Goal: Transaction & Acquisition: Purchase product/service

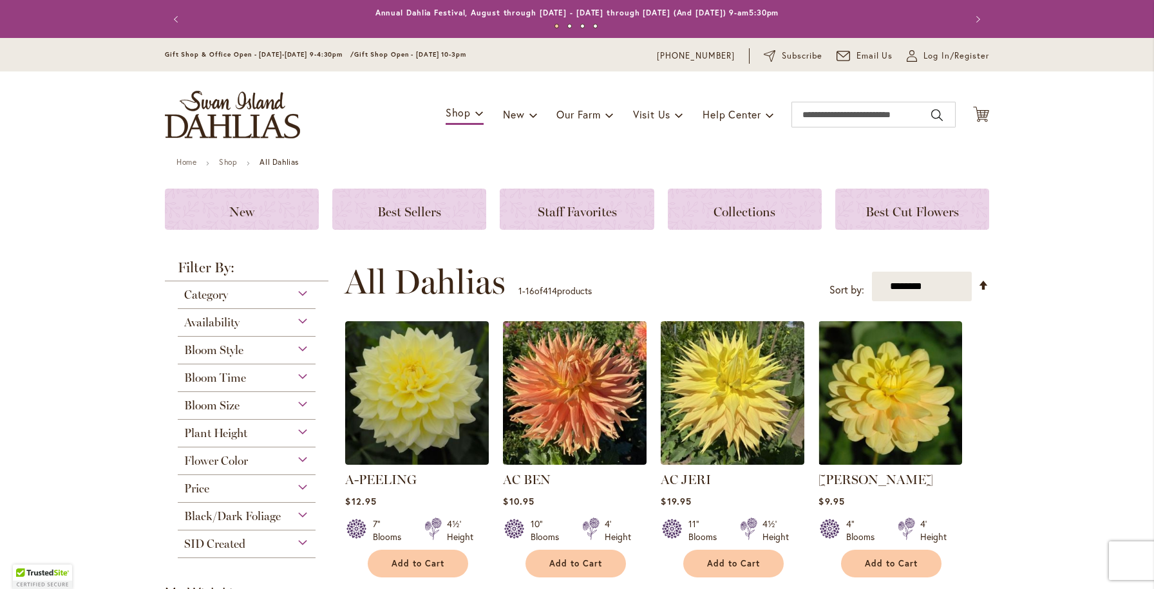
click at [813, 88] on div "Toggle Nav Shop Dahlia Tubers Collections Fresh Cut Dahlias Gardening Supplies …" at bounding box center [577, 115] width 850 height 86
click at [826, 121] on input "Search" at bounding box center [874, 115] width 164 height 26
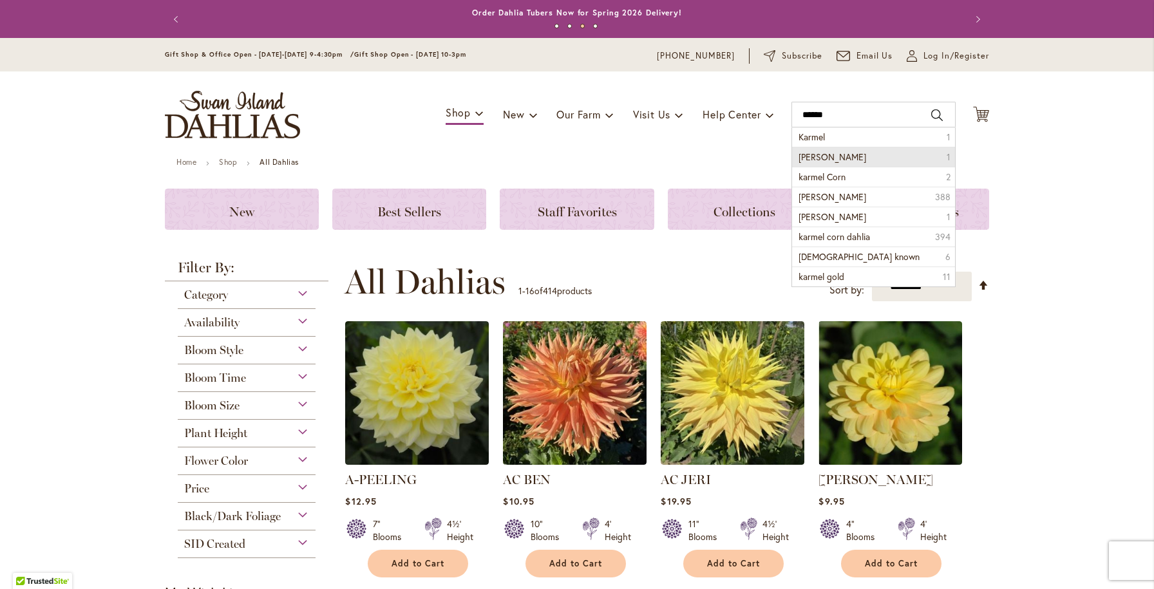
click at [865, 155] on li "karmel korn 1" at bounding box center [873, 157] width 163 height 20
type input "**********"
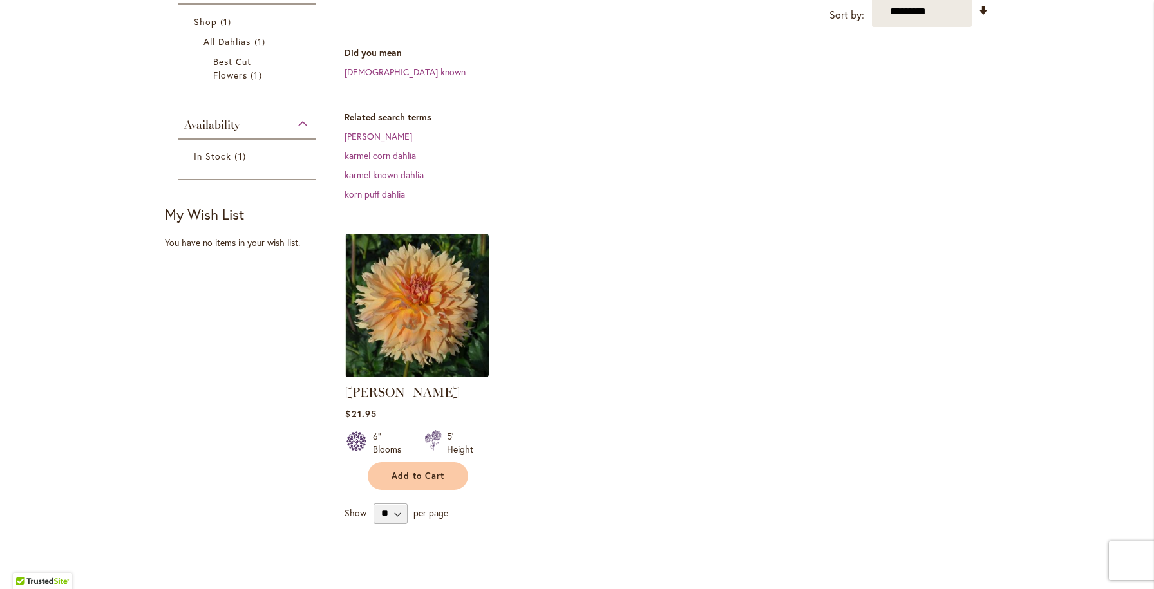
scroll to position [240, 0]
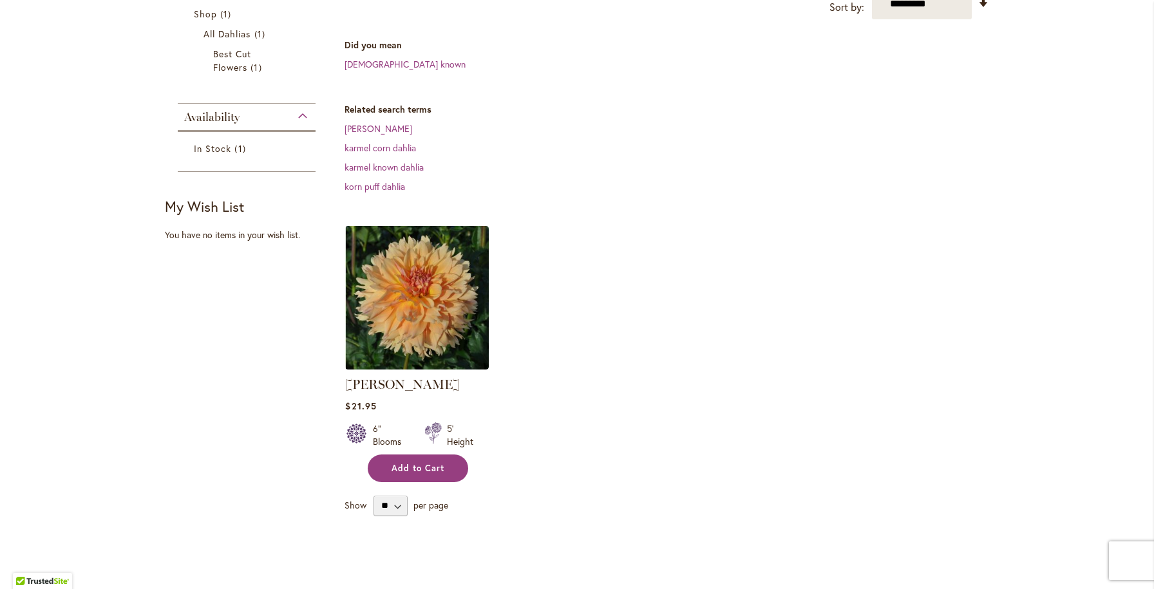
click at [412, 463] on span "Add to Cart" at bounding box center [418, 468] width 53 height 11
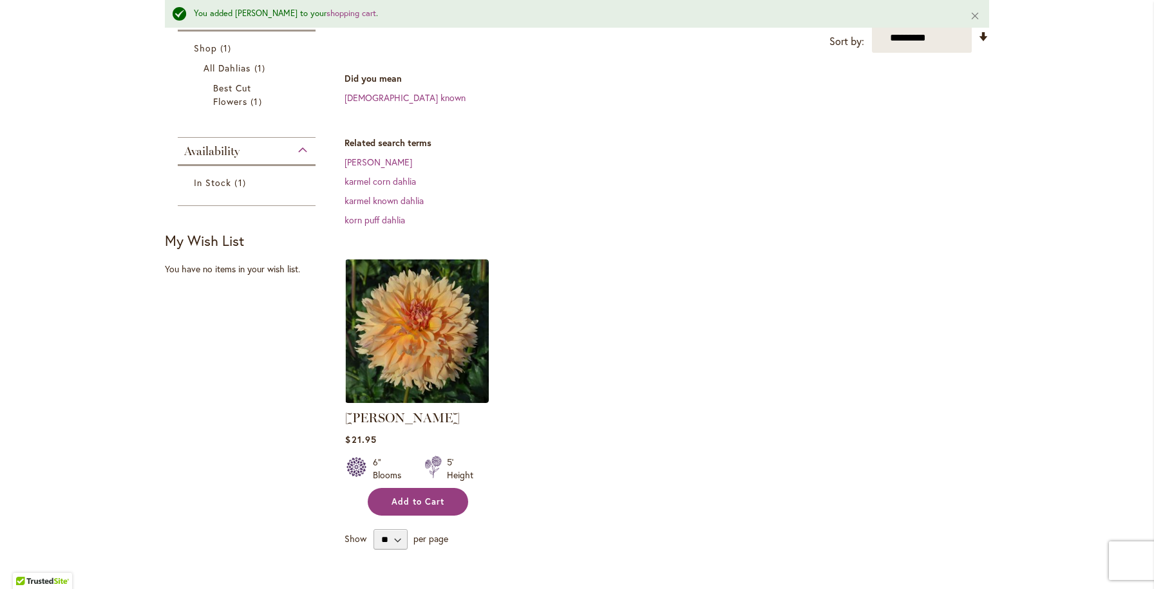
click at [430, 499] on span "Add to Cart" at bounding box center [418, 502] width 53 height 11
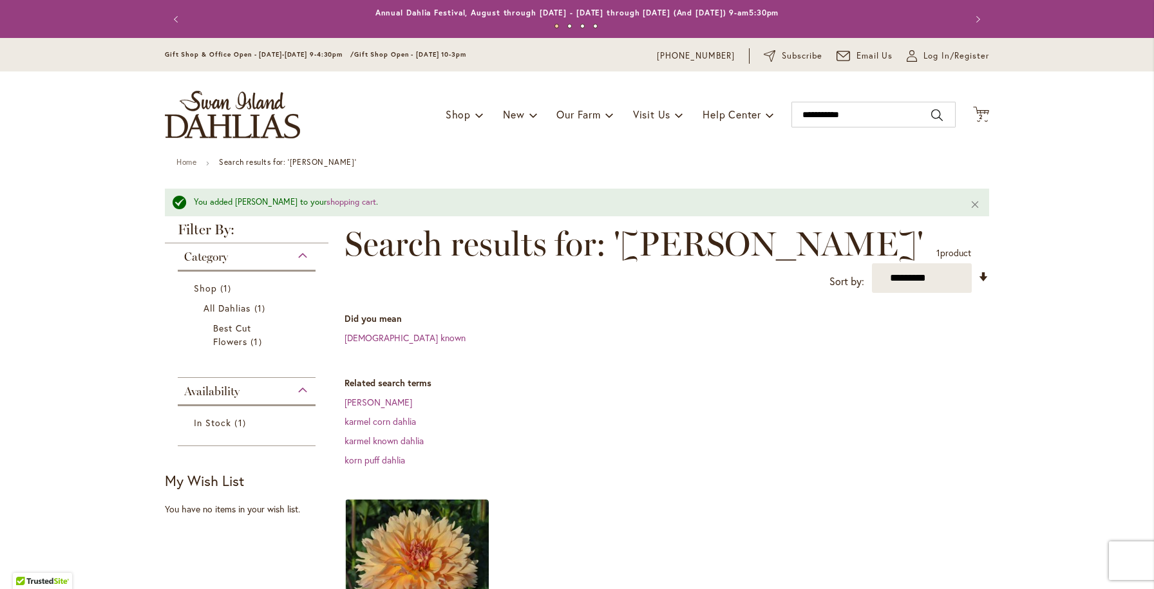
scroll to position [0, 0]
click at [861, 113] on input "**********" at bounding box center [874, 115] width 164 height 26
type input "*"
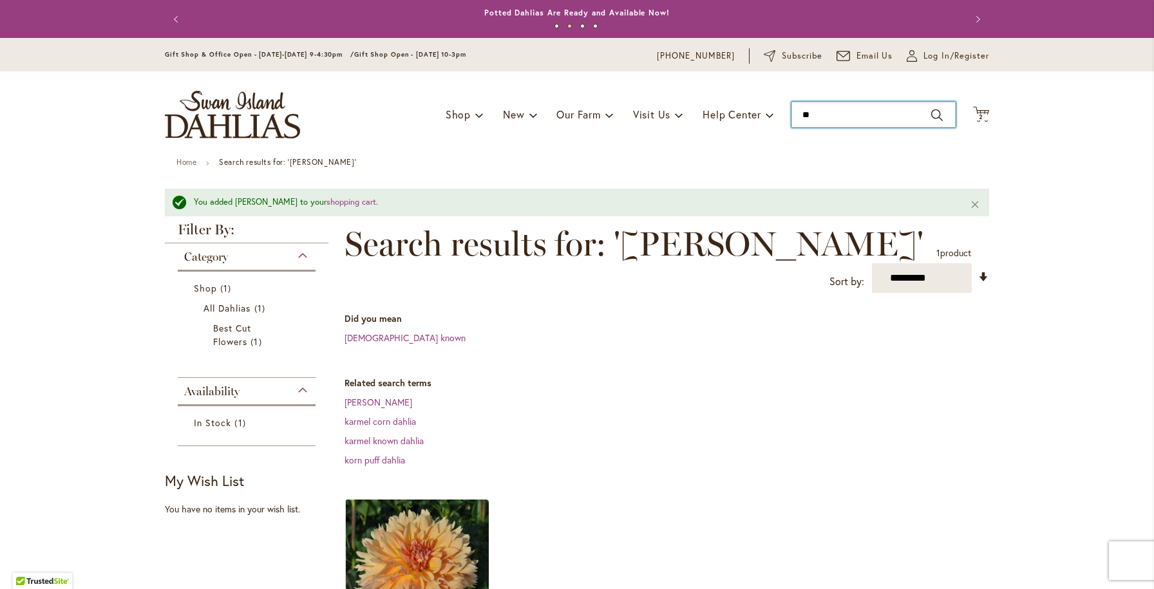
type input "***"
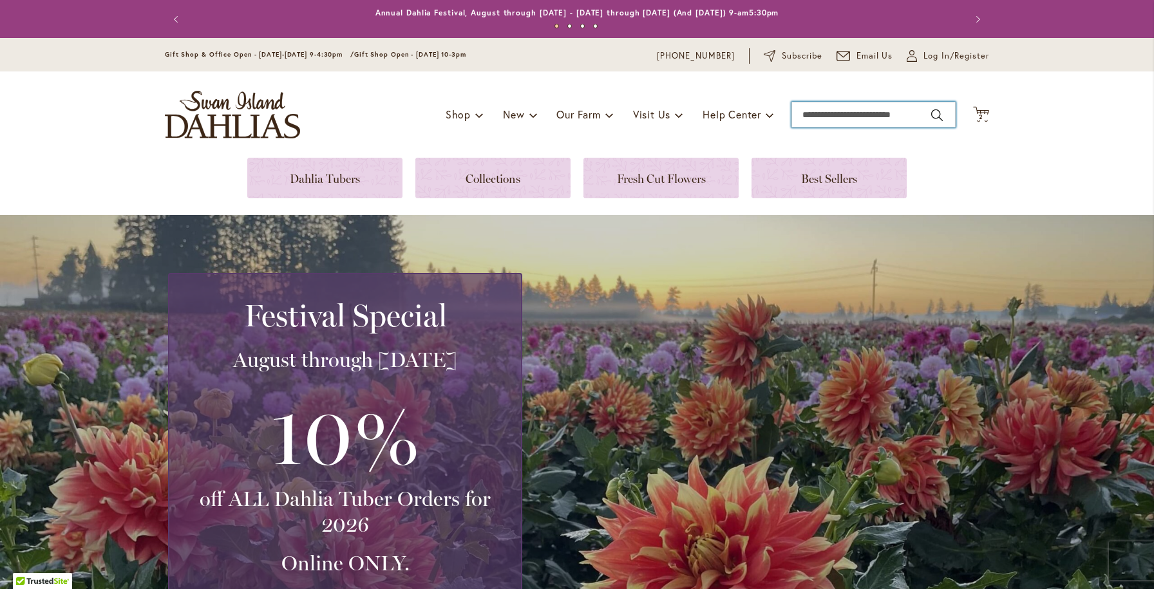
click at [921, 114] on input "Search" at bounding box center [874, 115] width 164 height 26
type input "***"
click at [980, 117] on span "2" at bounding box center [981, 117] width 5 height 8
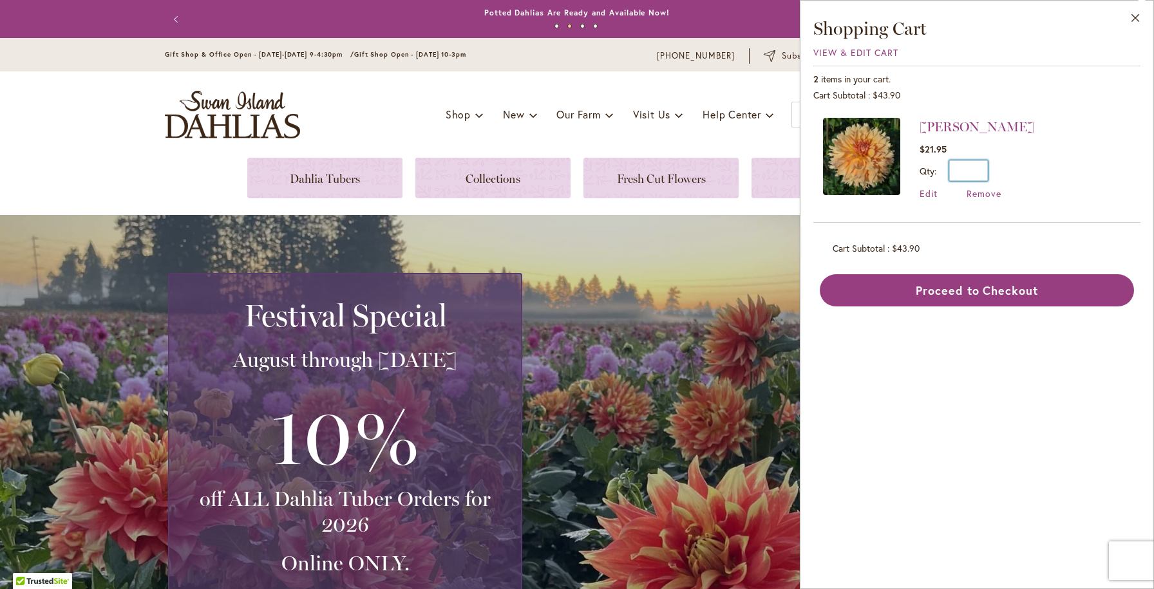
click at [984, 169] on input "*" at bounding box center [968, 170] width 39 height 21
type input "*"
click at [1017, 173] on span "Update" at bounding box center [1028, 175] width 28 height 9
click at [1016, 182] on button "Update" at bounding box center [1027, 175] width 47 height 30
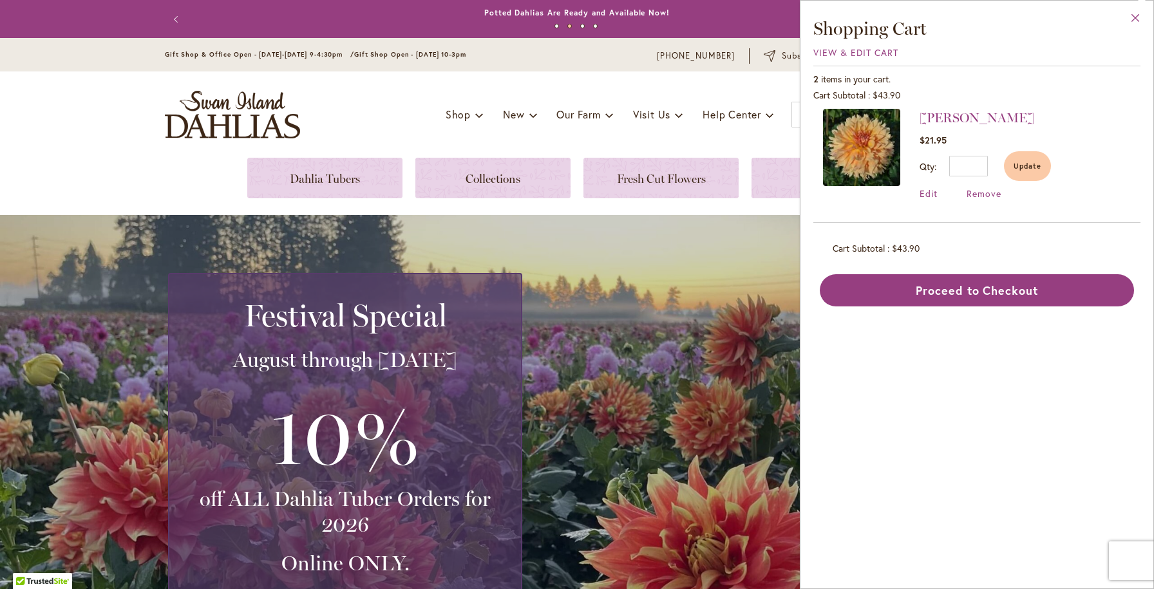
click at [1136, 17] on button "Close" at bounding box center [1135, 21] width 35 height 41
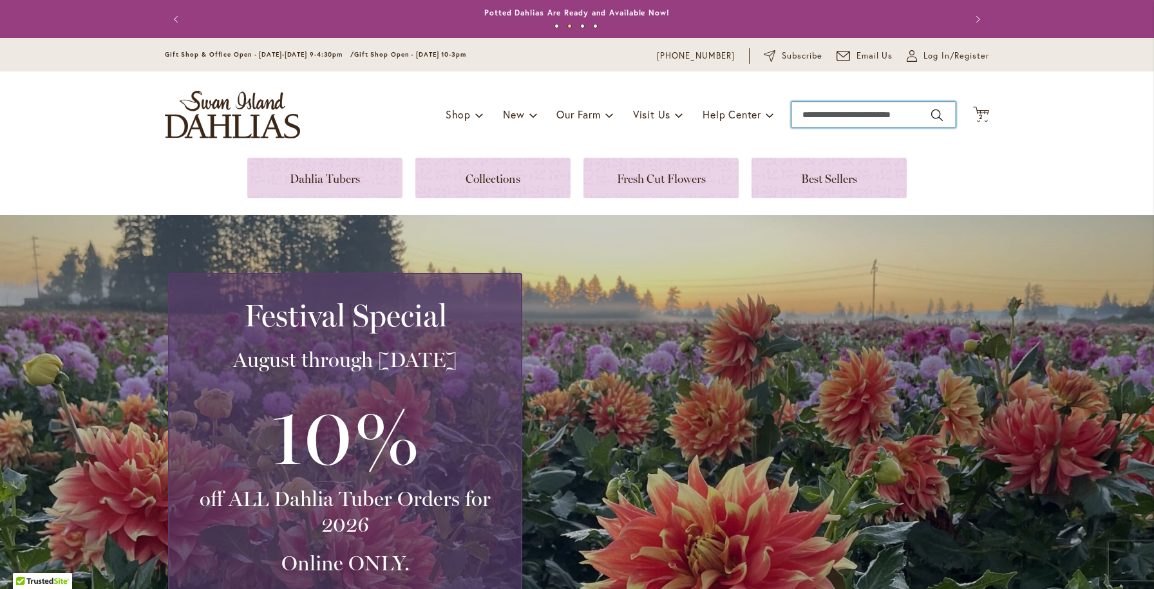
click at [842, 116] on input "Search" at bounding box center [874, 115] width 164 height 26
type input "***"
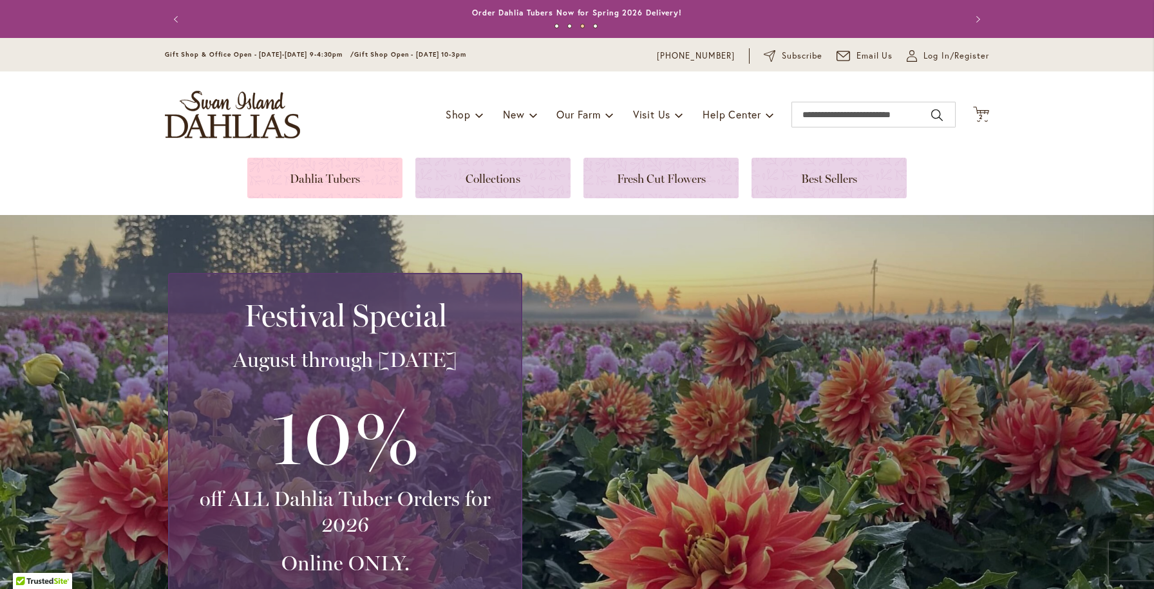
click at [306, 174] on link at bounding box center [324, 178] width 155 height 41
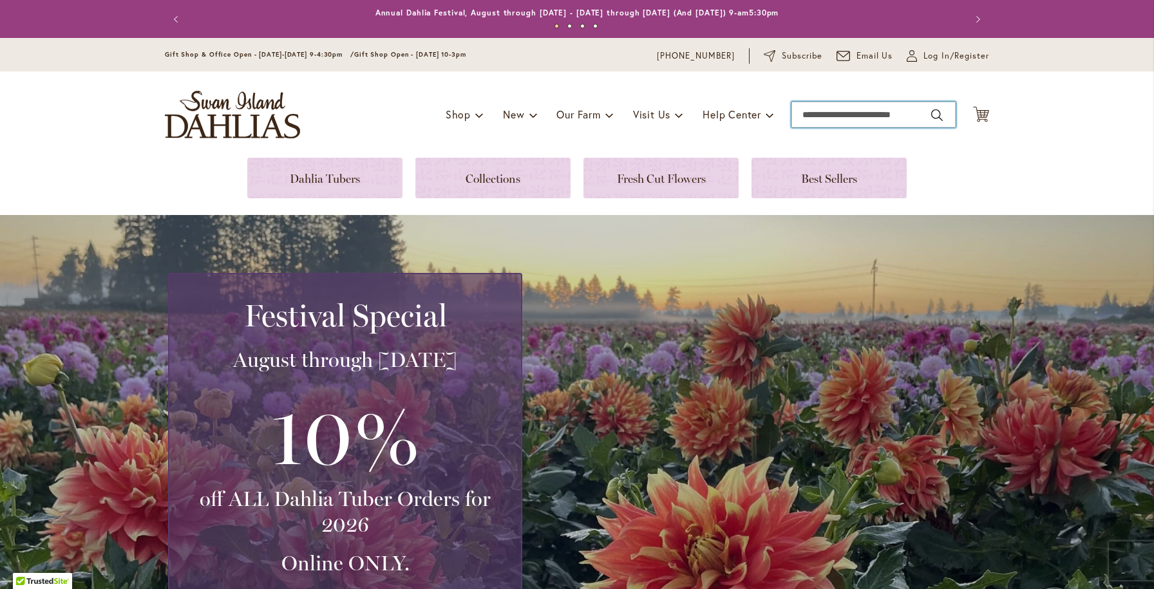
click at [834, 113] on input "Search" at bounding box center [874, 115] width 164 height 26
type input "***"
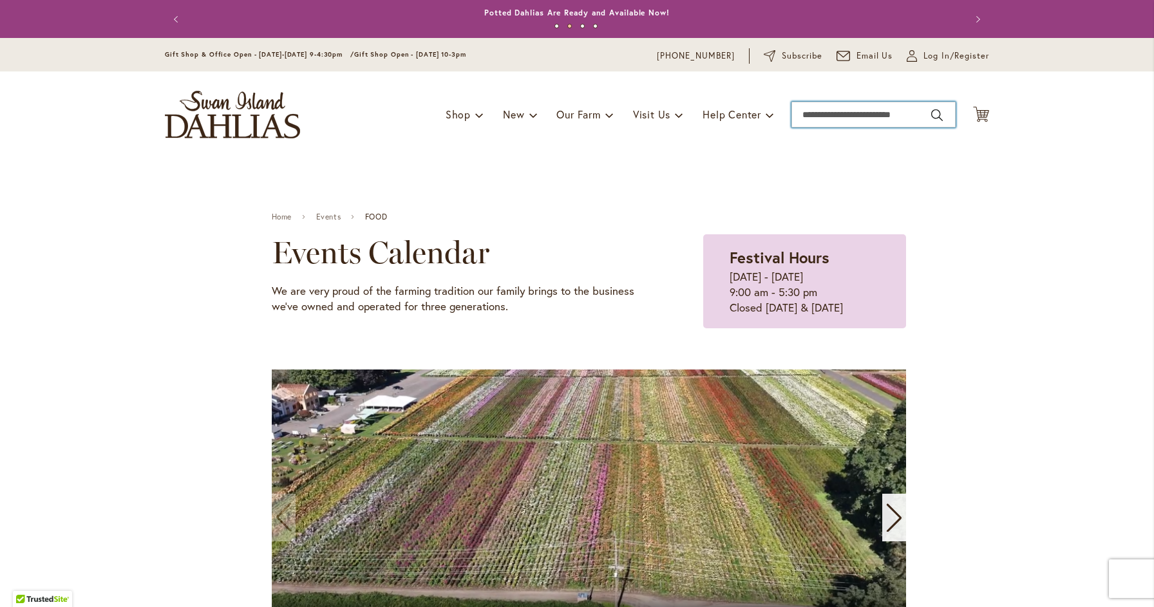
click at [806, 120] on input "Search" at bounding box center [874, 115] width 164 height 26
type input "***"
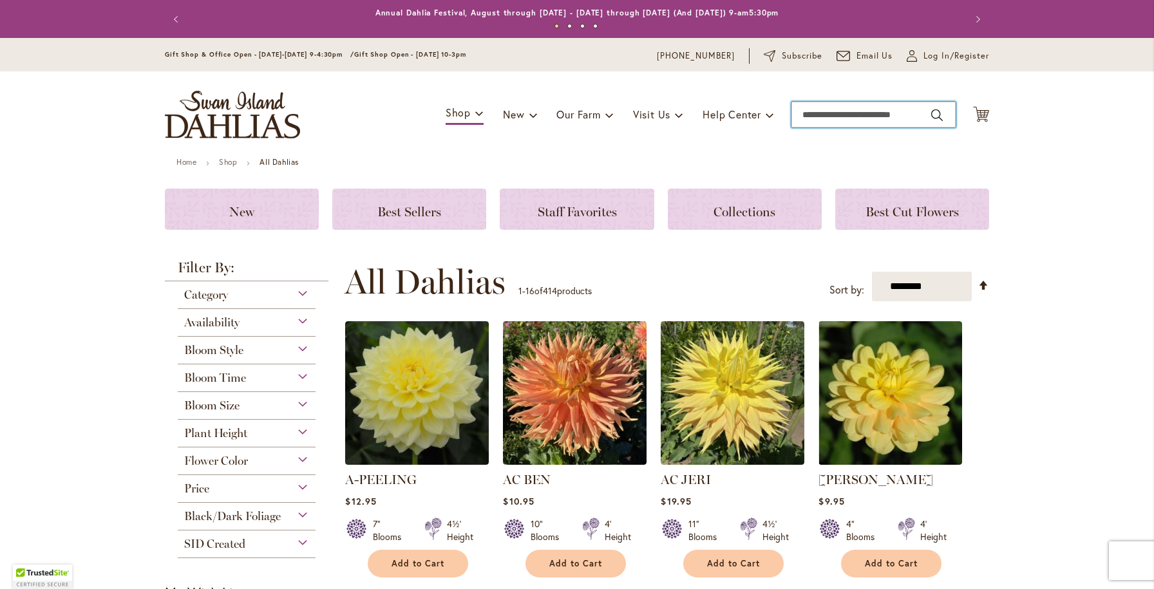
click at [914, 115] on input "Search" at bounding box center [874, 115] width 164 height 26
type input "***"
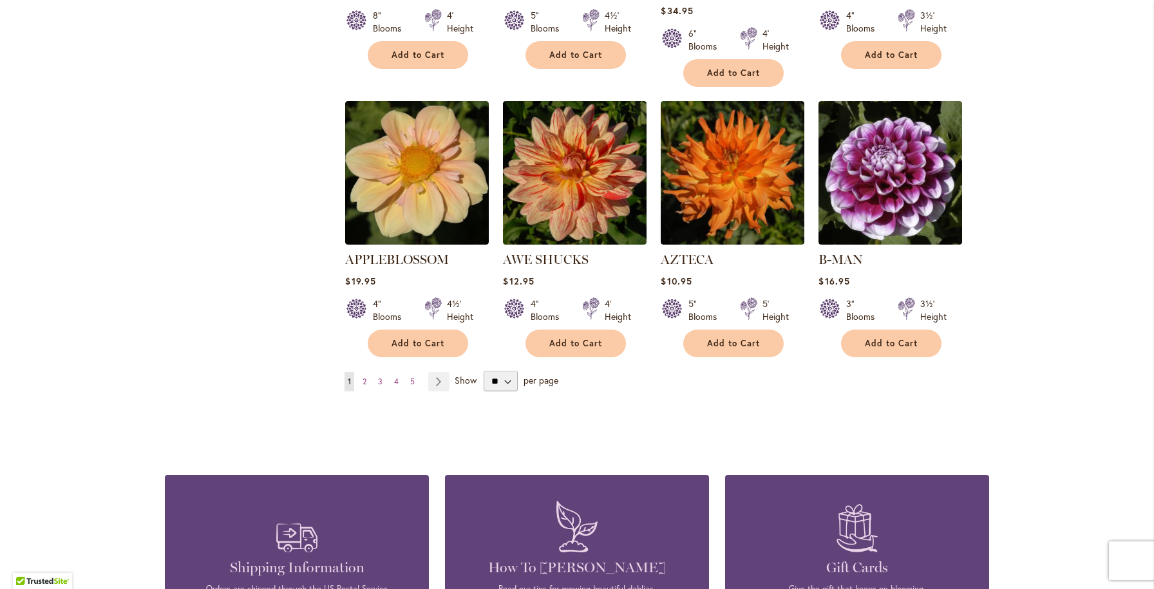
scroll to position [1046, 0]
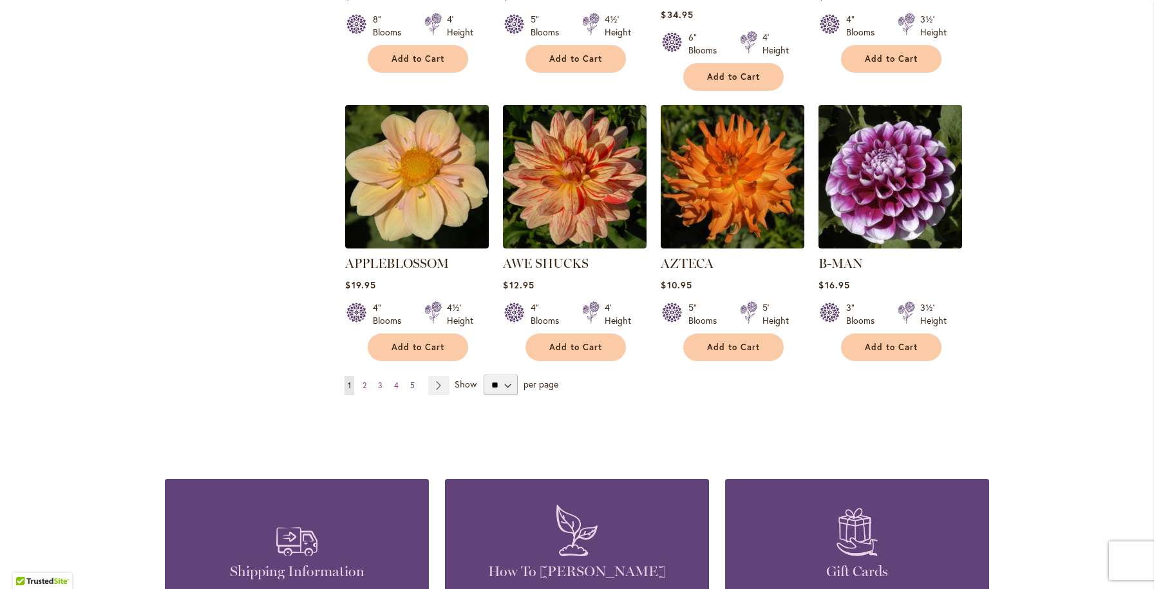
click at [414, 381] on span "5" at bounding box center [412, 386] width 5 height 10
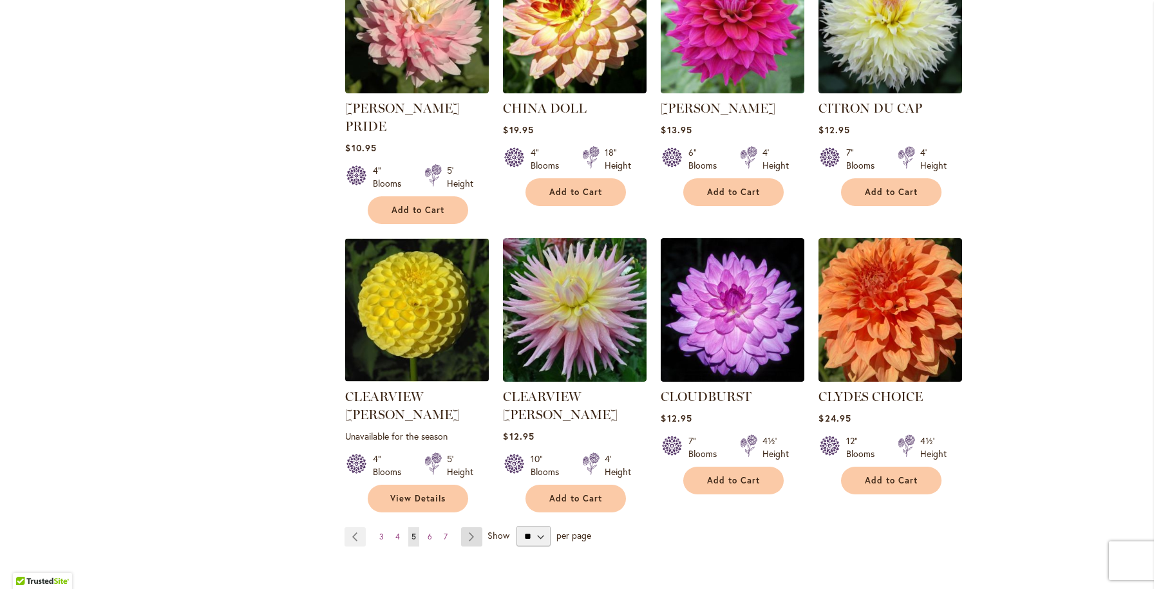
scroll to position [931, 0]
click at [468, 527] on link "Page Next" at bounding box center [471, 536] width 21 height 19
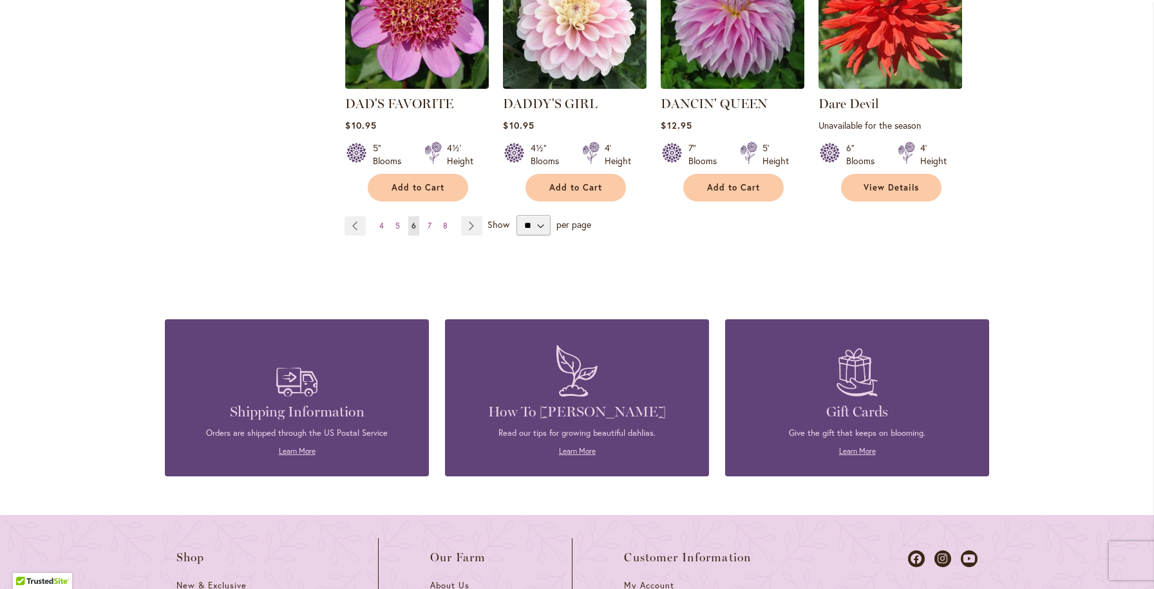
scroll to position [1062, 0]
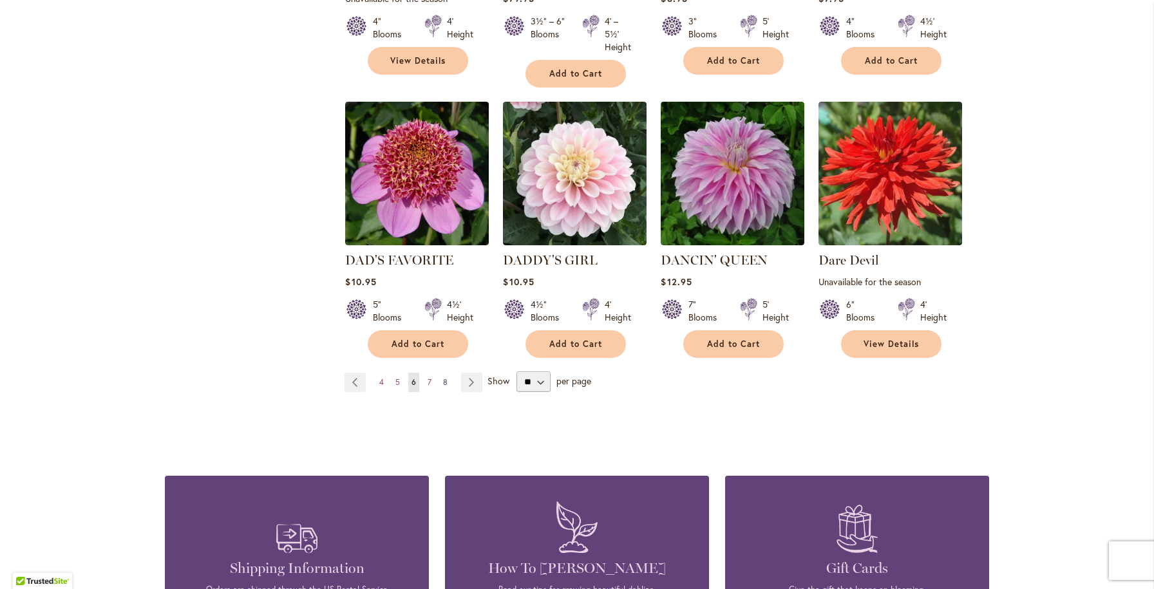
click at [445, 382] on span "8" at bounding box center [445, 382] width 5 height 10
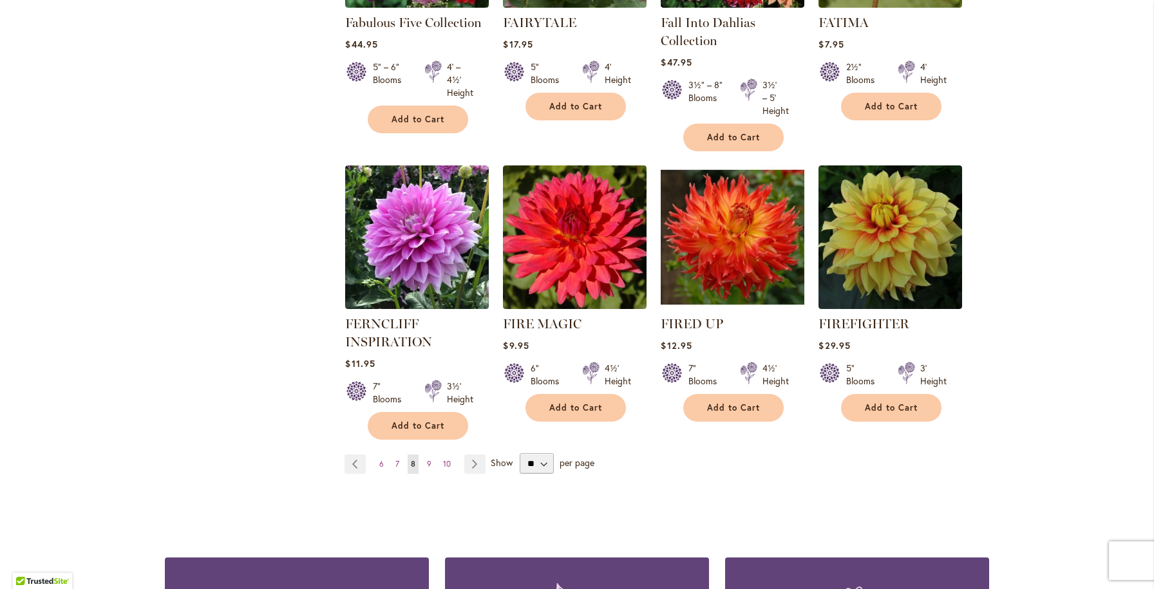
scroll to position [1177, 0]
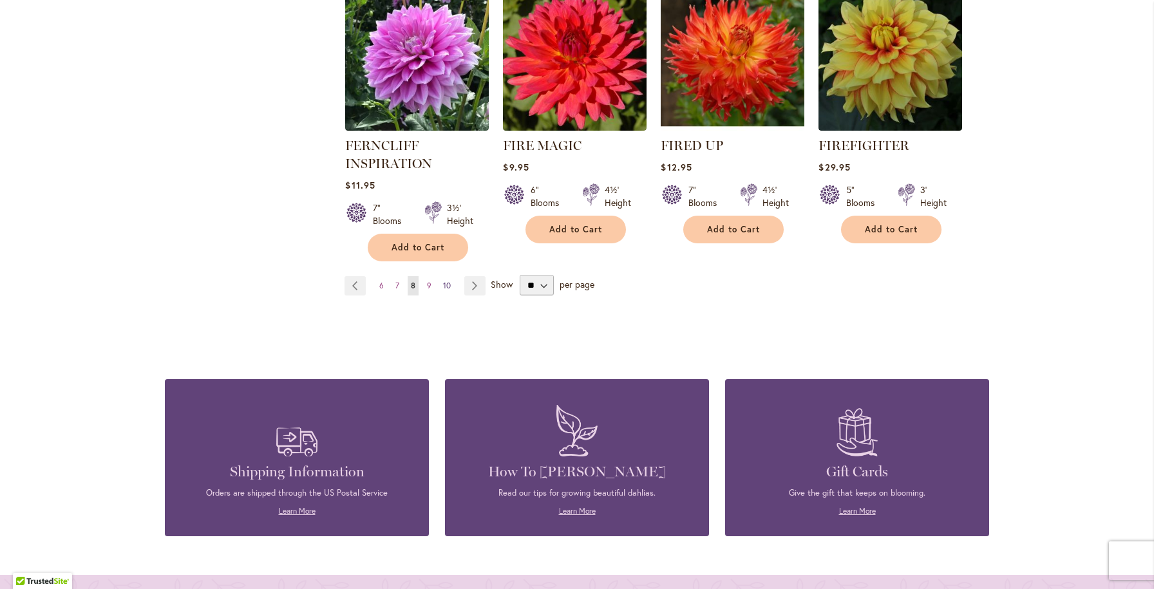
click at [447, 283] on span "10" at bounding box center [447, 286] width 8 height 10
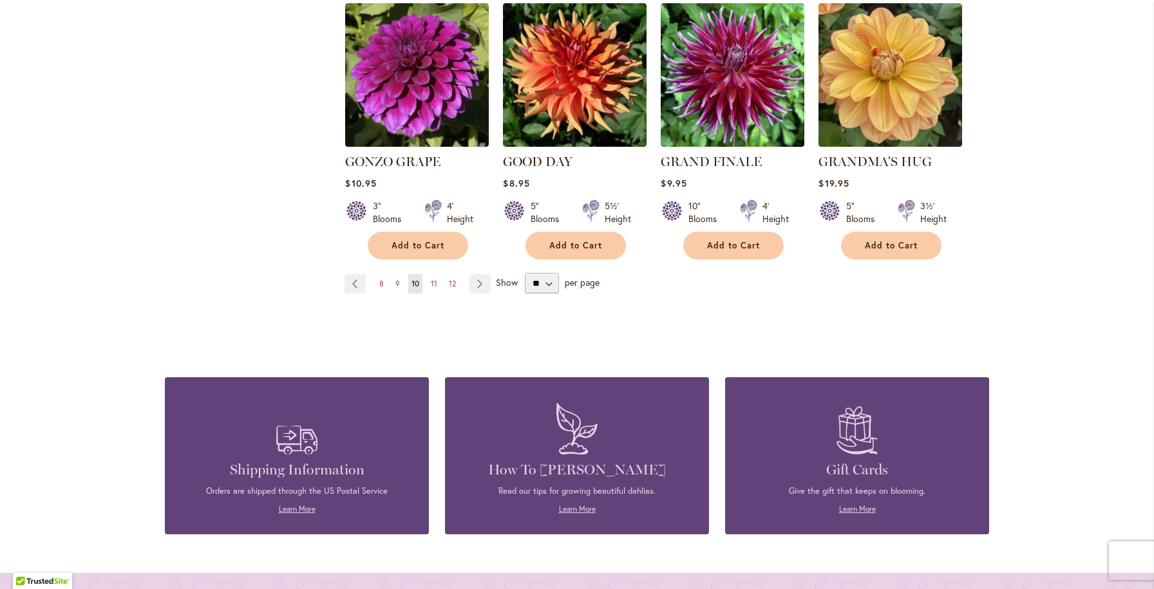
scroll to position [1158, 0]
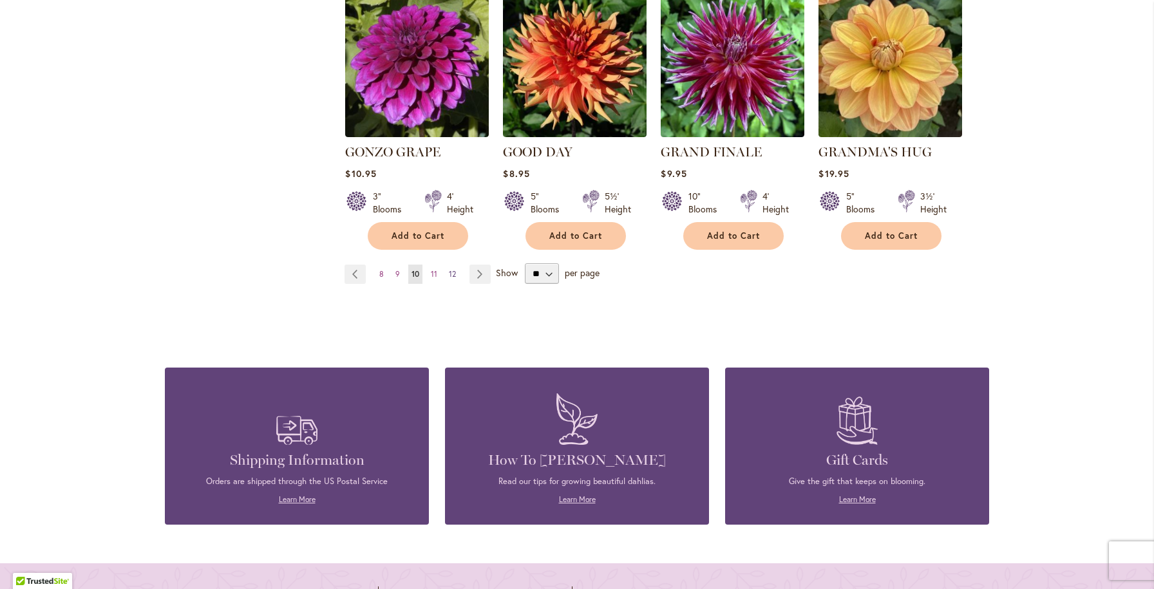
click at [449, 269] on span "12" at bounding box center [452, 274] width 7 height 10
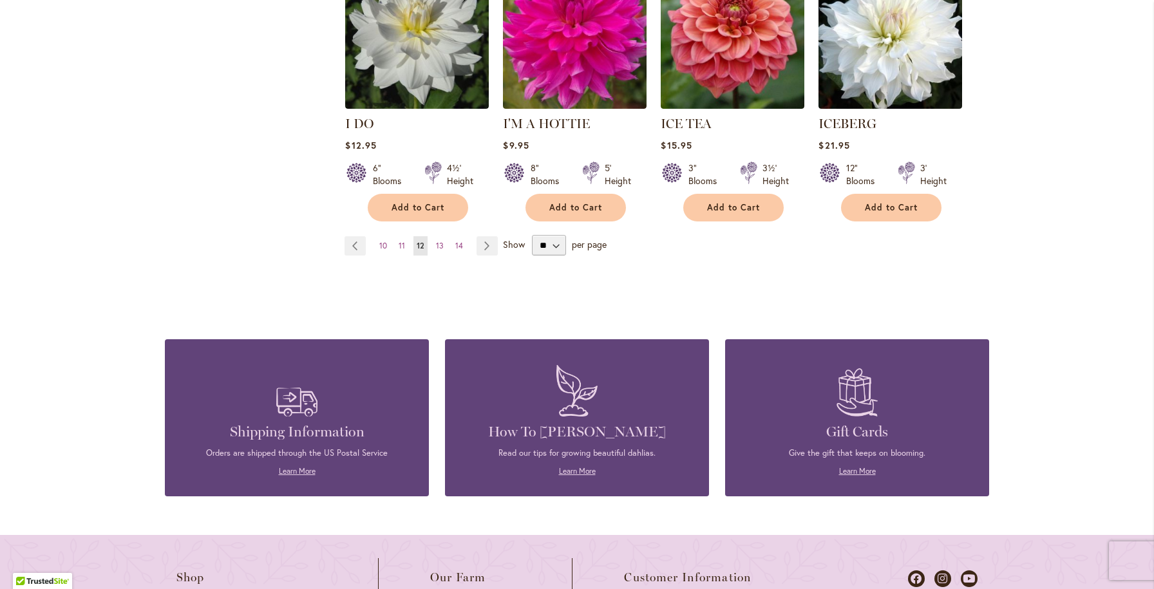
scroll to position [1221, 0]
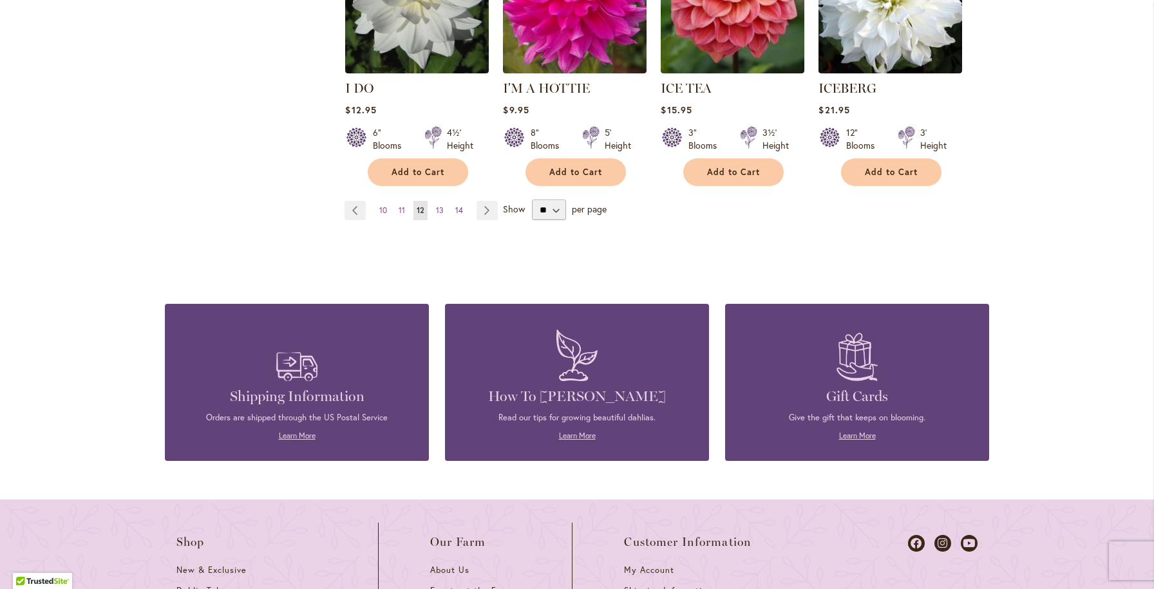
click at [457, 205] on span "14" at bounding box center [459, 210] width 8 height 10
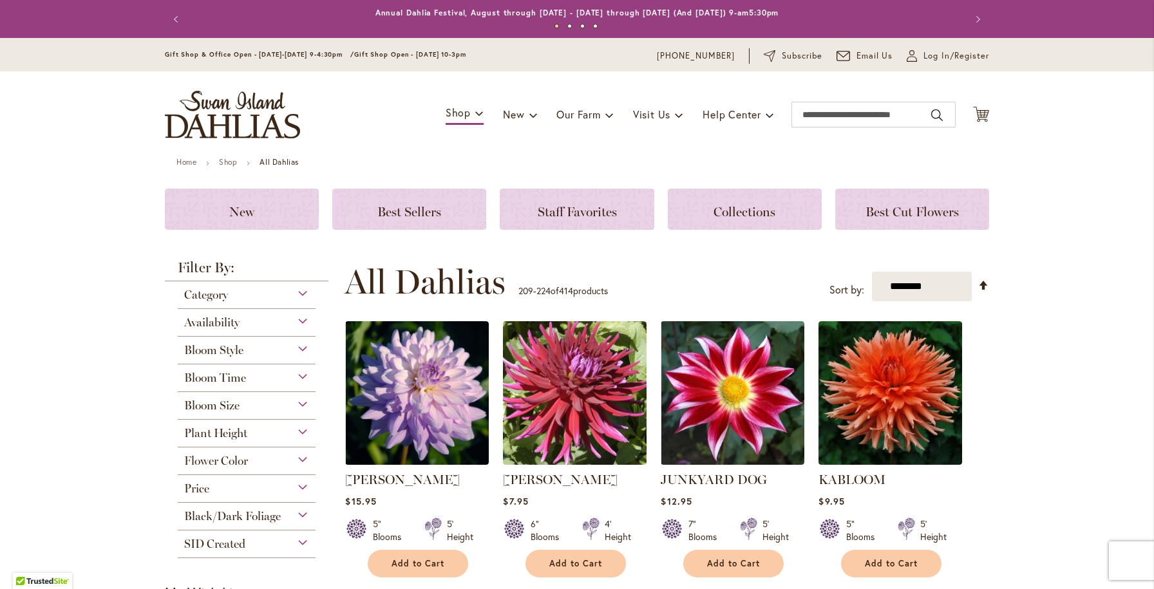
scroll to position [391, 0]
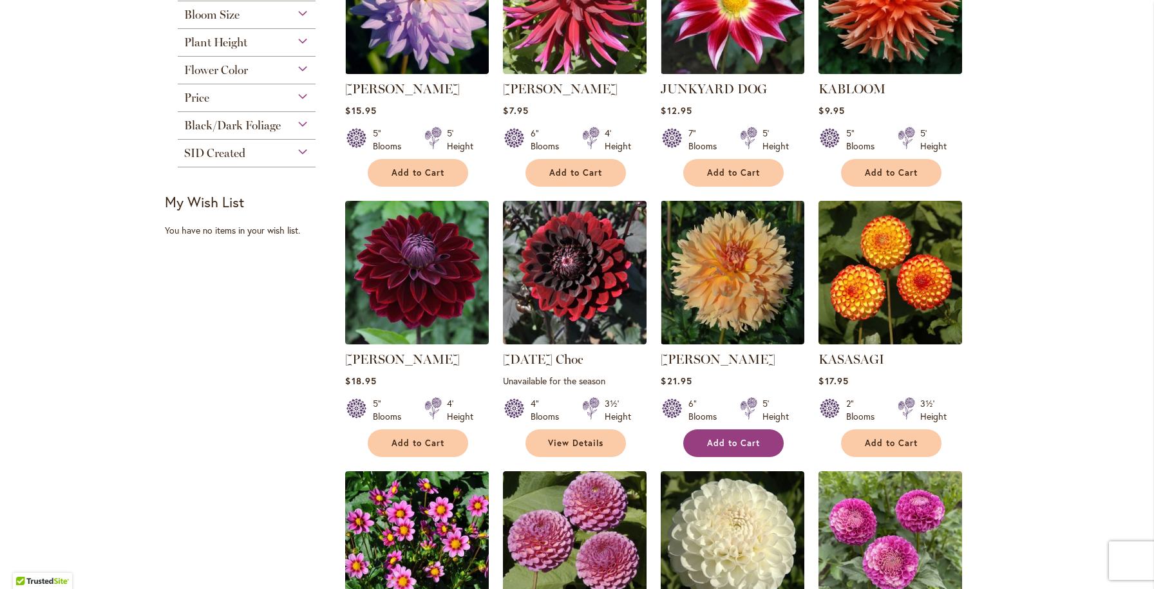
click at [738, 441] on span "Add to Cart" at bounding box center [733, 443] width 53 height 11
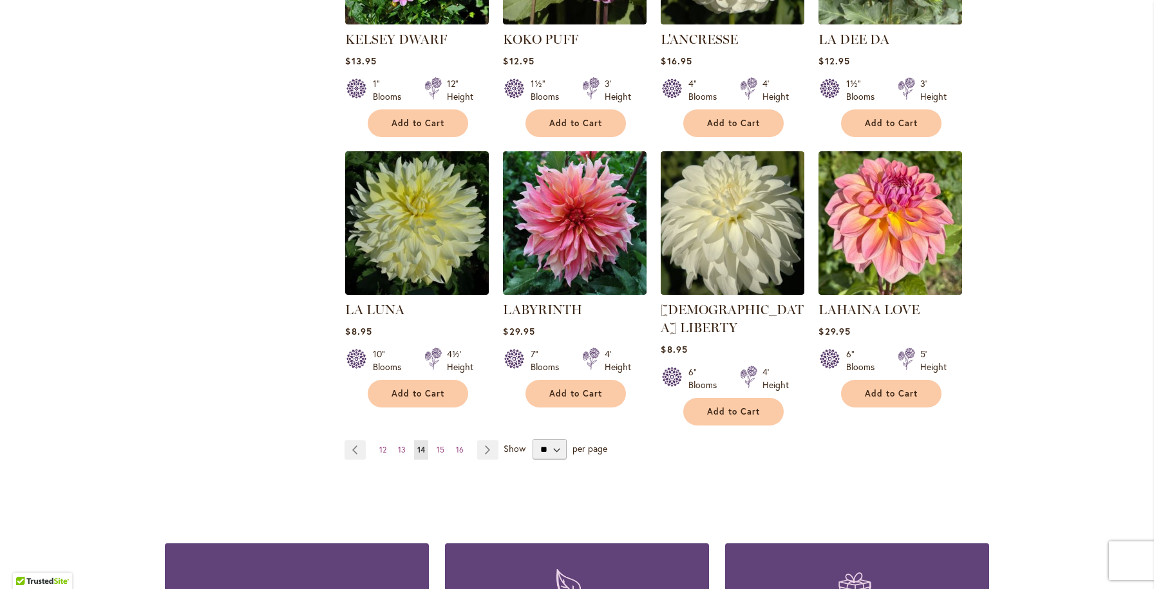
scroll to position [1007, 0]
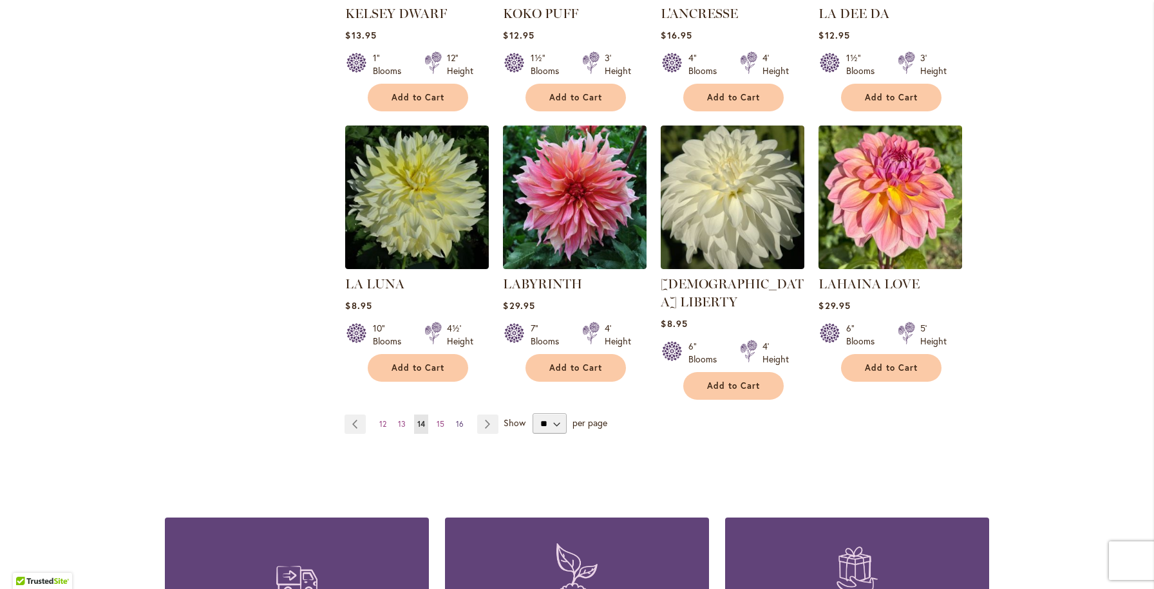
click at [461, 419] on span "16" at bounding box center [460, 424] width 8 height 10
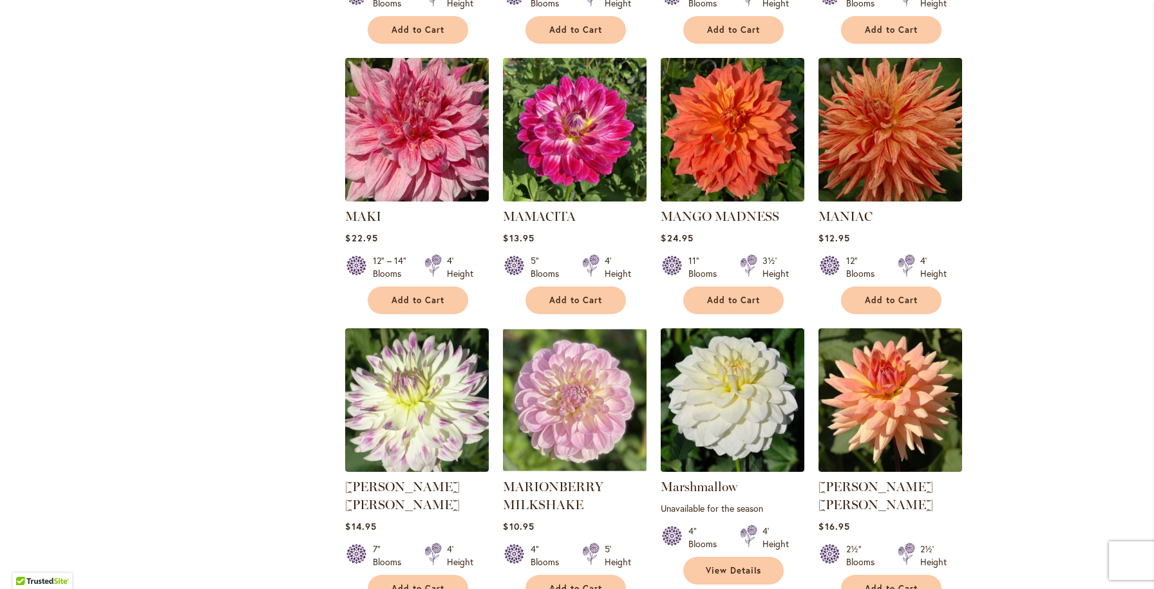
scroll to position [970, 0]
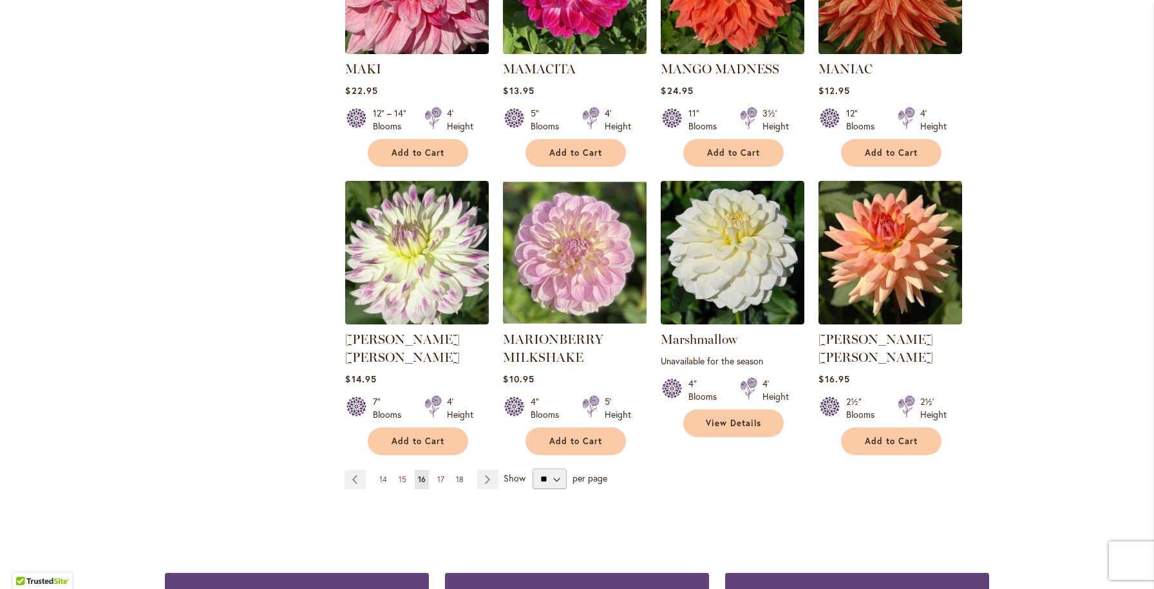
click at [461, 475] on span "18" at bounding box center [460, 480] width 8 height 10
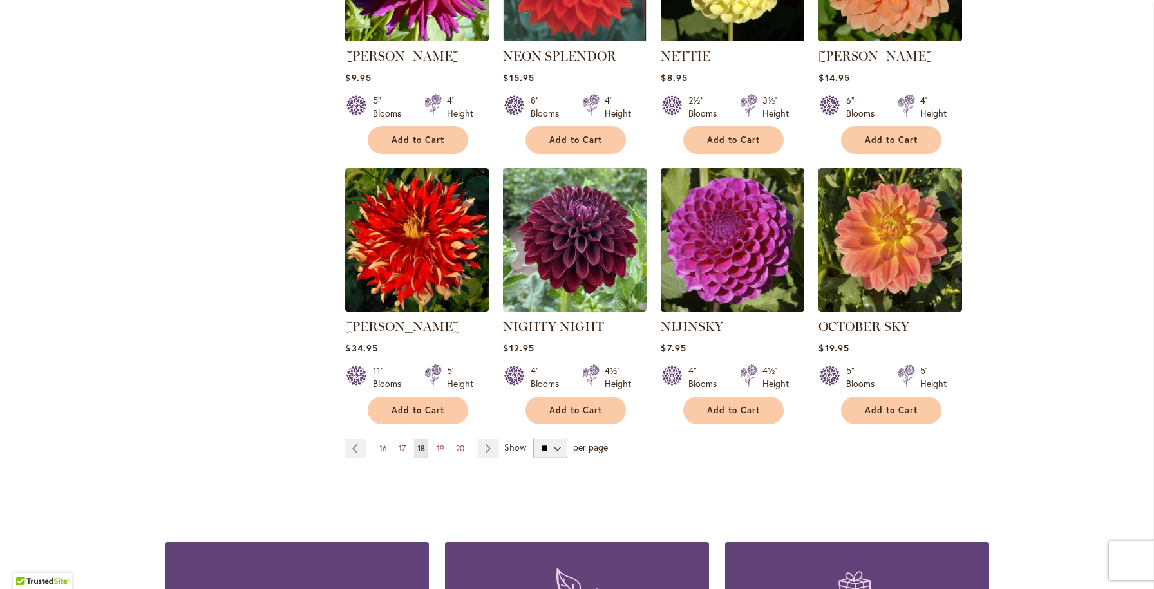
scroll to position [986, 0]
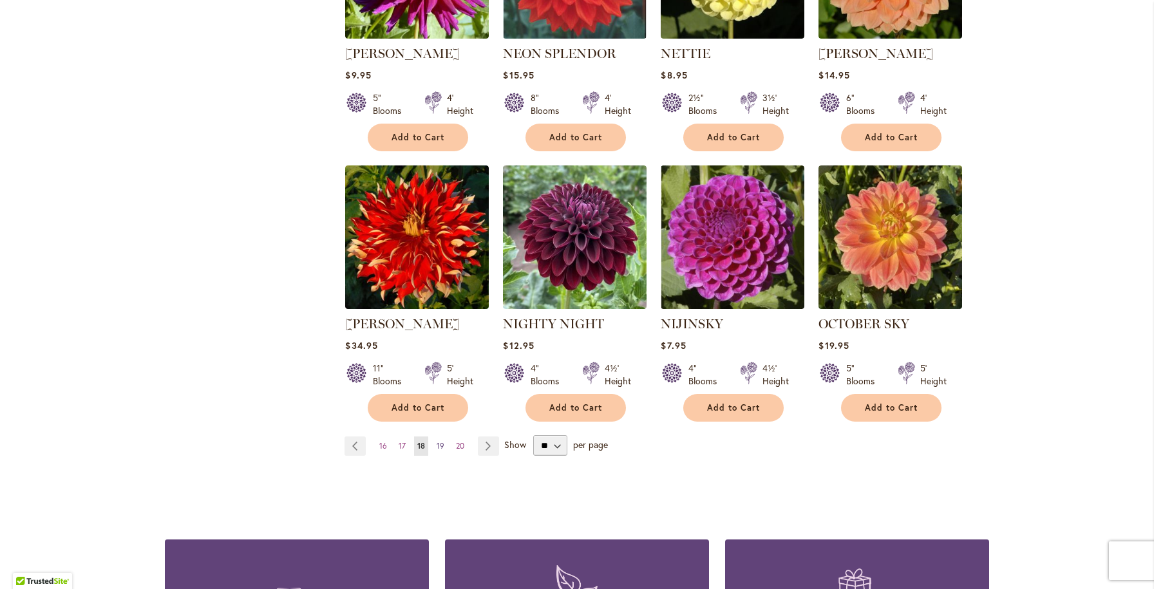
click at [439, 441] on span "19" at bounding box center [441, 446] width 8 height 10
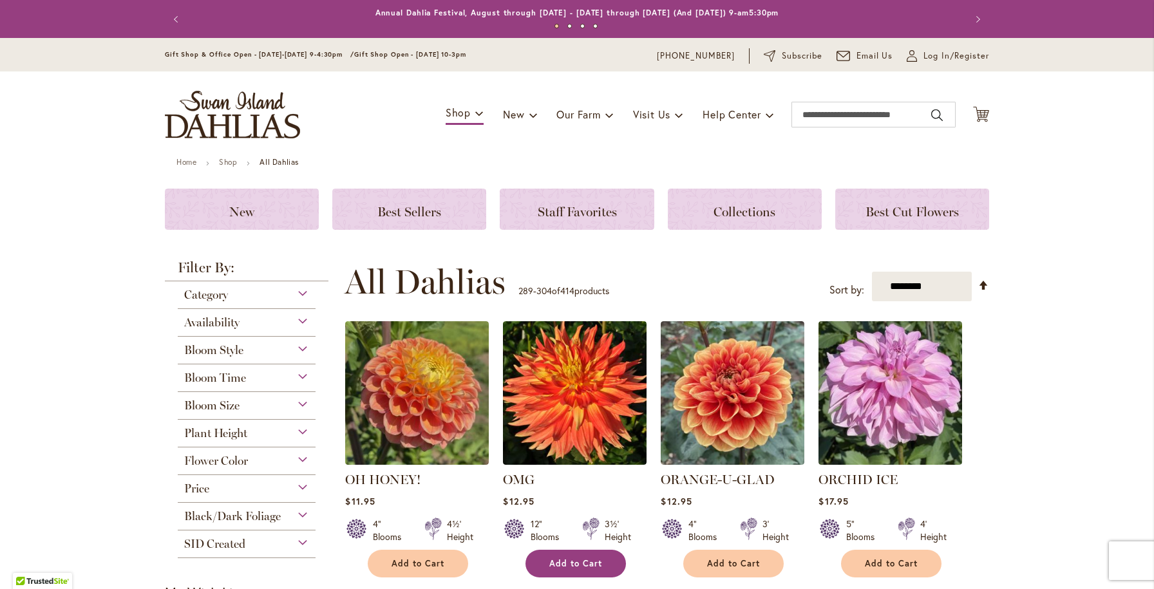
click at [575, 562] on span "Add to Cart" at bounding box center [575, 563] width 53 height 11
click at [978, 88] on div "Toggle Nav Shop Dahlia Tubers Collections Fresh Cut Dahlias Gardening Supplies …" at bounding box center [577, 115] width 850 height 86
click at [983, 115] on icon "Cart .cls-1 { fill: #231f20; }" at bounding box center [981, 114] width 16 height 16
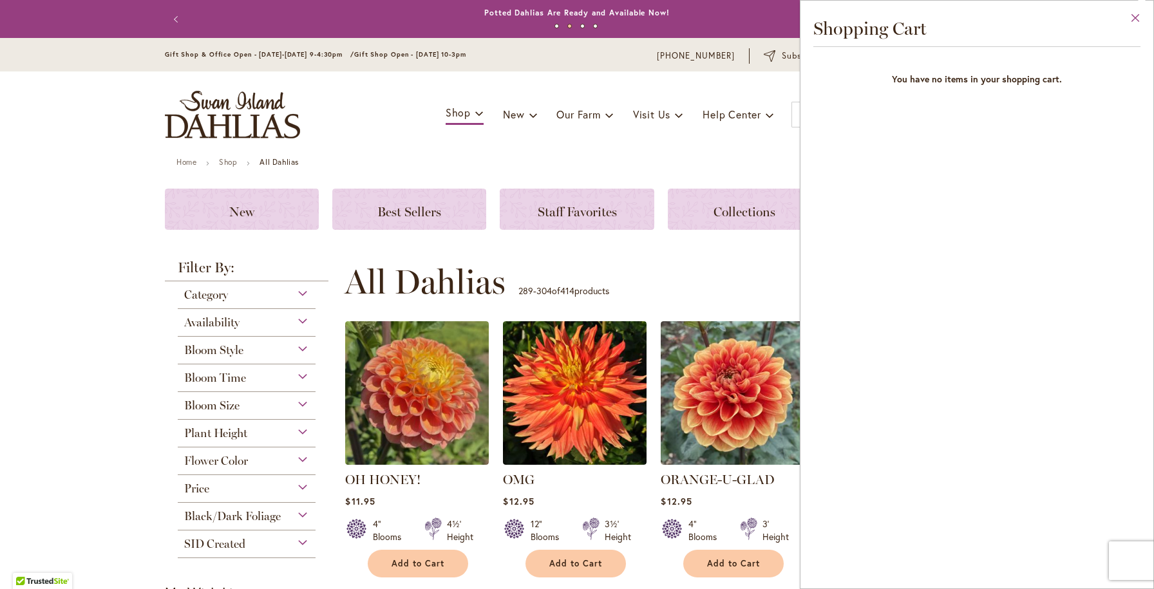
click at [1135, 18] on button "Close" at bounding box center [1135, 21] width 35 height 41
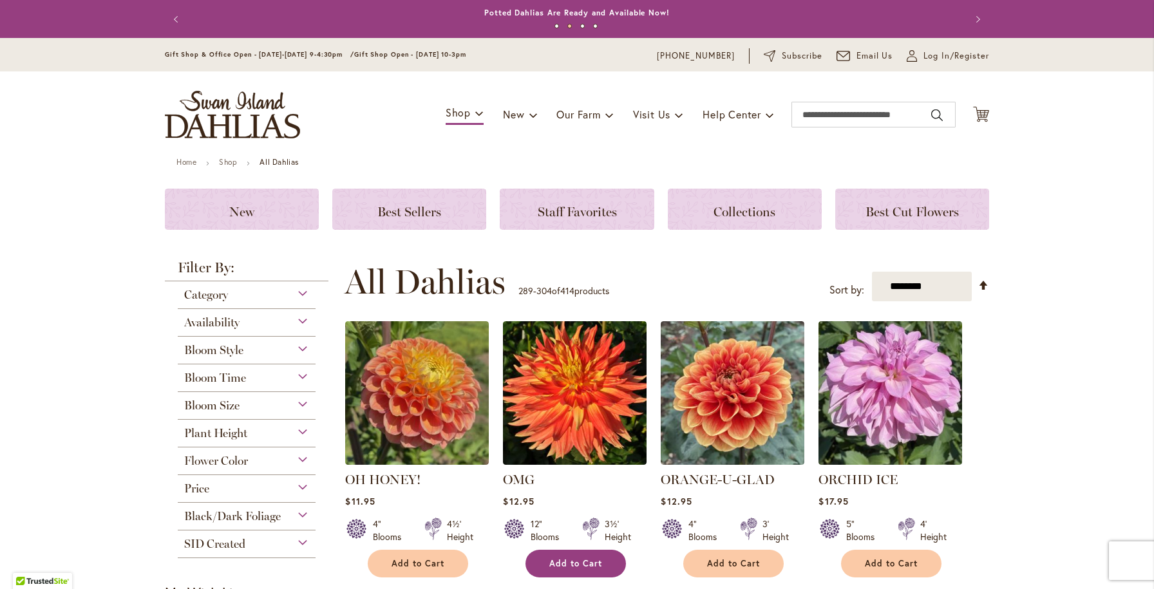
click at [601, 566] on span "Add to Cart" at bounding box center [575, 563] width 53 height 11
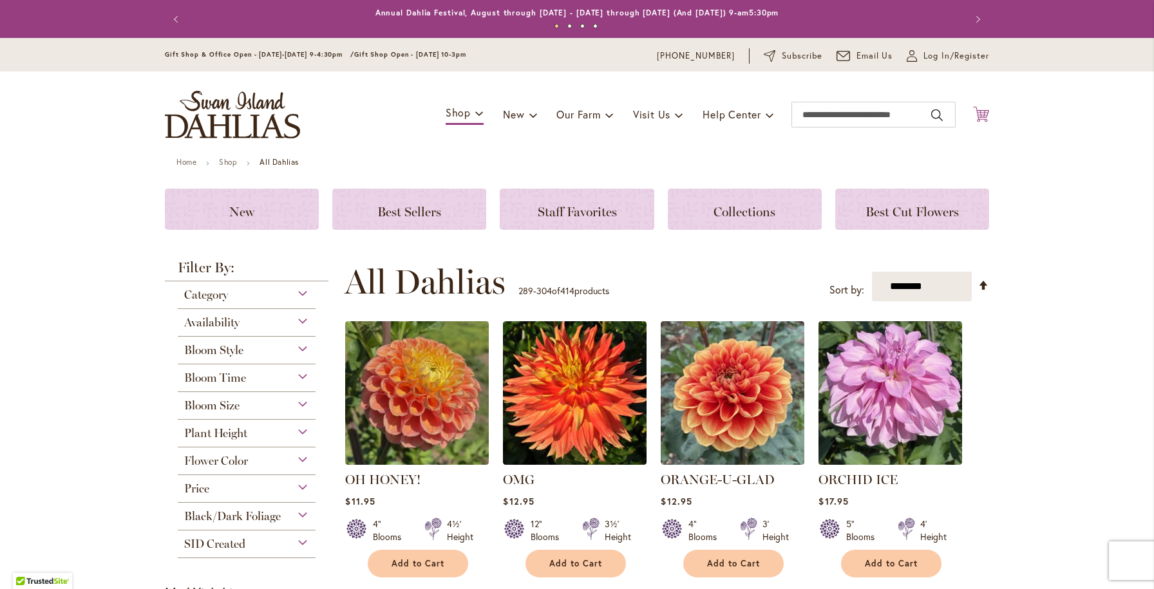
click at [979, 110] on icon "Cart .cls-1 { fill: #231f20; }" at bounding box center [981, 114] width 16 height 16
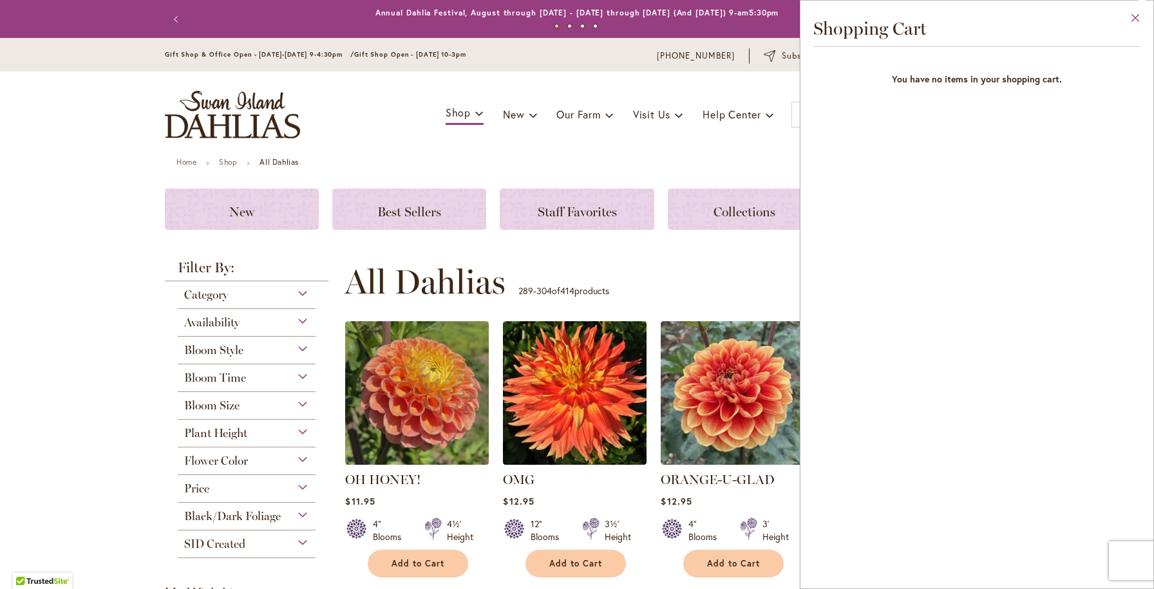
click at [1133, 14] on button "Close" at bounding box center [1135, 21] width 35 height 41
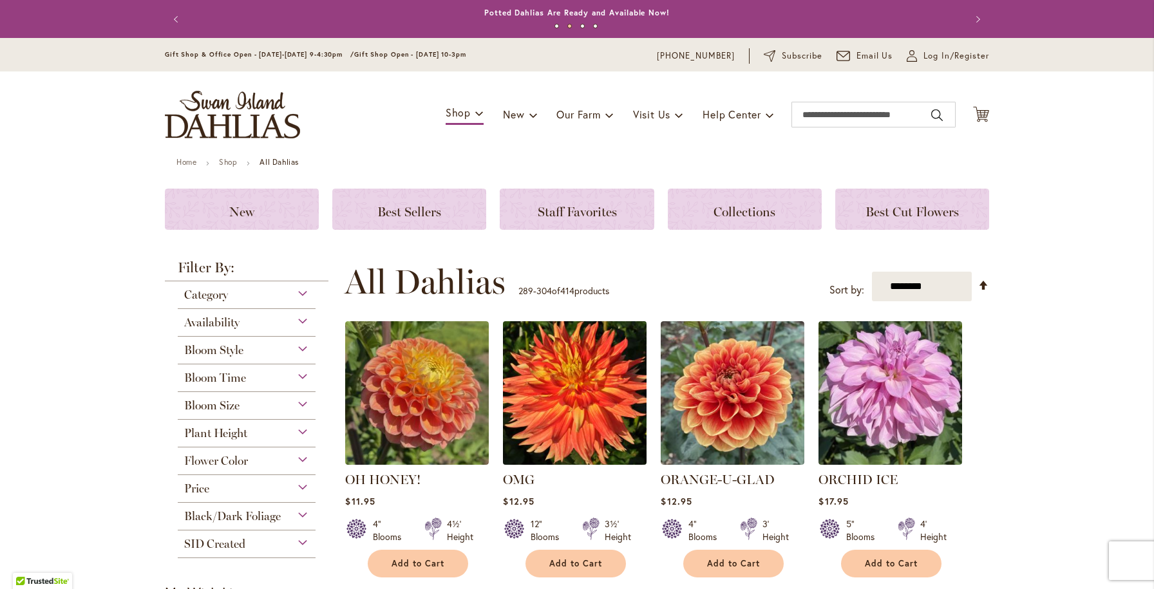
click at [564, 412] on img at bounding box center [575, 393] width 151 height 151
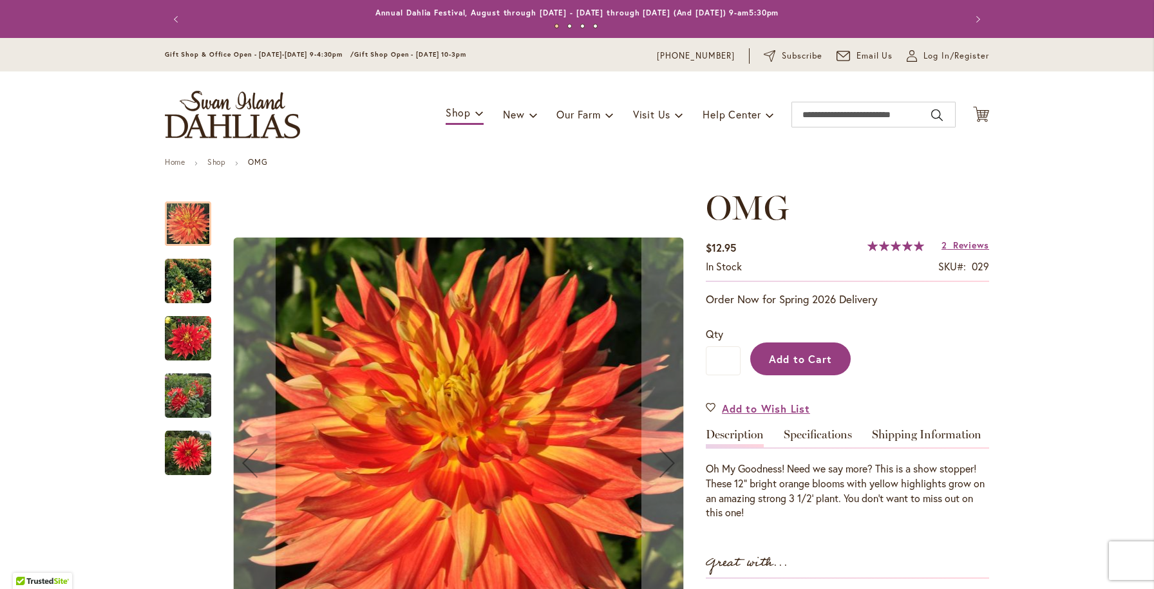
click at [825, 352] on span "Add to Cart" at bounding box center [801, 359] width 64 height 14
click at [984, 115] on icon at bounding box center [981, 113] width 16 height 15
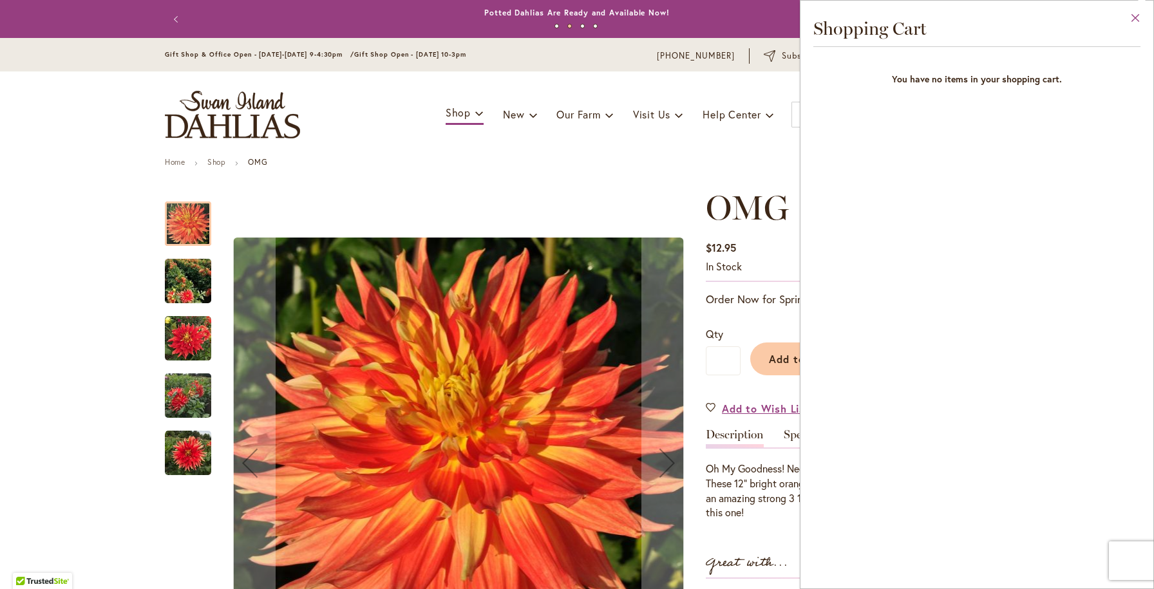
click at [1135, 13] on button "Close" at bounding box center [1135, 21] width 35 height 41
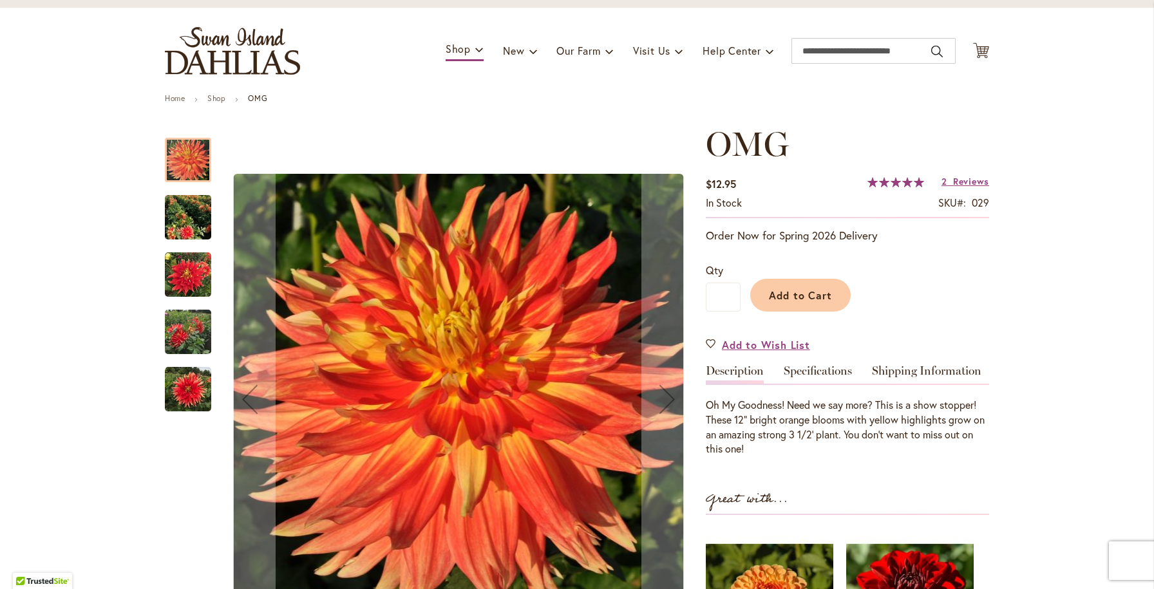
scroll to position [95, 0]
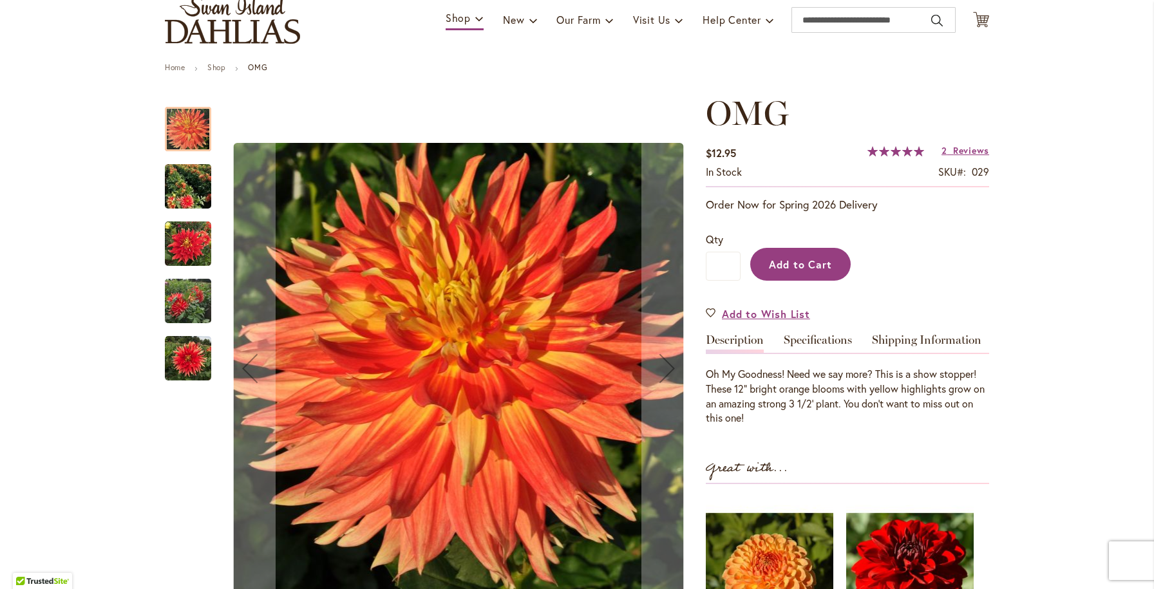
click at [801, 258] on span "Add to Cart" at bounding box center [801, 265] width 64 height 14
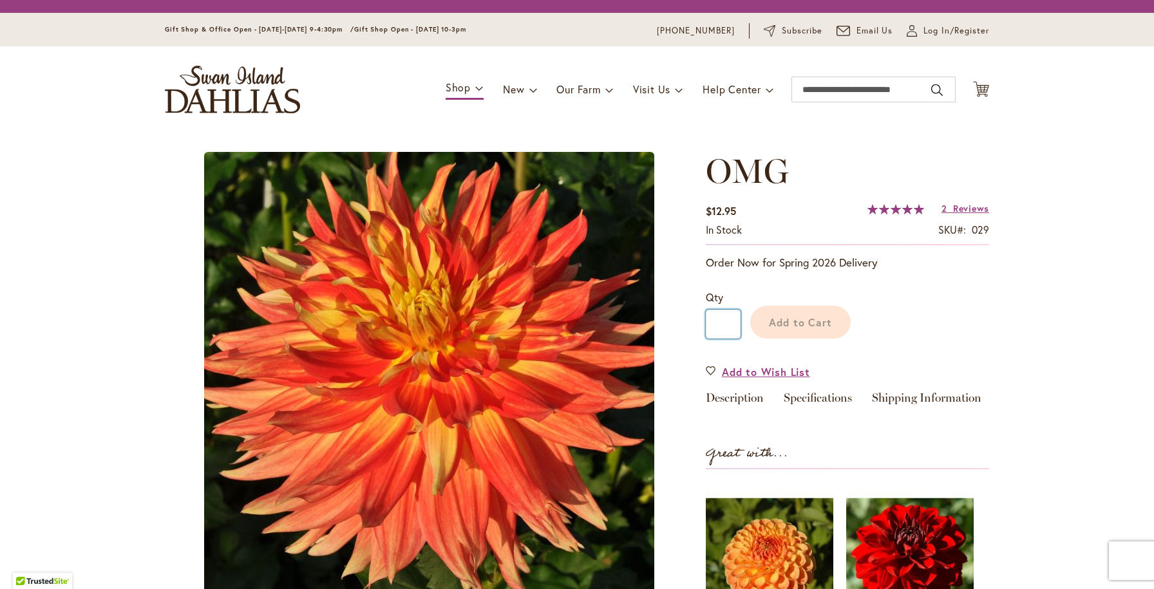
click at [725, 327] on input "*" at bounding box center [723, 324] width 35 height 29
type input "*"
click at [806, 323] on div "Add to Cart" at bounding box center [865, 319] width 249 height 59
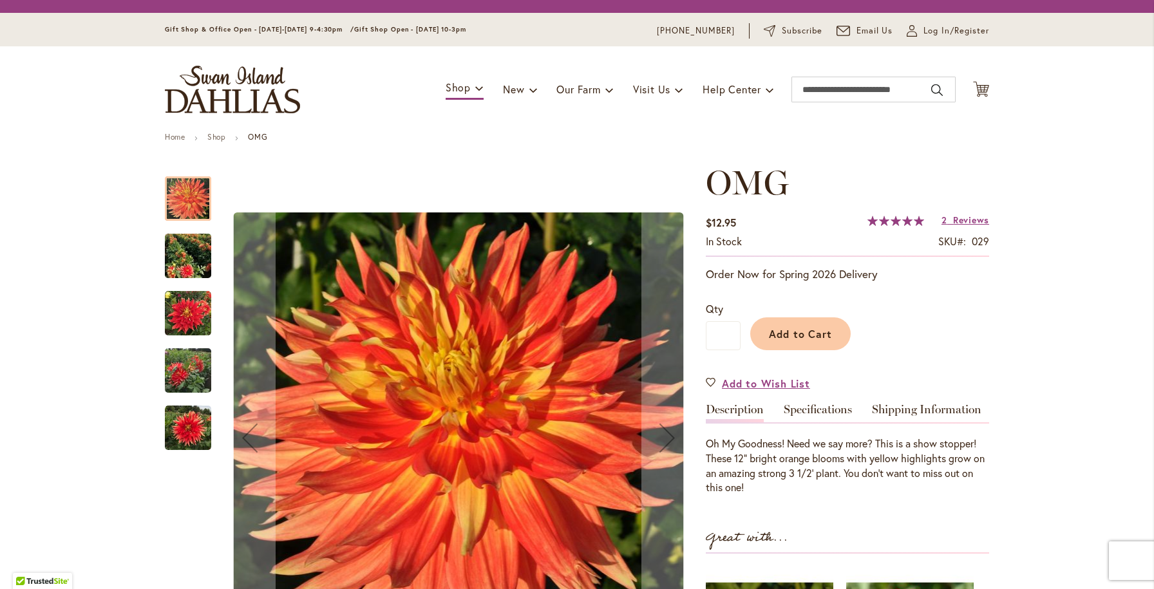
click at [834, 336] on div "Add to Cart" at bounding box center [865, 330] width 249 height 59
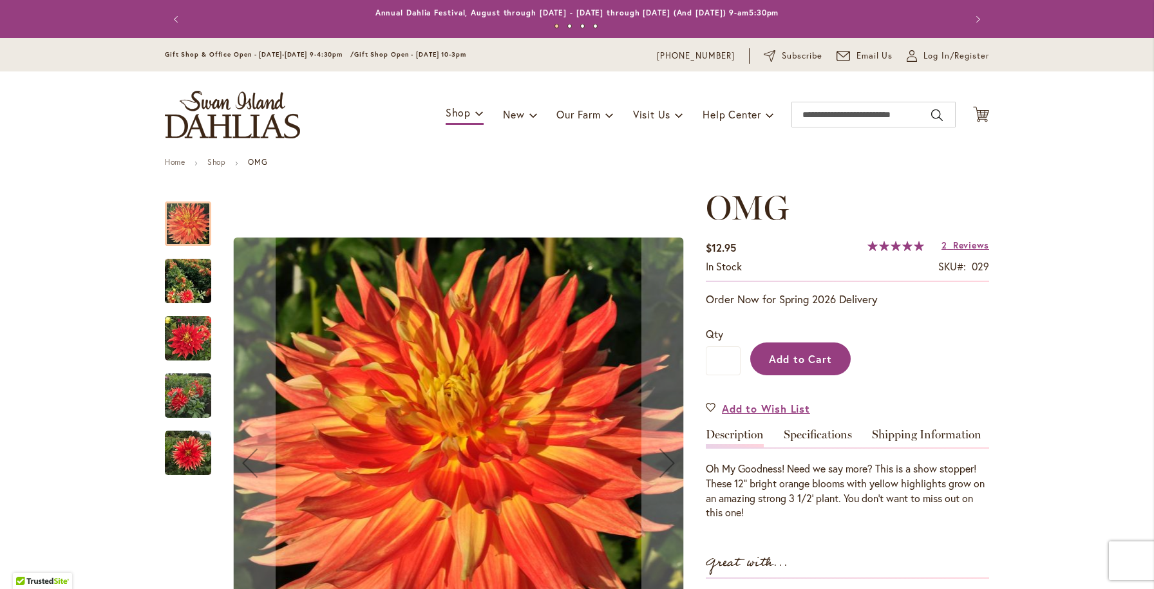
click at [834, 358] on button "Add to Cart" at bounding box center [800, 359] width 100 height 33
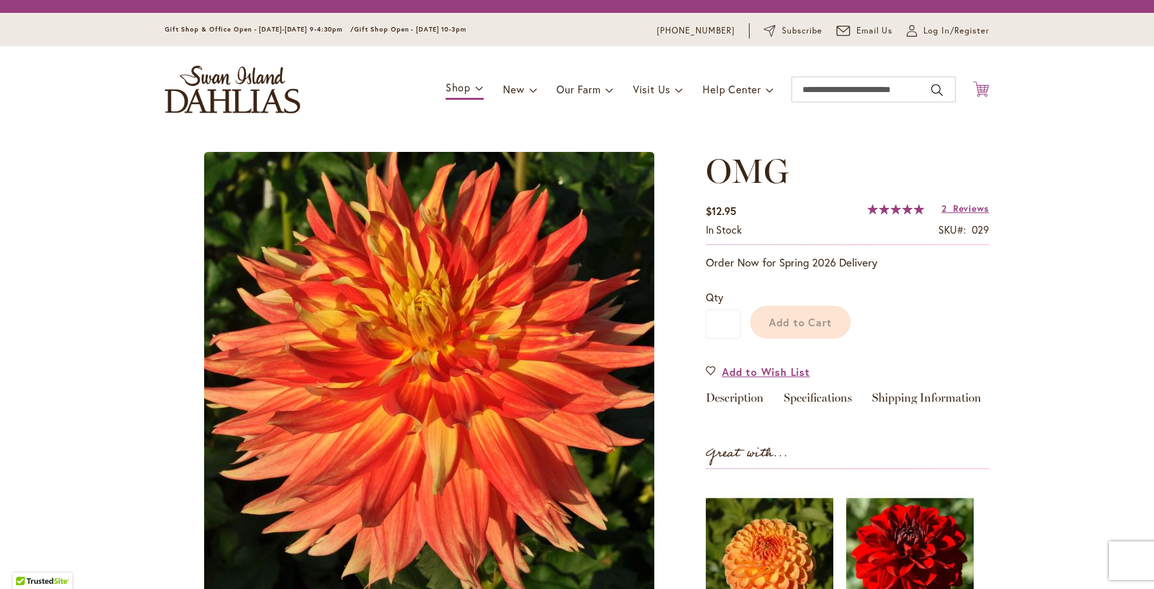
click at [987, 90] on icon at bounding box center [981, 88] width 16 height 15
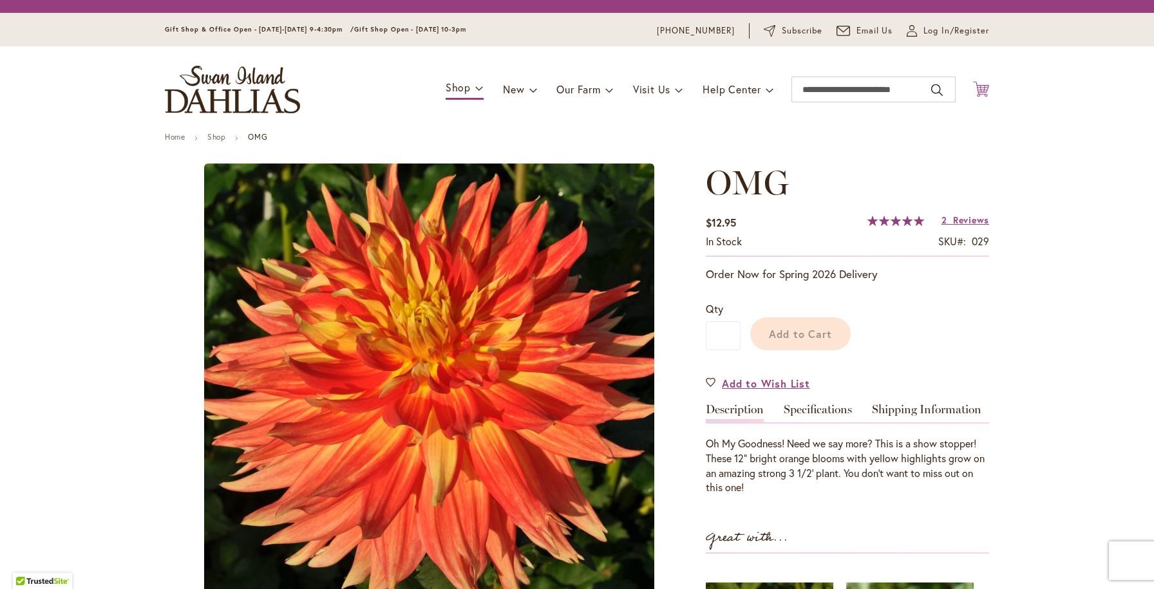
click at [984, 90] on icon "Cart .cls-1 { fill: #231f20; }" at bounding box center [981, 89] width 16 height 16
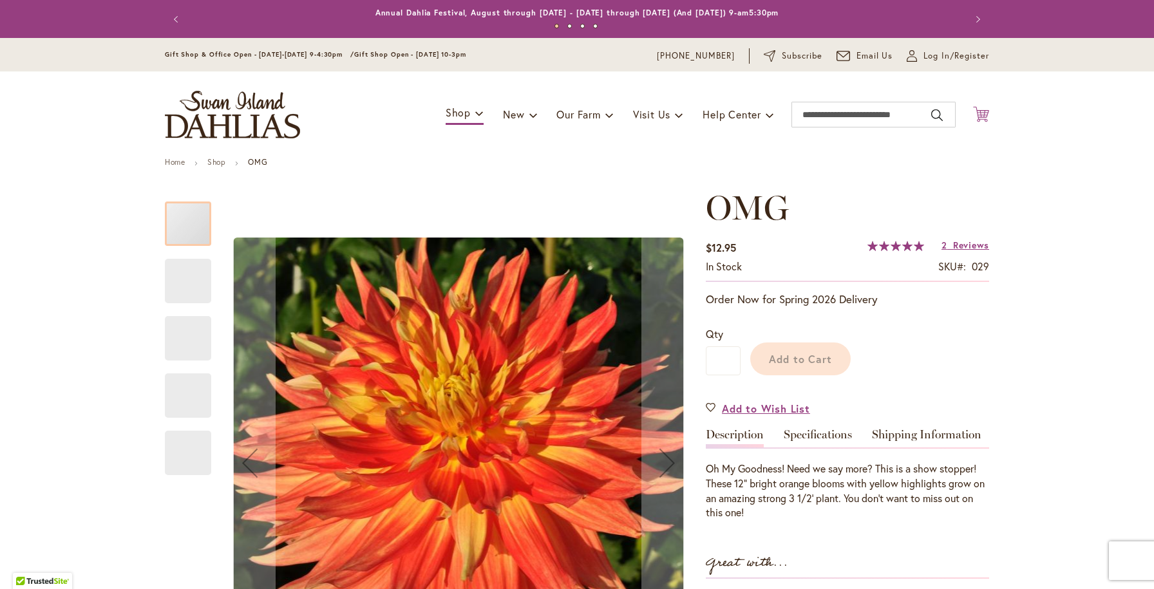
click at [983, 114] on icon "Cart .cls-1 { fill: #231f20; }" at bounding box center [981, 114] width 16 height 16
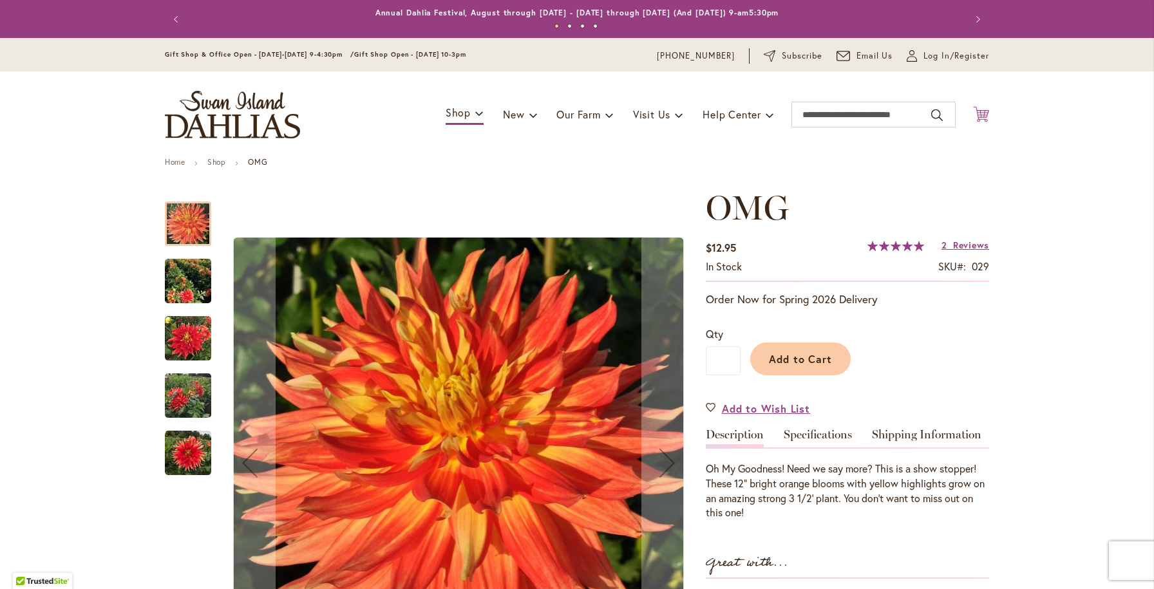
click at [983, 114] on icon "Cart .cls-1 { fill: #231f20; }" at bounding box center [981, 114] width 16 height 16
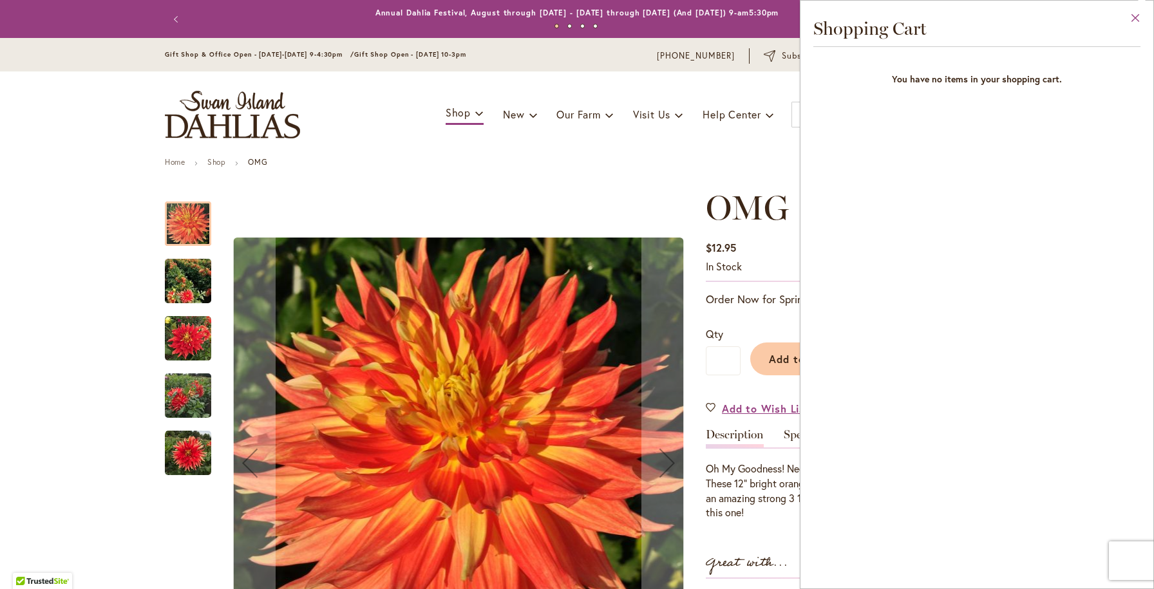
click at [1138, 15] on button "Close" at bounding box center [1135, 21] width 35 height 41
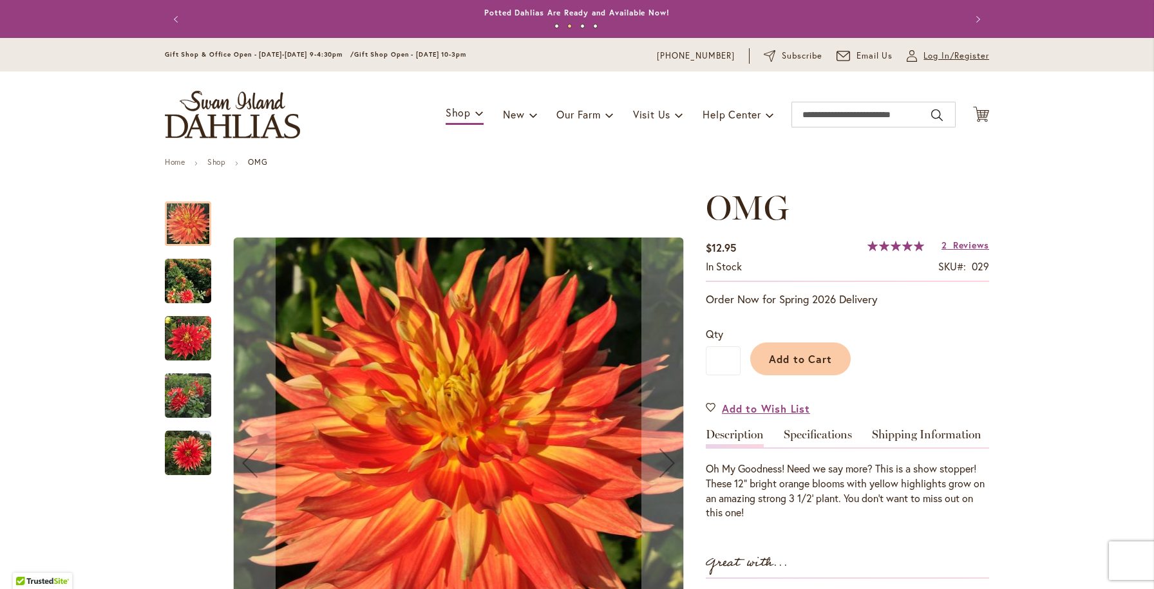
click at [929, 53] on span "Log In/Register" at bounding box center [957, 56] width 66 height 13
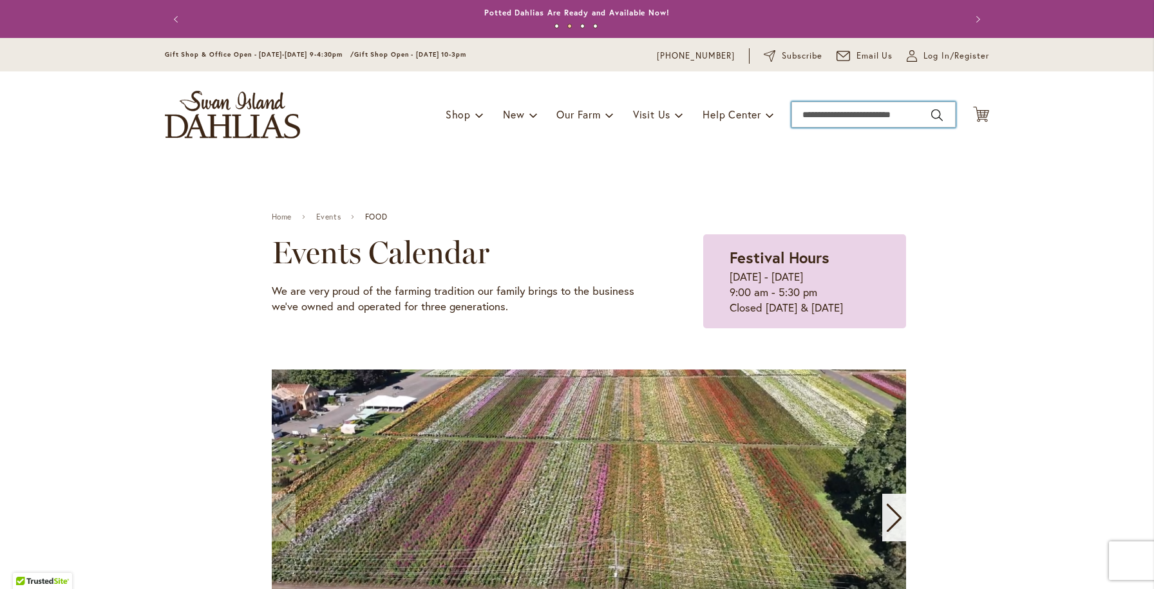
click at [817, 109] on input "Search" at bounding box center [874, 115] width 164 height 26
type input "**********"
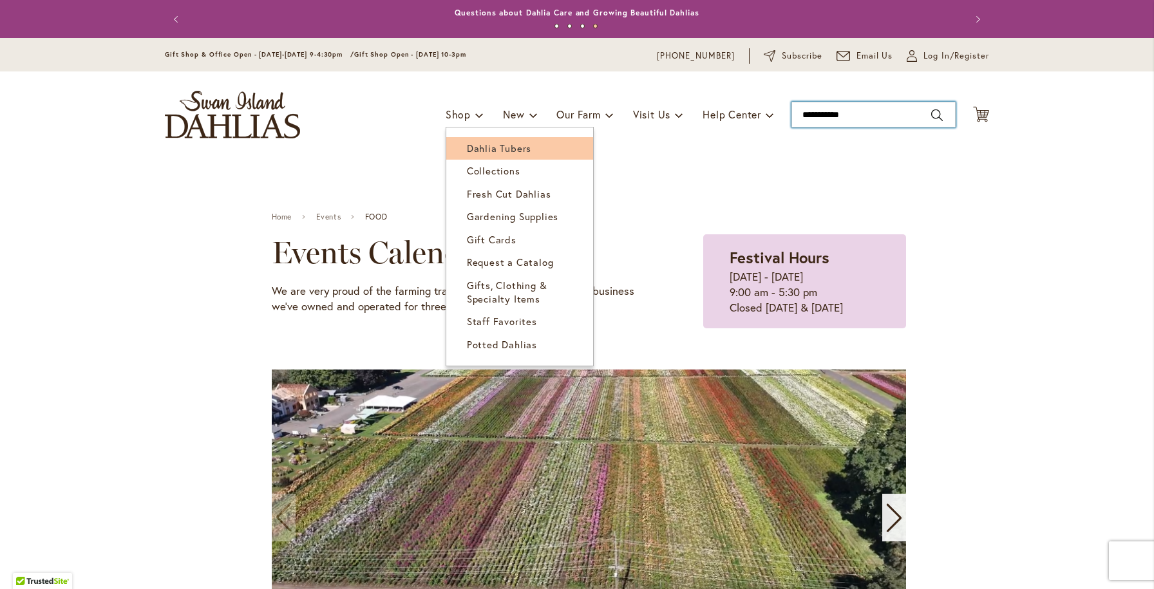
click at [501, 142] on span "Dahlia Tubers" at bounding box center [499, 148] width 64 height 13
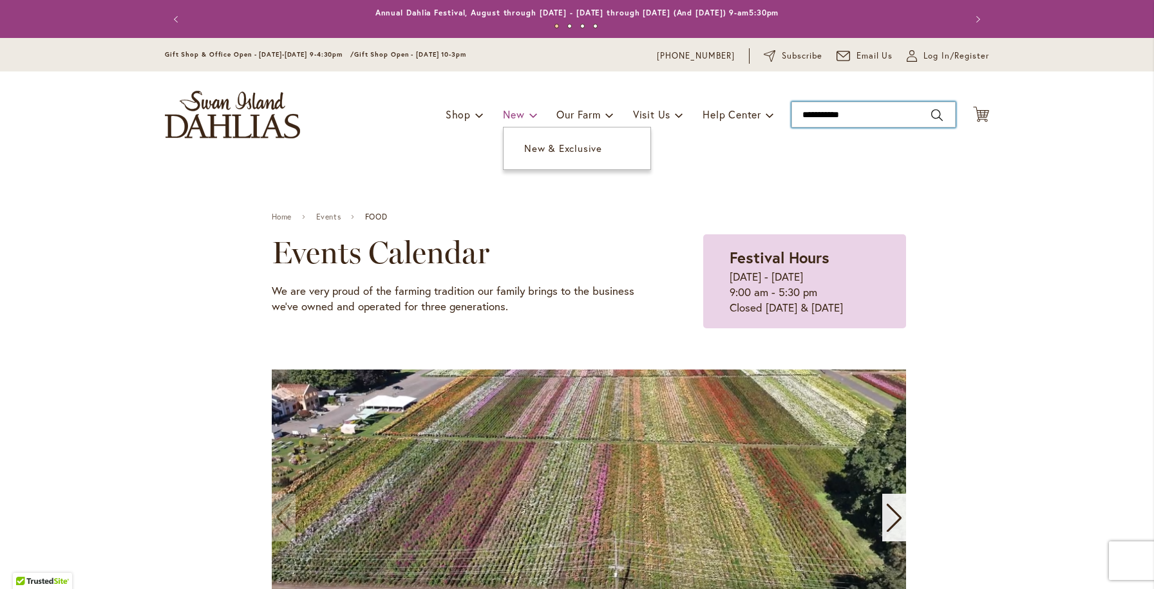
click at [519, 112] on span "New" at bounding box center [513, 115] width 21 height 14
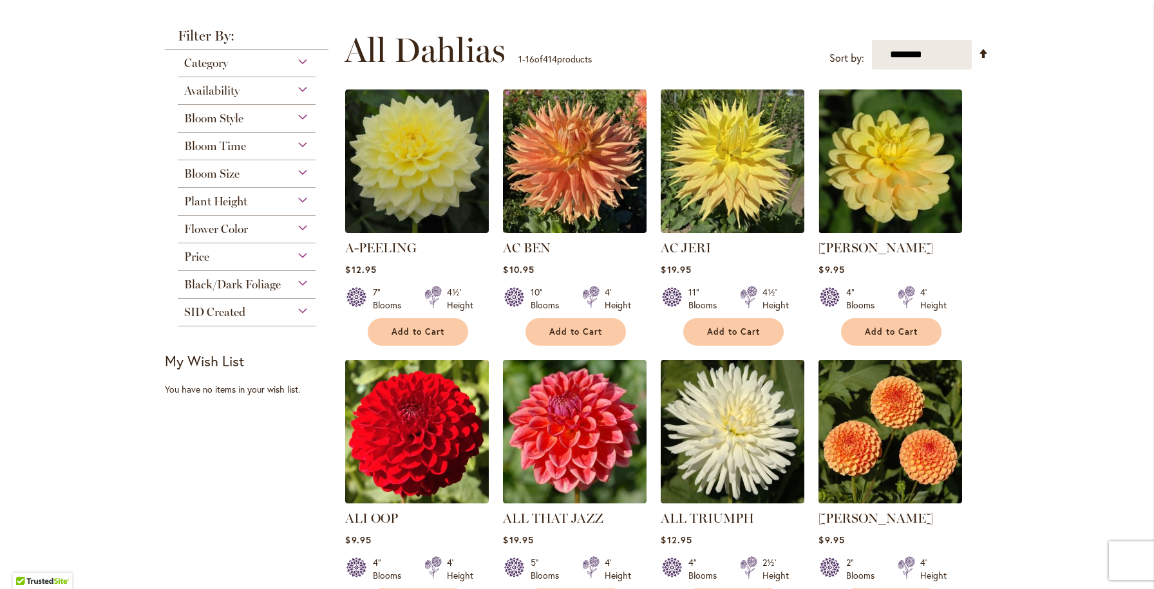
scroll to position [274, 0]
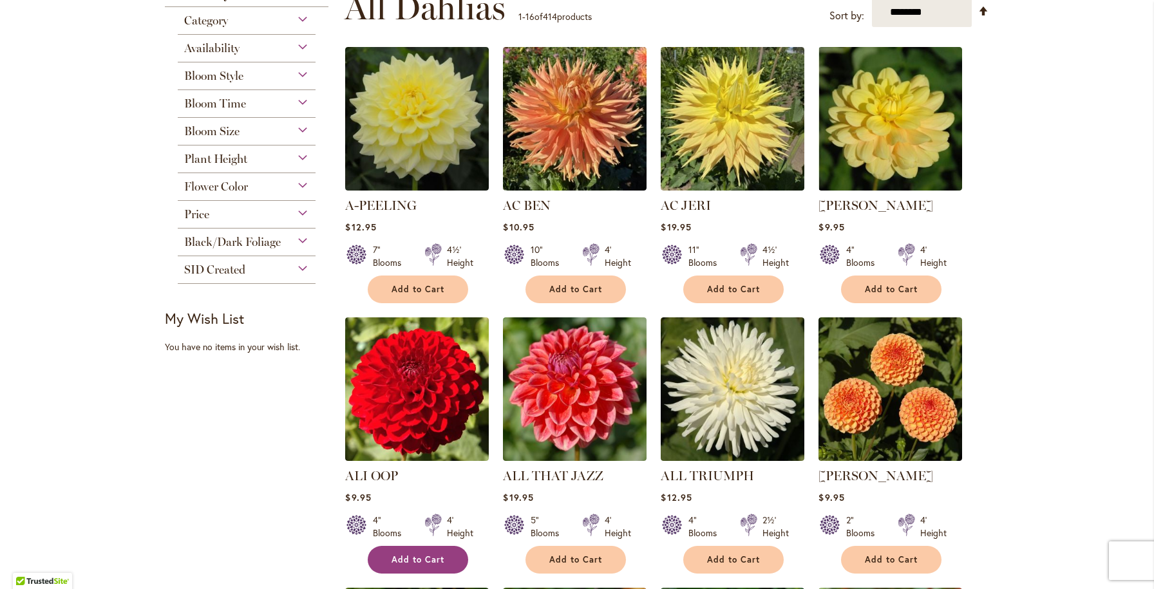
click at [446, 563] on button "Add to Cart" at bounding box center [418, 560] width 100 height 28
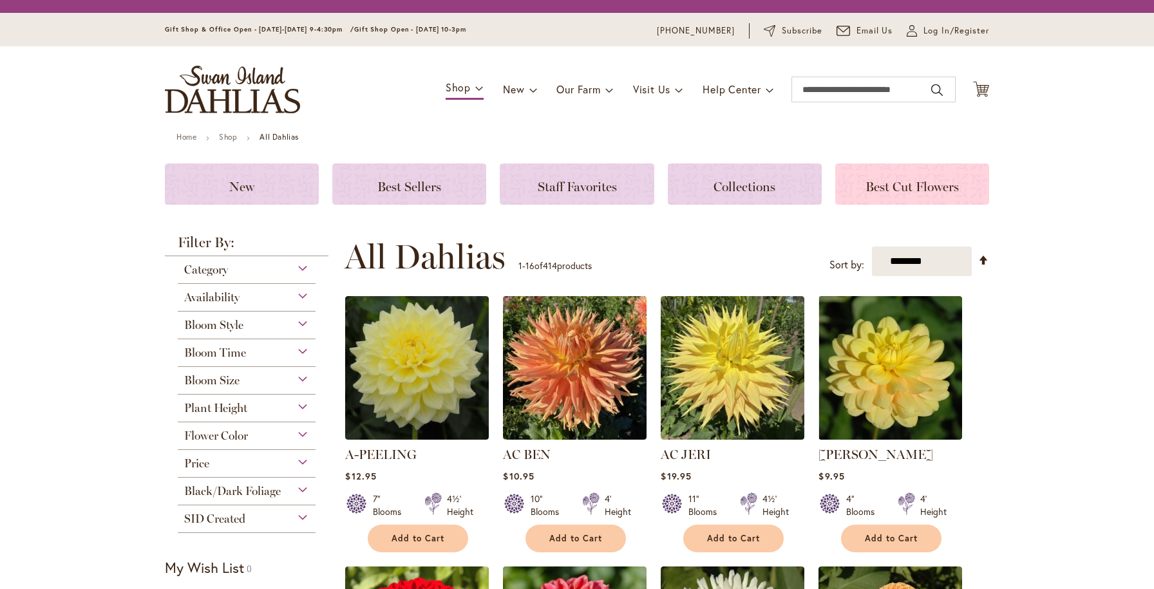
scroll to position [6, 0]
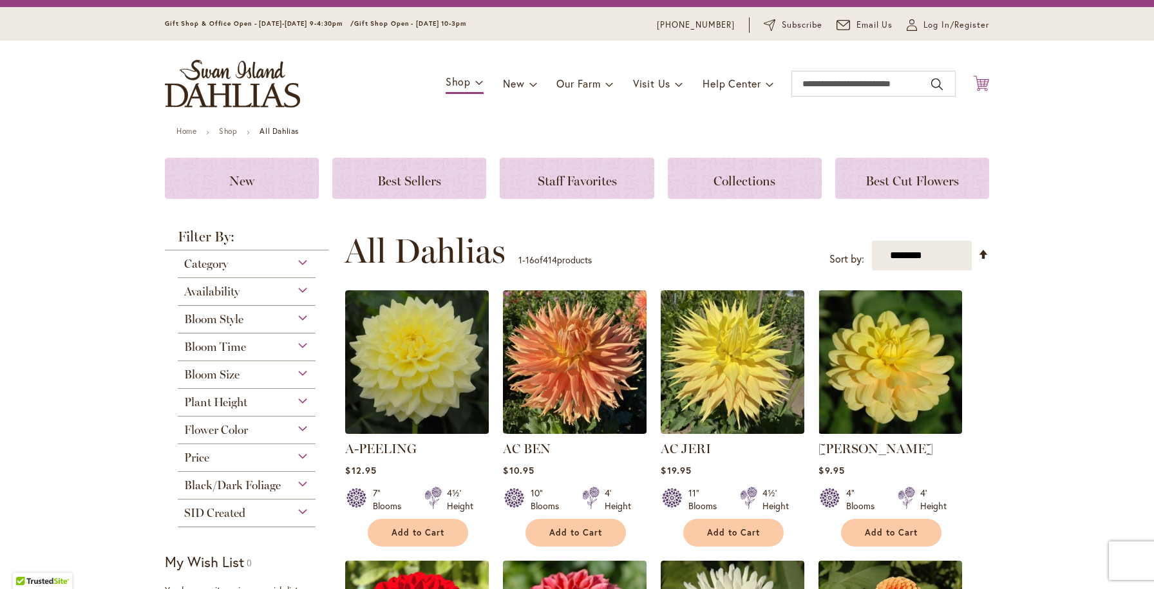
click at [986, 82] on icon at bounding box center [981, 82] width 16 height 15
click at [989, 86] on div "Toggle Nav Shop Dahlia Tubers Collections Fresh Cut Dahlias Gardening Supplies …" at bounding box center [577, 84] width 850 height 86
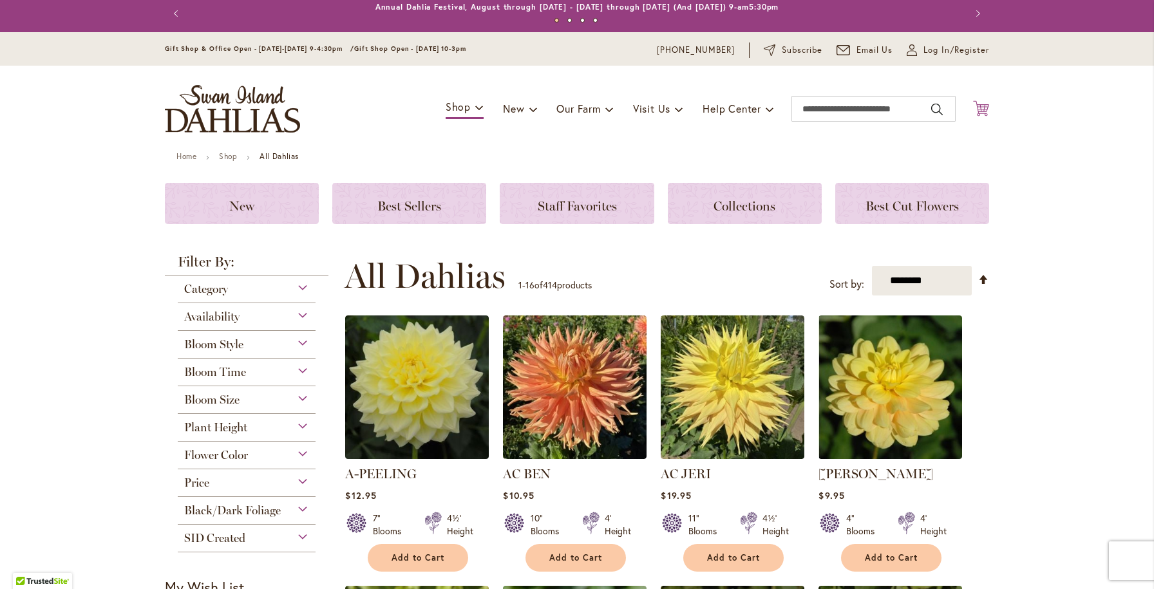
click at [982, 110] on icon "Cart .cls-1 { fill: #231f20; }" at bounding box center [981, 108] width 16 height 16
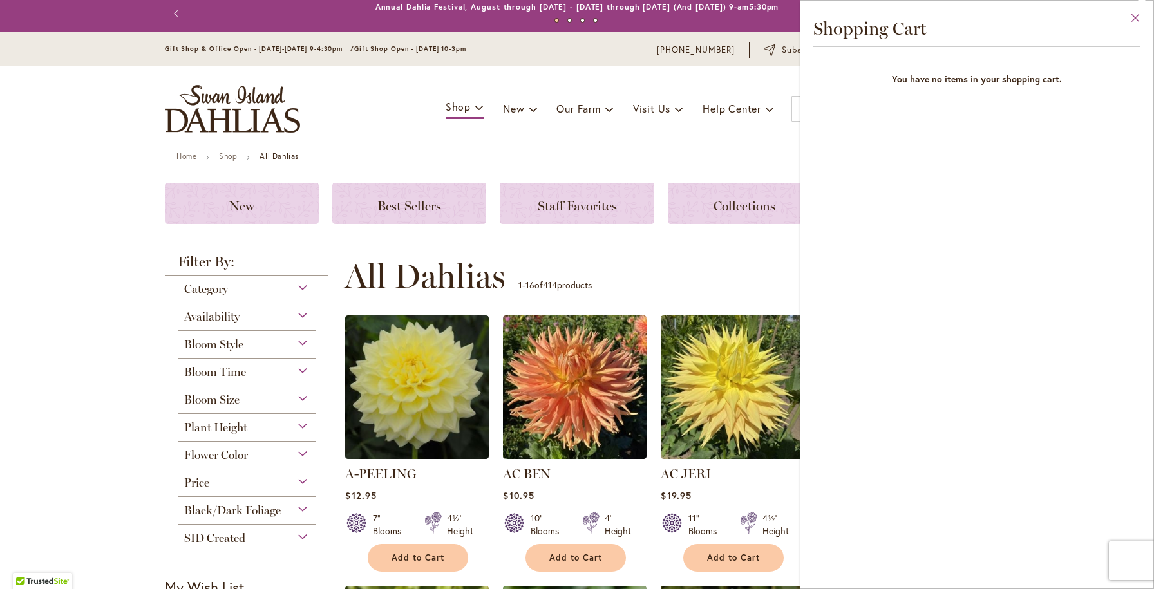
click at [1138, 12] on button "Close" at bounding box center [1135, 21] width 35 height 41
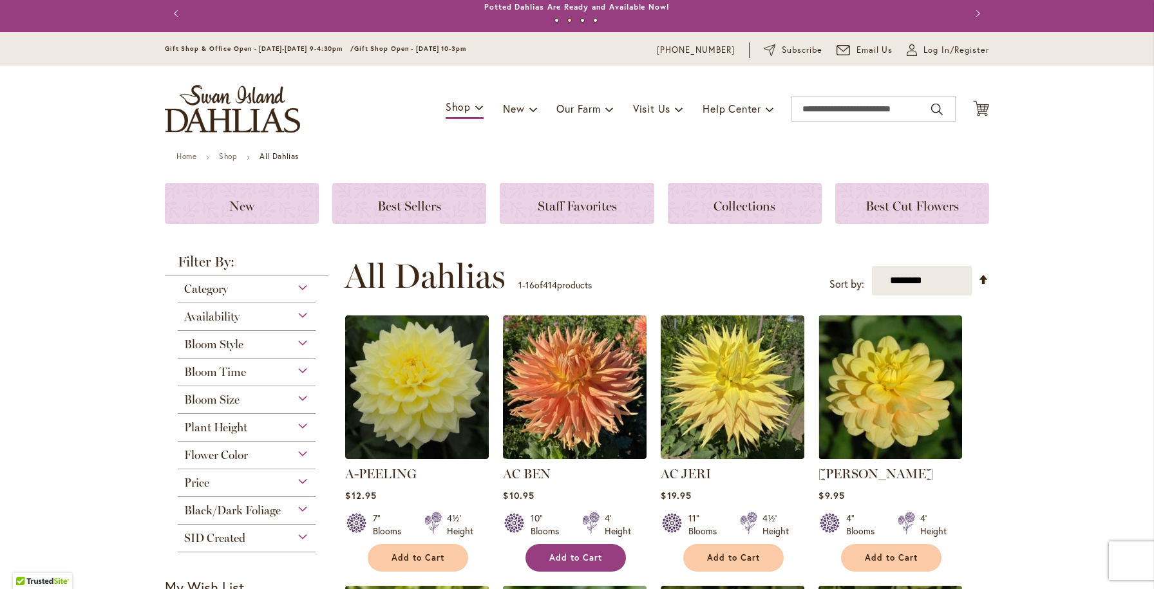
click at [595, 550] on button "Add to Cart" at bounding box center [576, 558] width 100 height 28
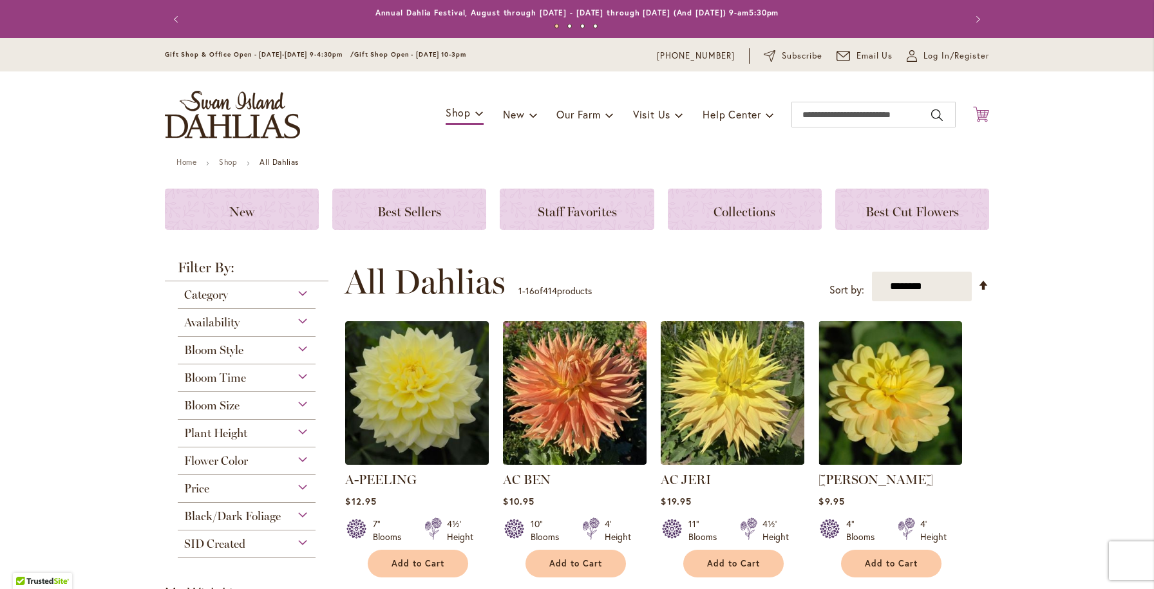
click at [984, 117] on icon at bounding box center [981, 113] width 16 height 15
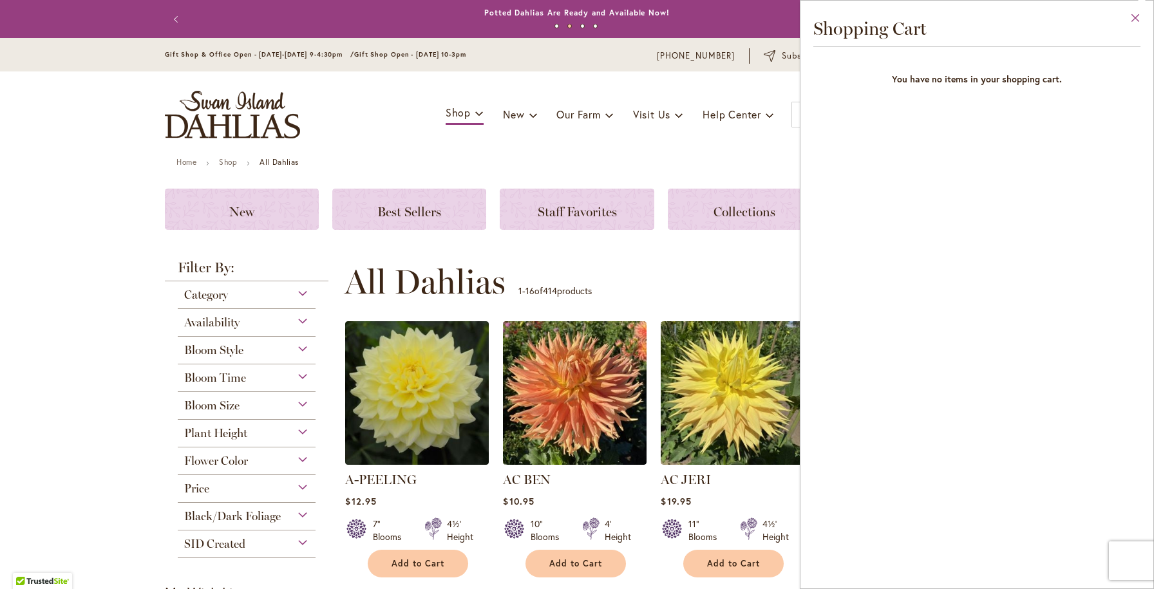
click at [1138, 16] on button "Close" at bounding box center [1135, 21] width 35 height 41
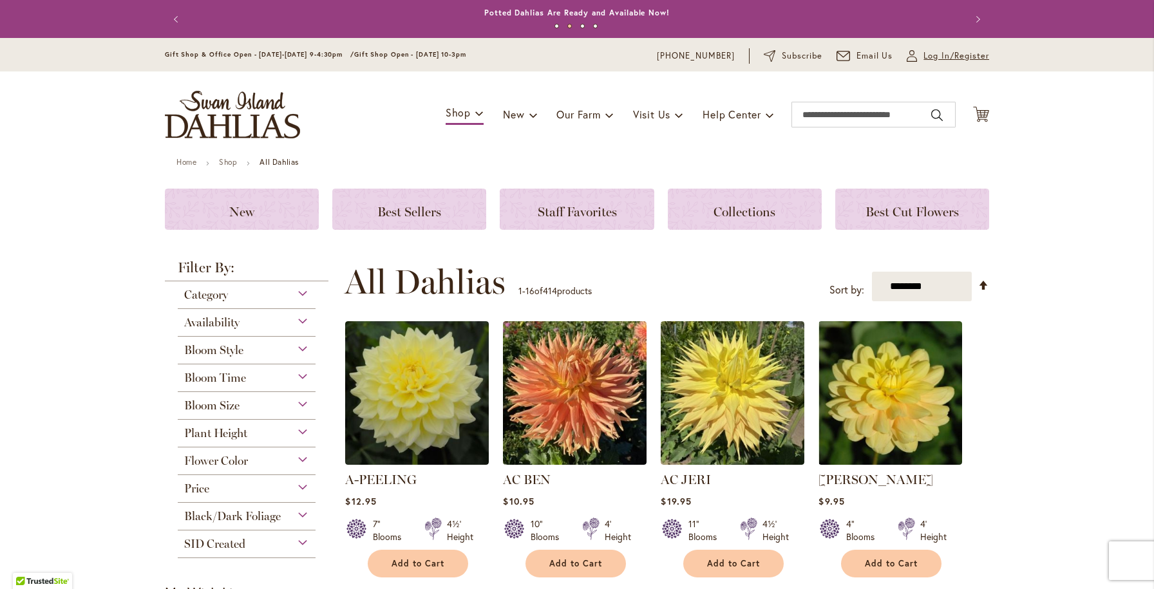
click at [933, 58] on span "Log In/Register" at bounding box center [957, 56] width 66 height 13
click at [399, 554] on button "Add to Cart" at bounding box center [418, 564] width 100 height 28
click at [986, 113] on icon at bounding box center [981, 113] width 16 height 15
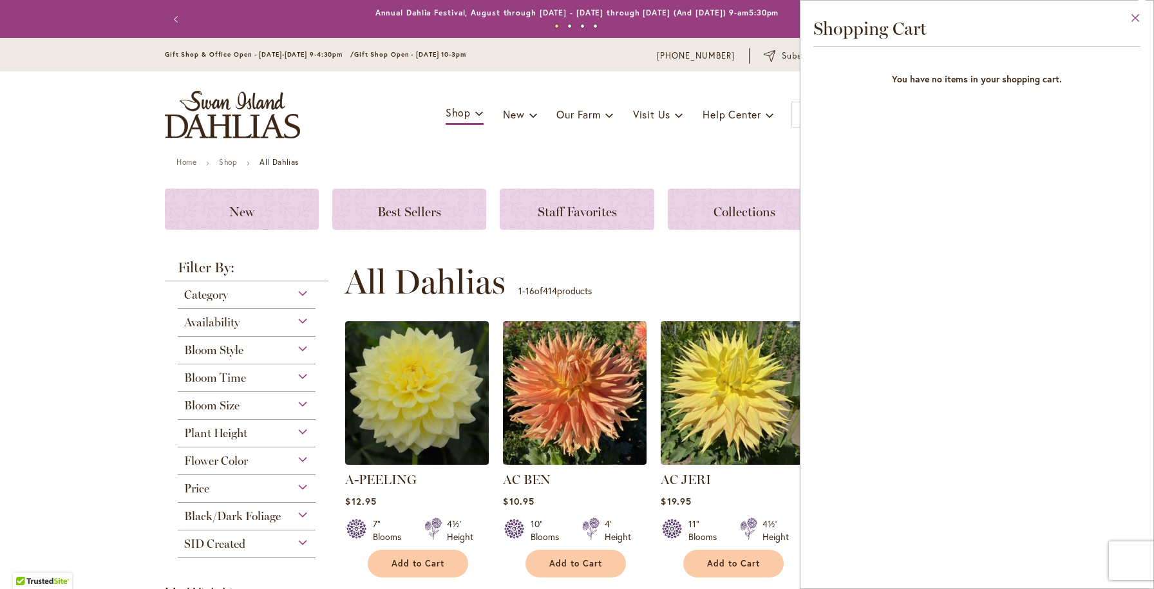
click at [1136, 16] on button "Close" at bounding box center [1135, 21] width 35 height 41
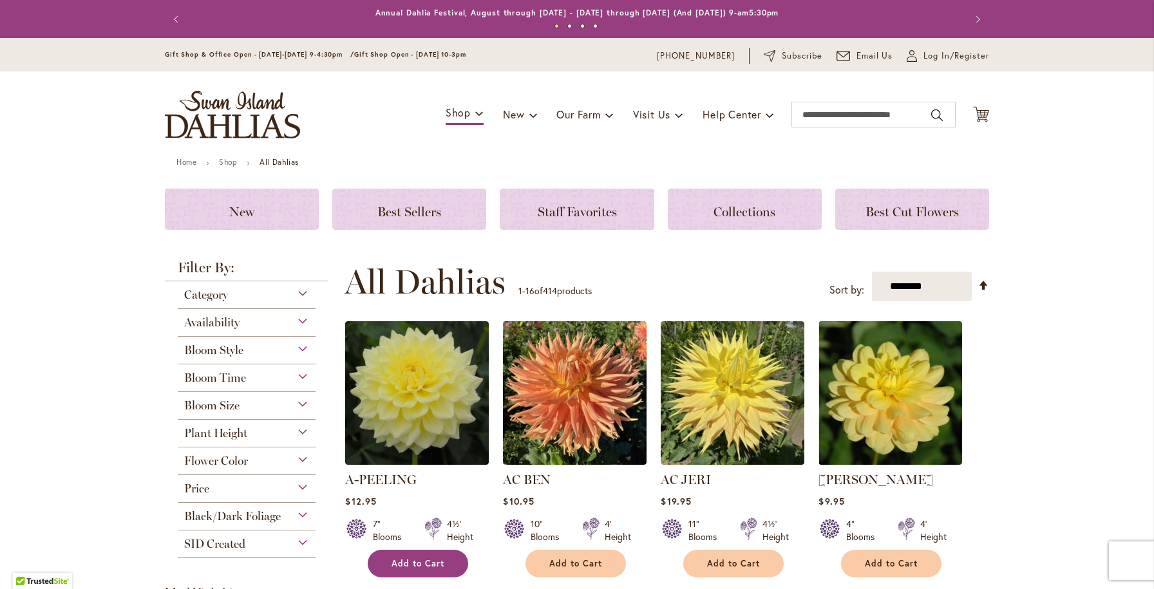
click at [427, 557] on button "Add to Cart" at bounding box center [418, 564] width 100 height 28
click at [576, 559] on span "Add to Cart" at bounding box center [575, 563] width 53 height 11
click at [893, 120] on input "Search" at bounding box center [874, 115] width 164 height 26
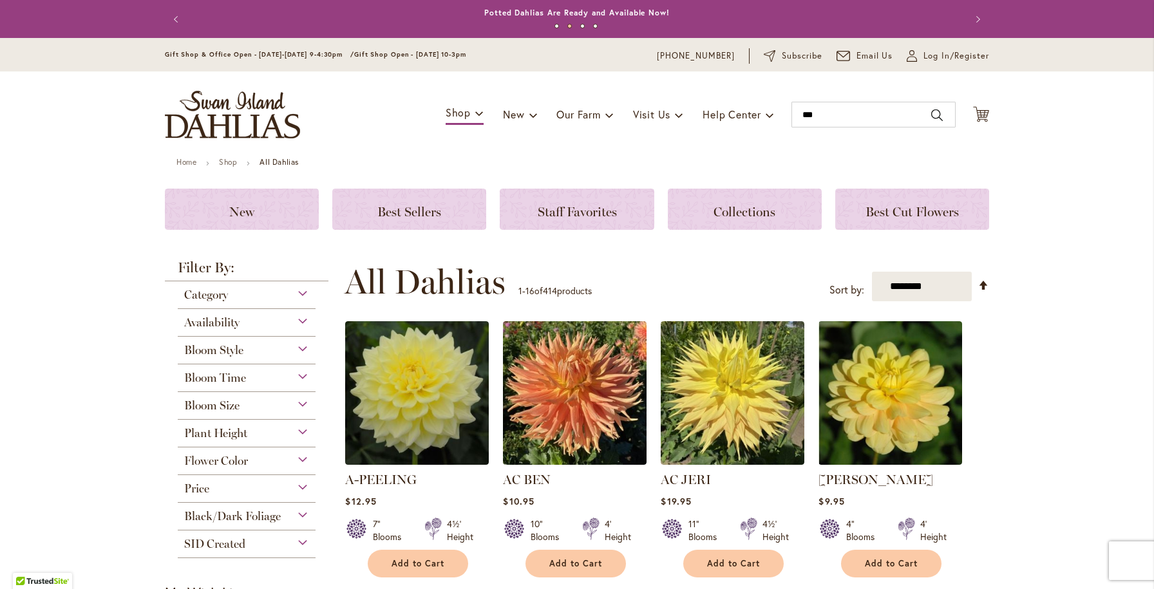
click at [941, 119] on button "Search" at bounding box center [937, 115] width 12 height 21
type input "***"
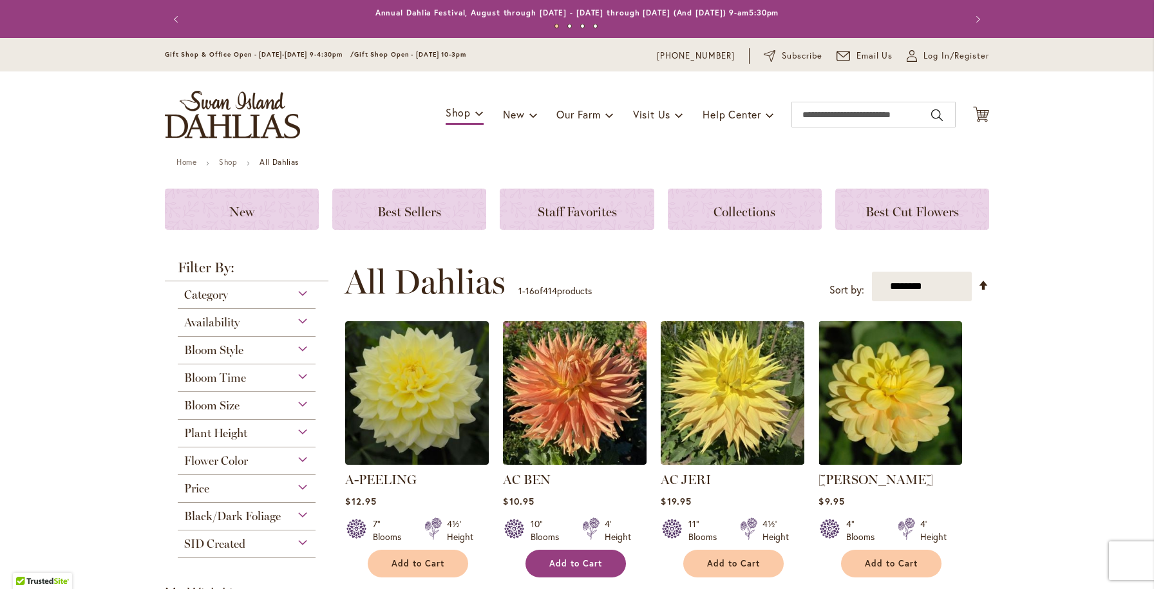
click at [568, 559] on span "Add to Cart" at bounding box center [575, 563] width 53 height 11
click at [984, 116] on icon "Cart .cls-1 { fill: #231f20; }" at bounding box center [981, 114] width 16 height 16
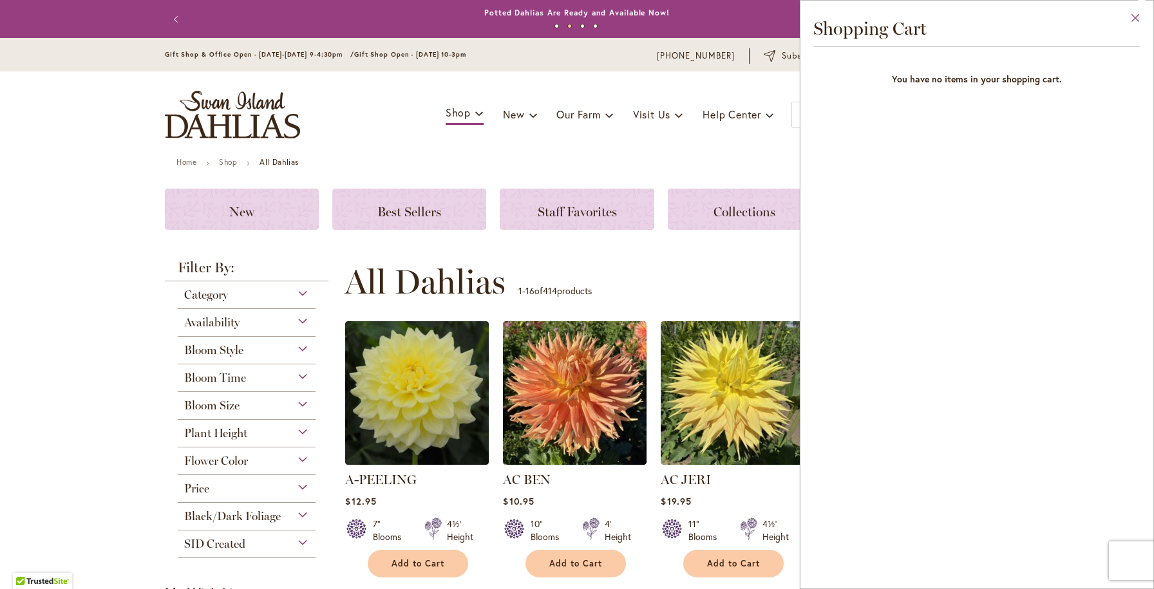
click at [1140, 14] on button "Close" at bounding box center [1135, 21] width 35 height 41
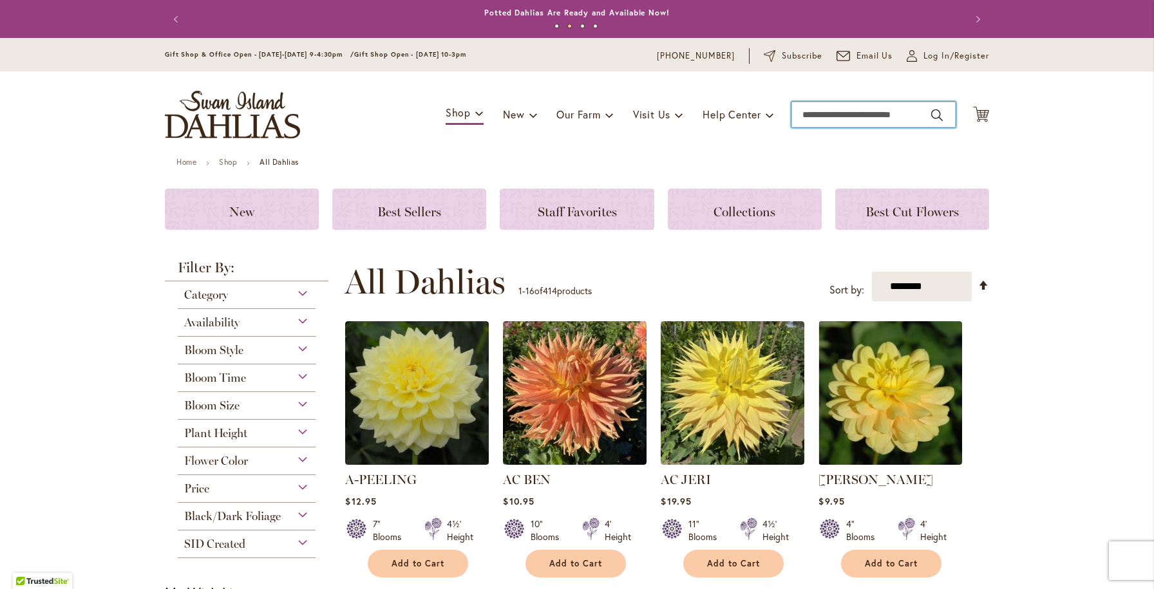
click at [915, 119] on input "Search" at bounding box center [874, 115] width 164 height 26
click at [934, 115] on button "Search" at bounding box center [937, 115] width 12 height 21
type input "**********"
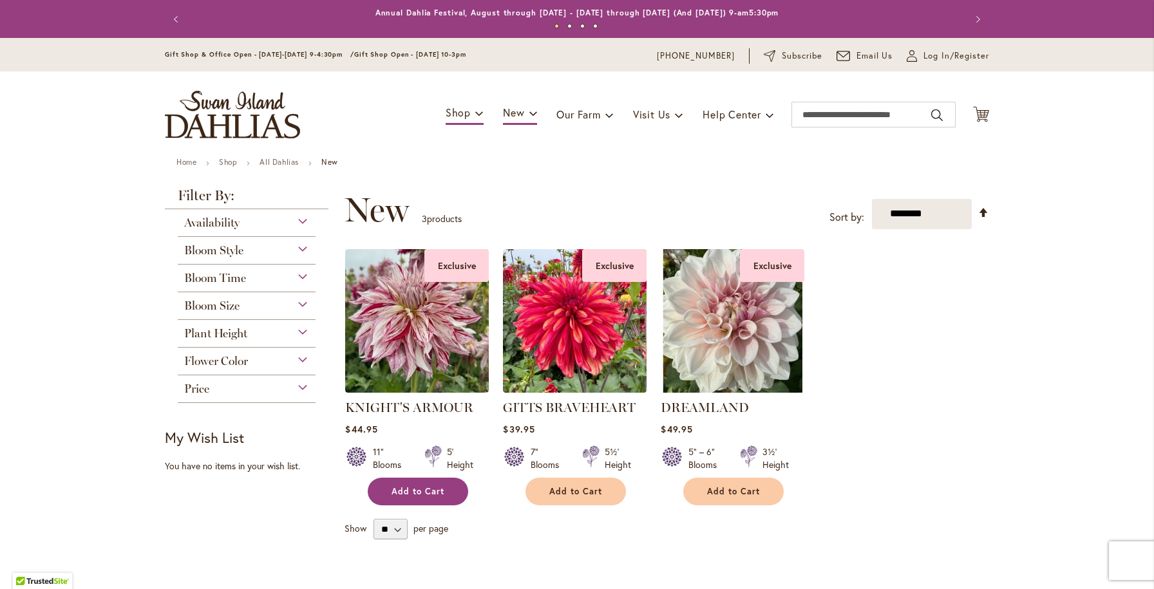
click at [429, 504] on button "Add to Cart" at bounding box center [418, 492] width 100 height 28
click at [985, 111] on icon at bounding box center [981, 113] width 16 height 15
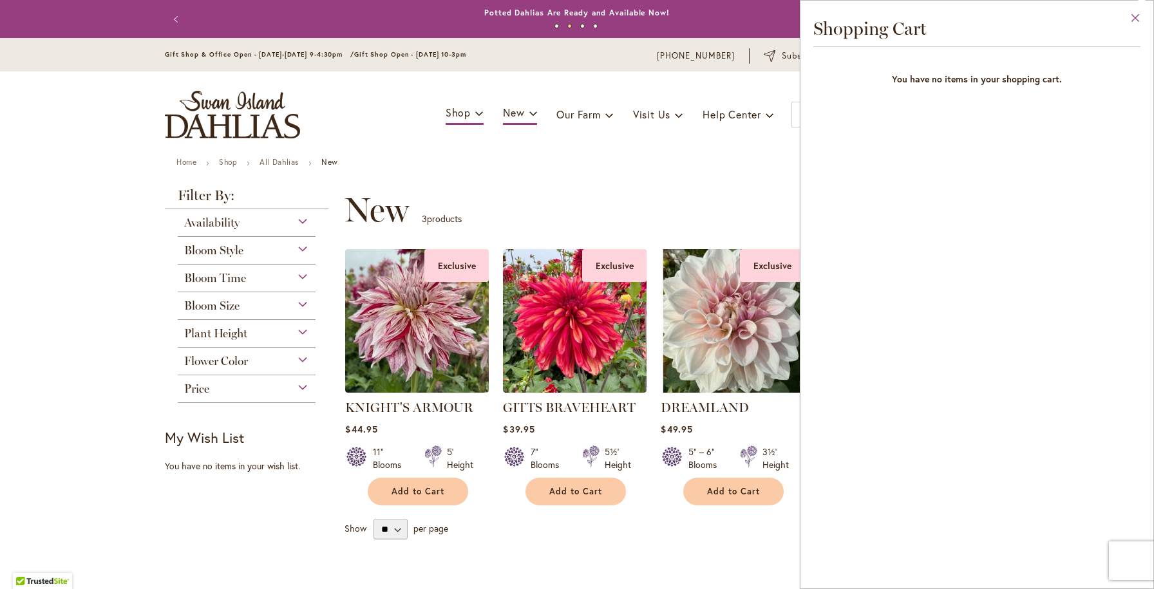
click at [1136, 12] on button "Close" at bounding box center [1135, 21] width 35 height 41
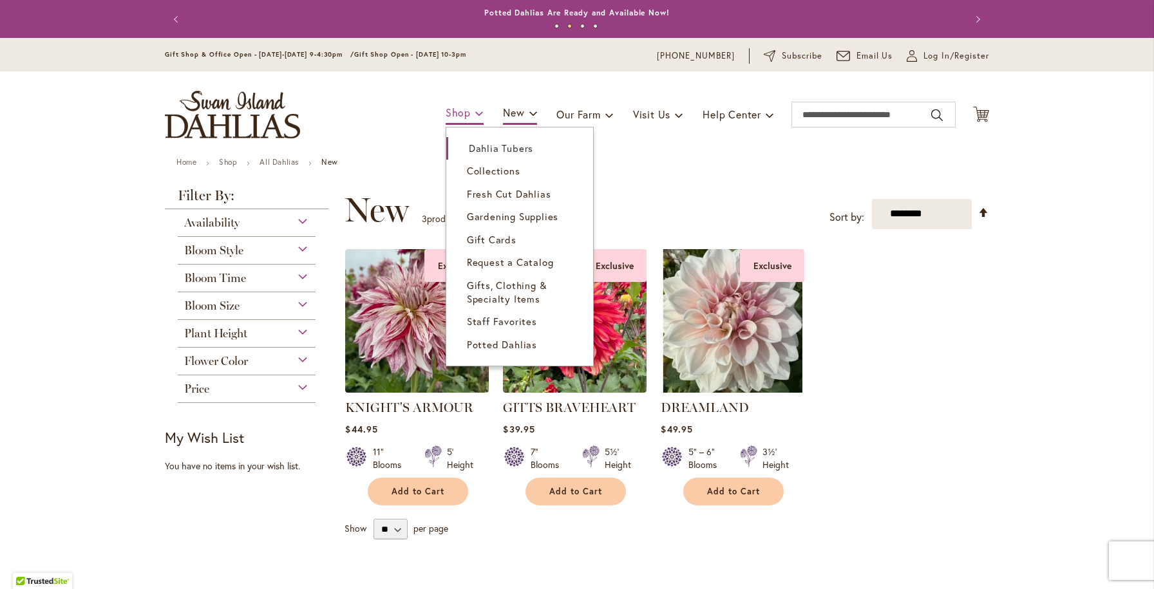
click at [450, 120] on link "Shop" at bounding box center [465, 113] width 38 height 23
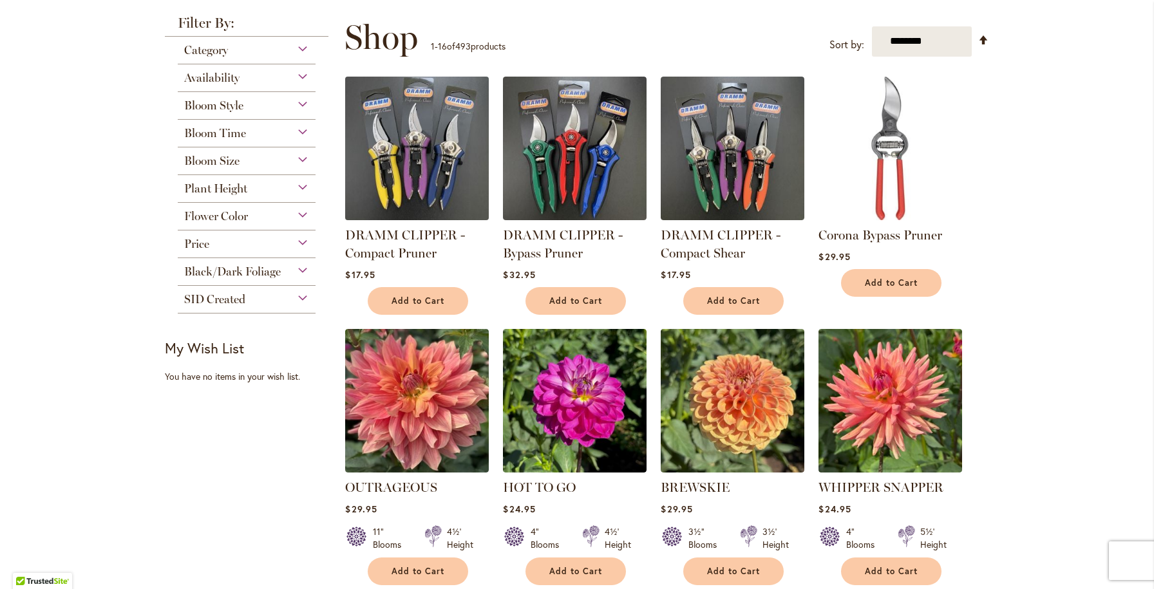
scroll to position [242, 0]
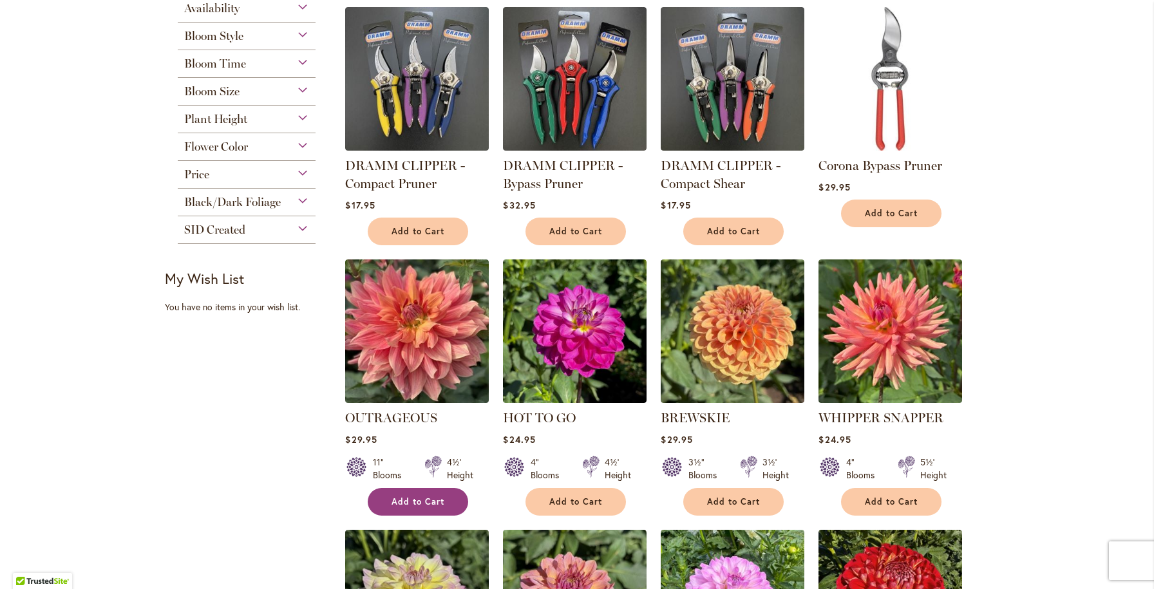
click at [405, 509] on button "Add to Cart" at bounding box center [418, 502] width 100 height 28
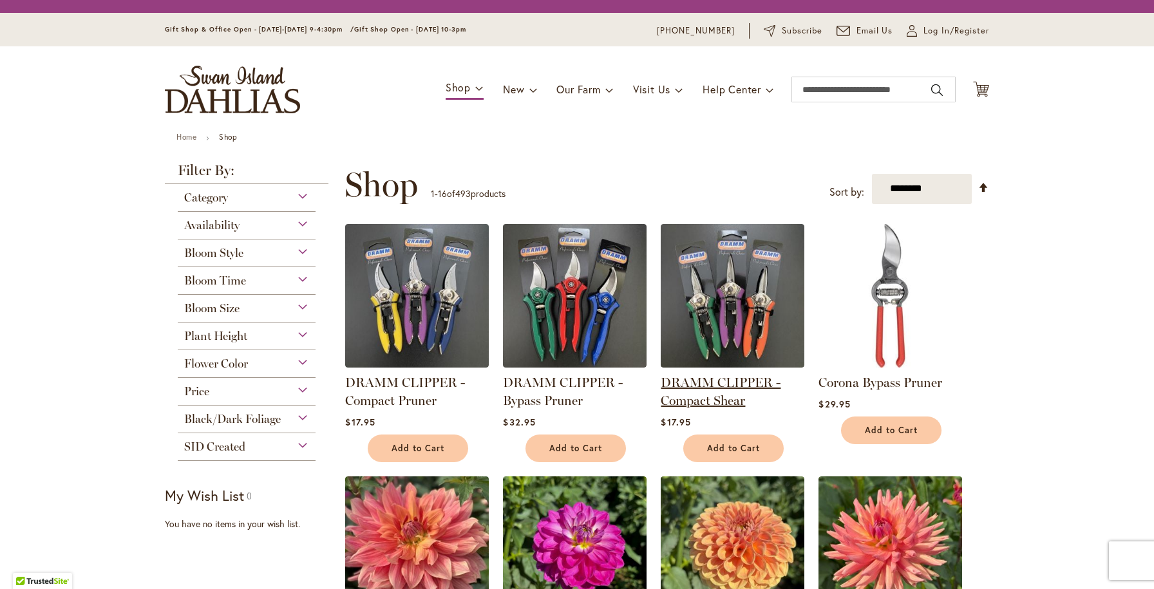
scroll to position [83, 0]
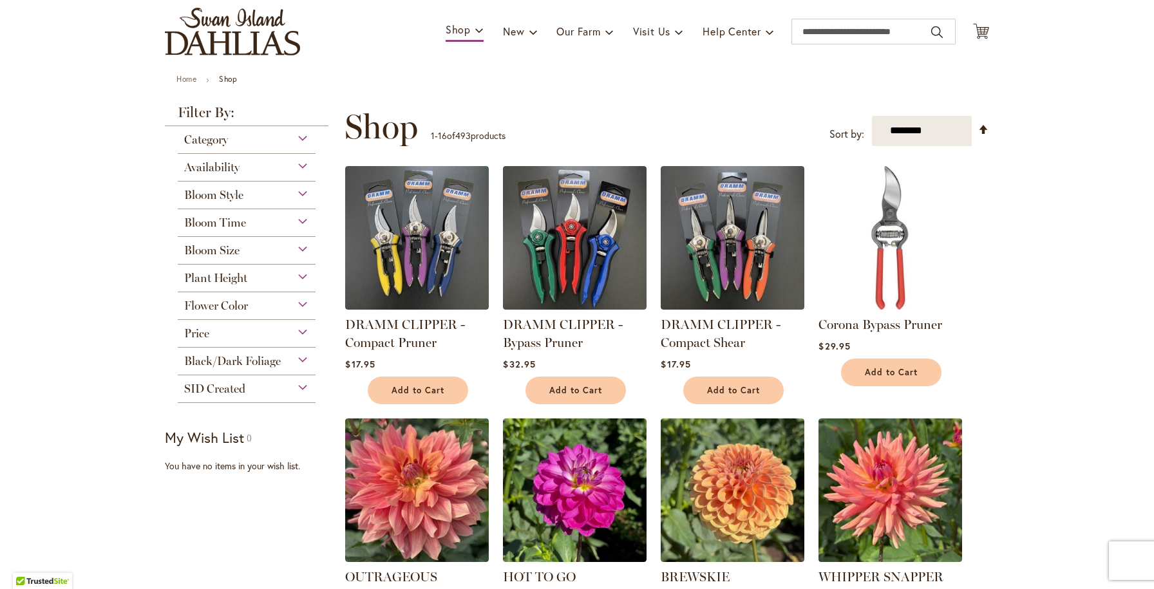
click at [979, 9] on div "Toggle Nav Shop Dahlia Tubers Collections Fresh Cut Dahlias Gardening Supplies …" at bounding box center [577, 31] width 850 height 86
click at [984, 28] on icon "Cart .cls-1 { fill: #231f20; }" at bounding box center [981, 31] width 16 height 16
click at [982, 30] on icon at bounding box center [981, 30] width 16 height 15
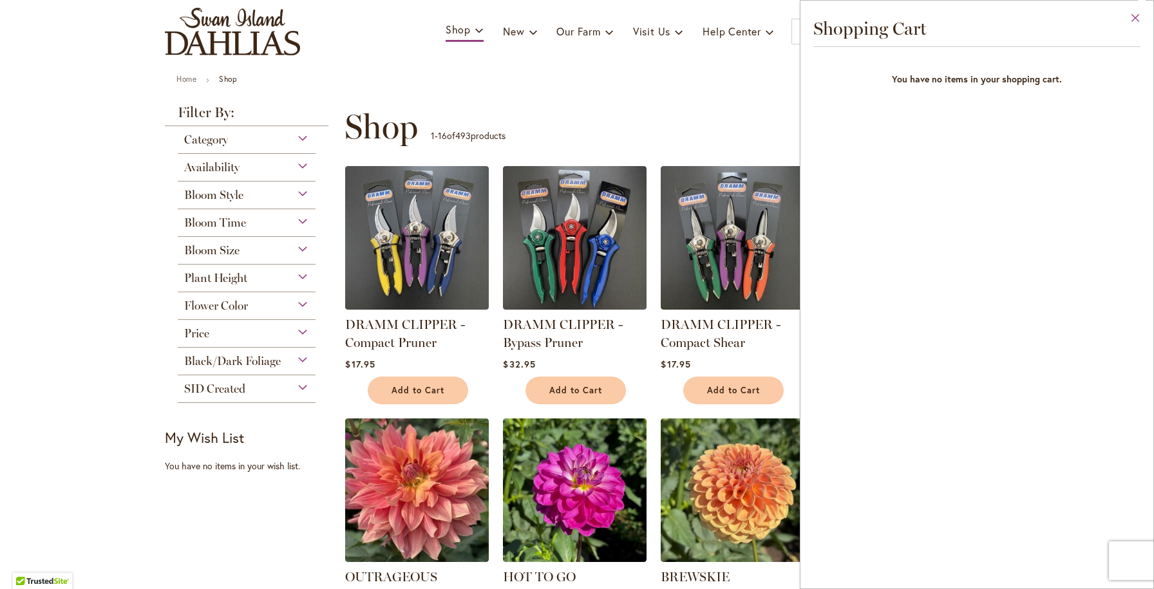
click at [1133, 12] on button "Close" at bounding box center [1135, 21] width 35 height 41
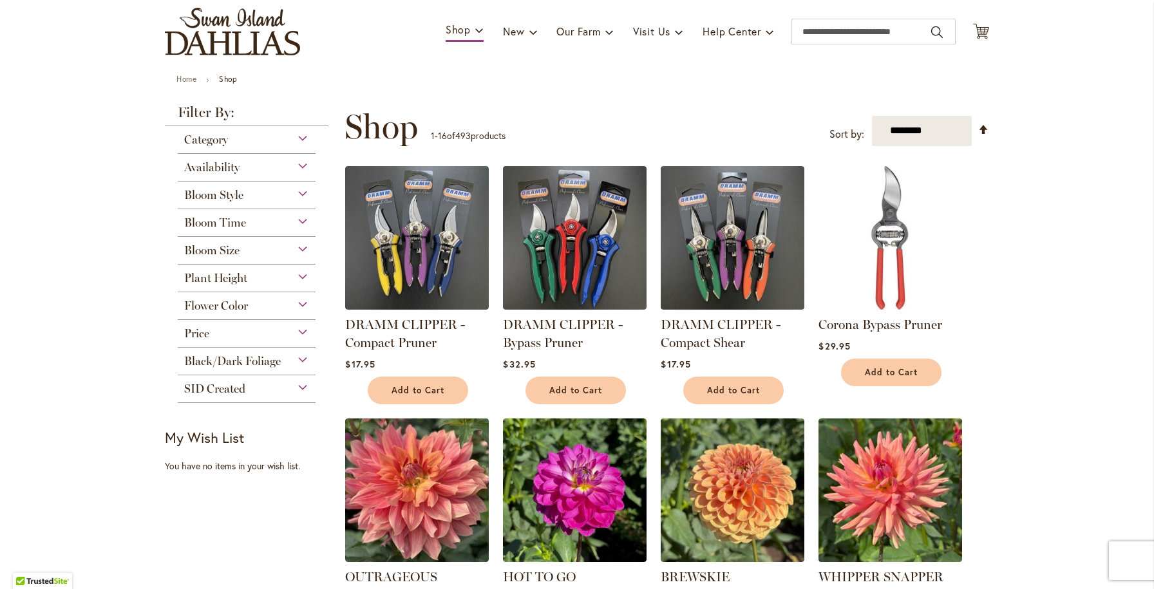
click at [251, 39] on img "store logo" at bounding box center [232, 32] width 135 height 48
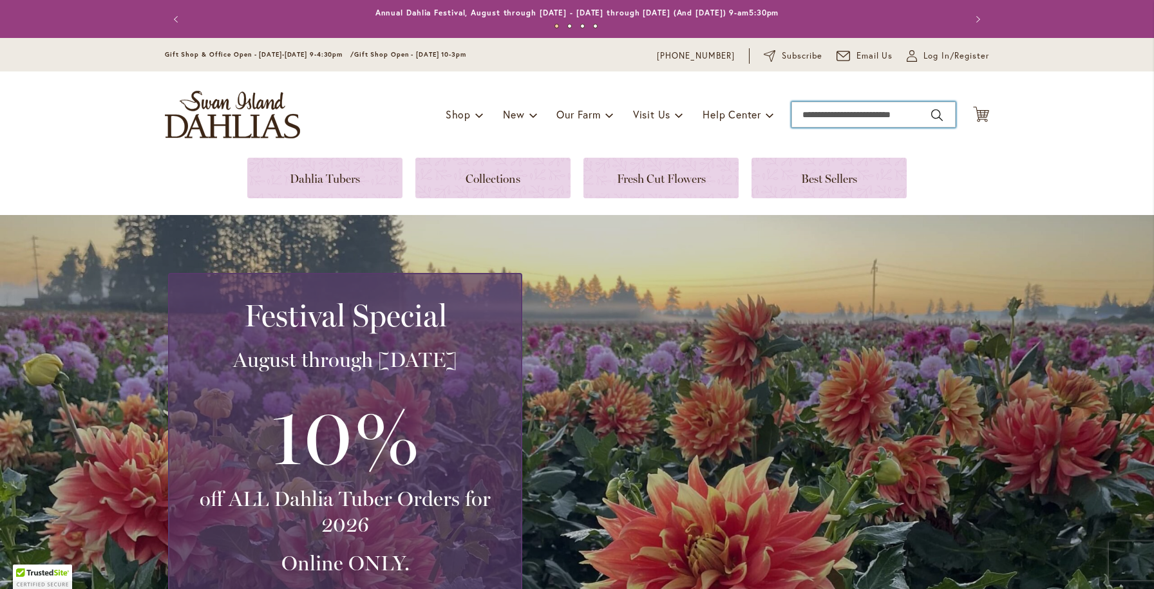
click at [832, 118] on input "Search" at bounding box center [874, 115] width 164 height 26
type input "***"
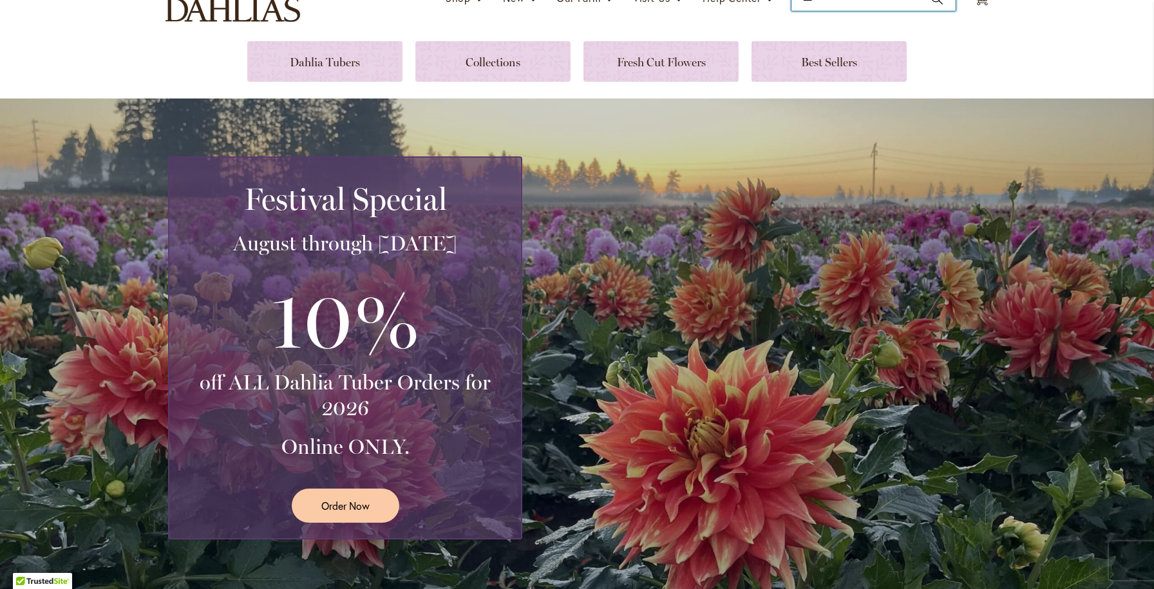
scroll to position [126, 0]
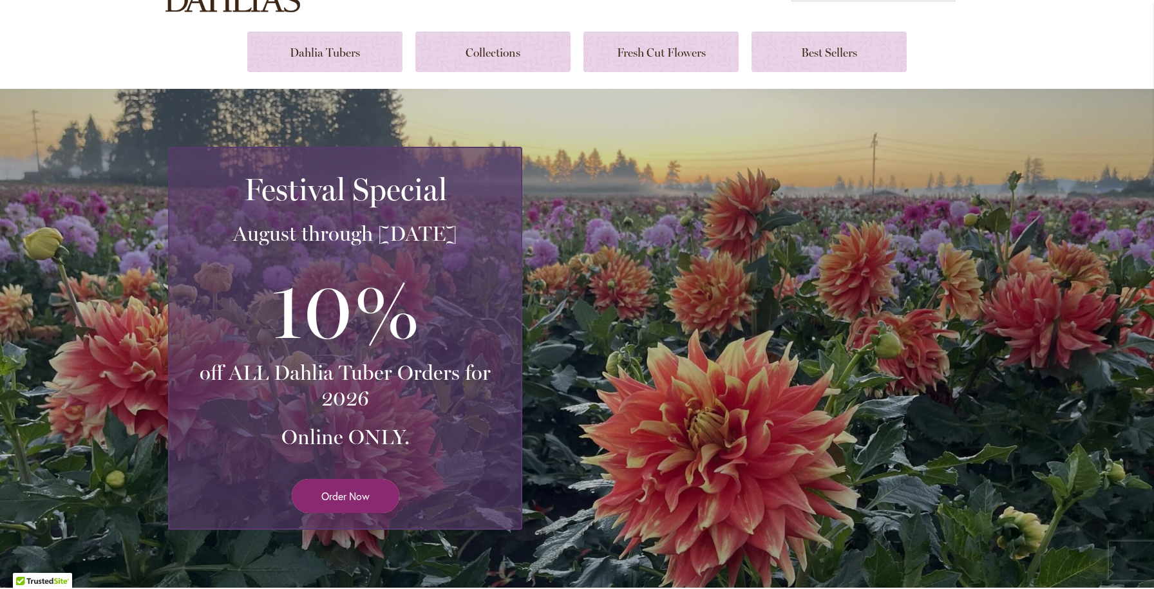
click at [365, 496] on span "Order Now" at bounding box center [345, 496] width 48 height 15
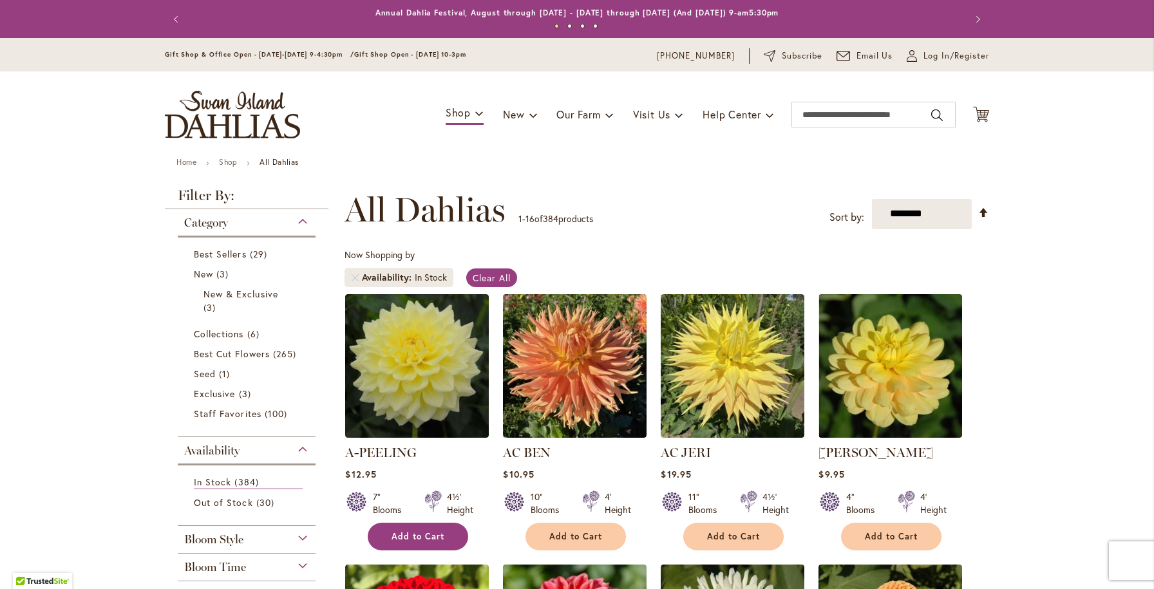
click at [433, 531] on span "Add to Cart" at bounding box center [418, 536] width 53 height 11
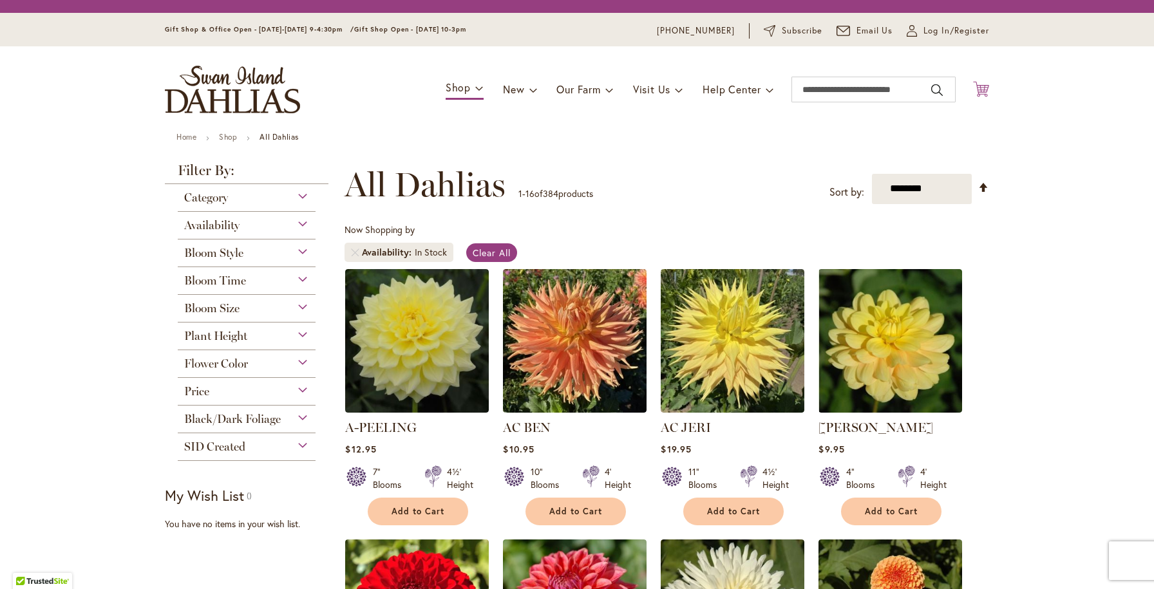
click at [985, 94] on icon at bounding box center [981, 88] width 16 height 15
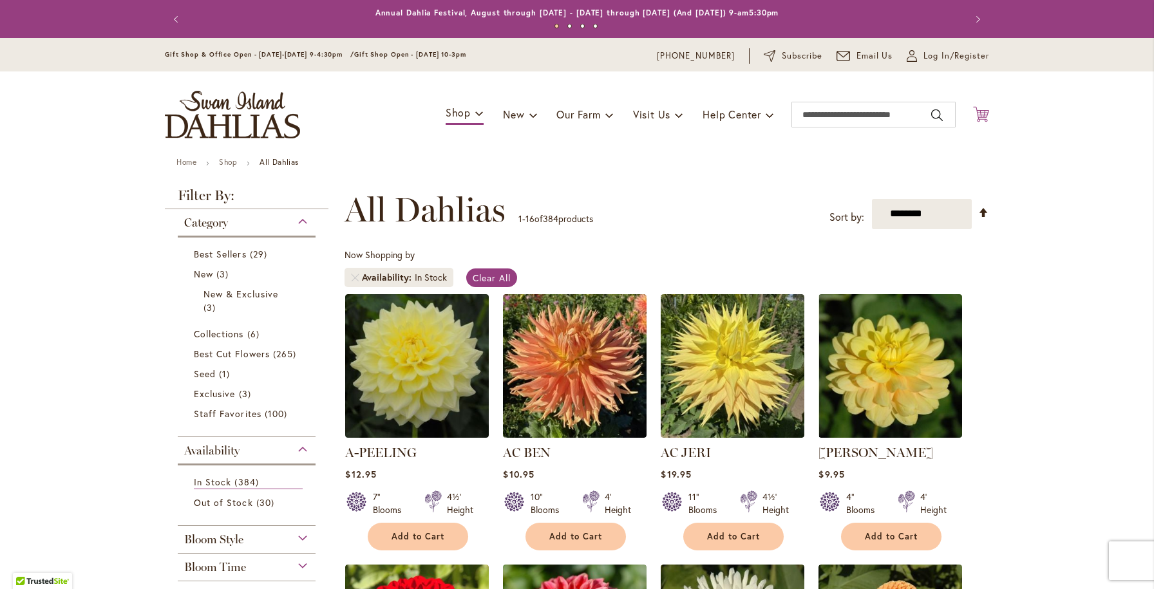
click at [985, 111] on icon at bounding box center [981, 113] width 16 height 15
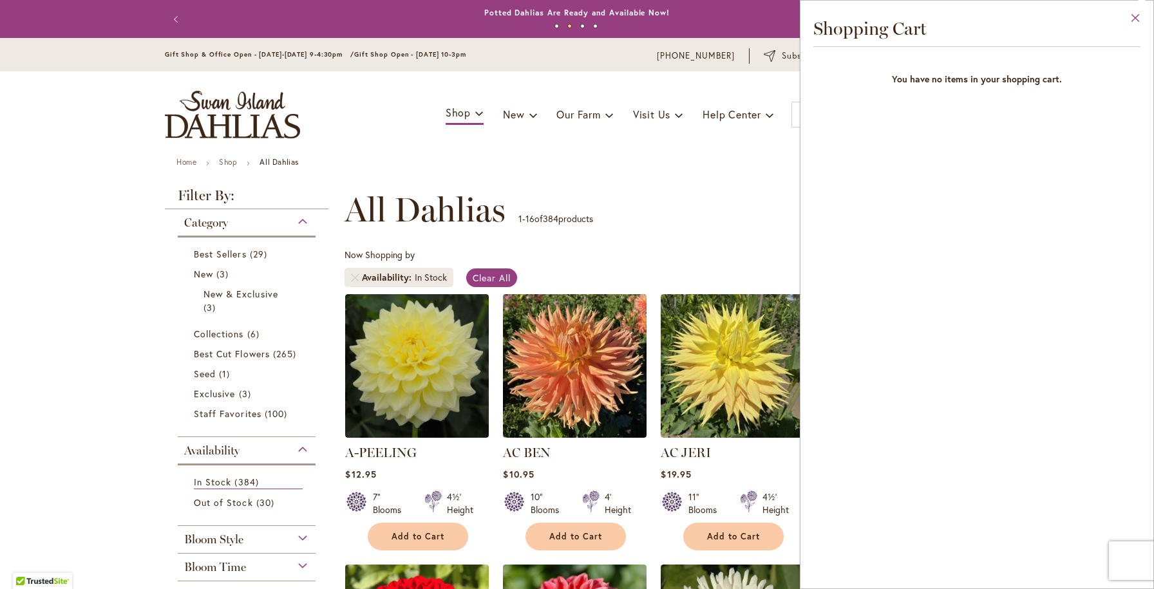
click at [1135, 14] on button "Close" at bounding box center [1135, 21] width 35 height 41
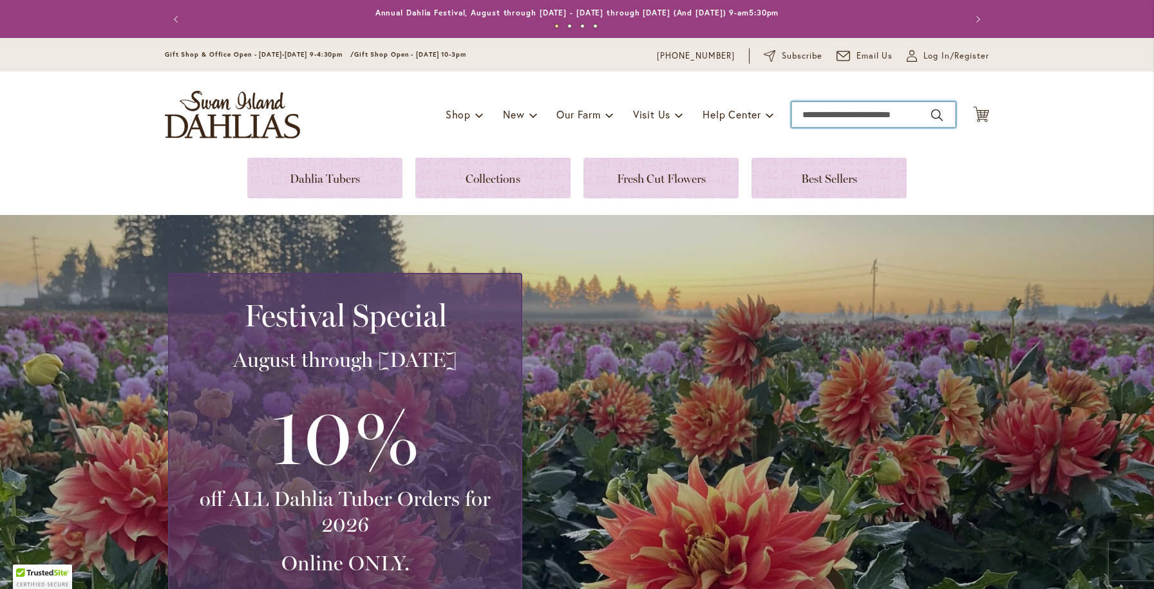
click at [824, 115] on input "Search" at bounding box center [874, 115] width 164 height 26
type input "**********"
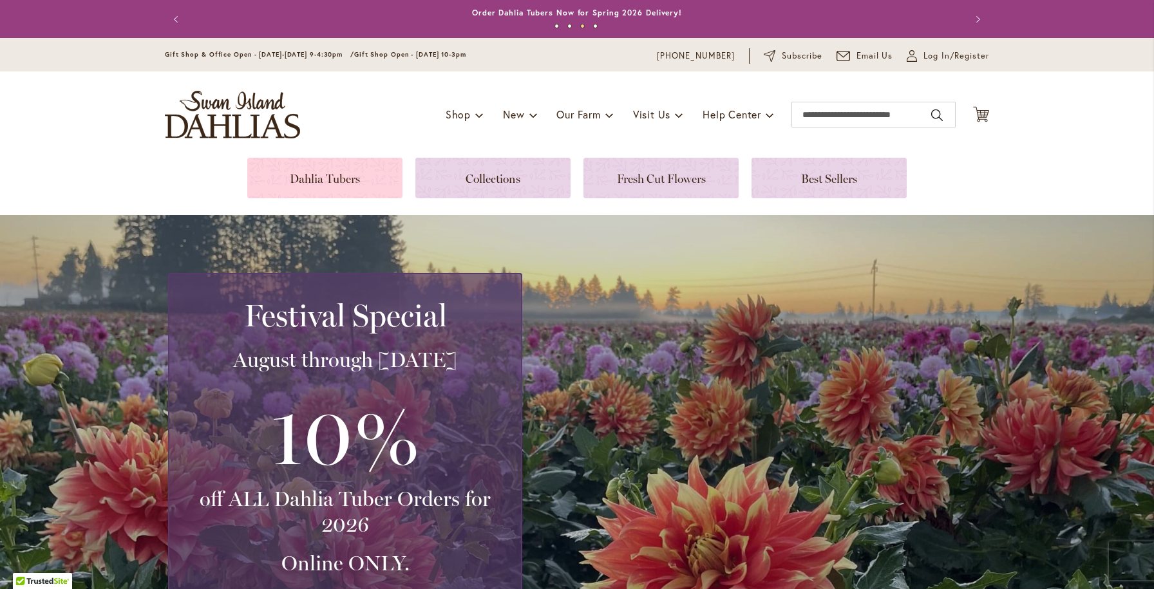
click at [288, 186] on link at bounding box center [324, 178] width 155 height 41
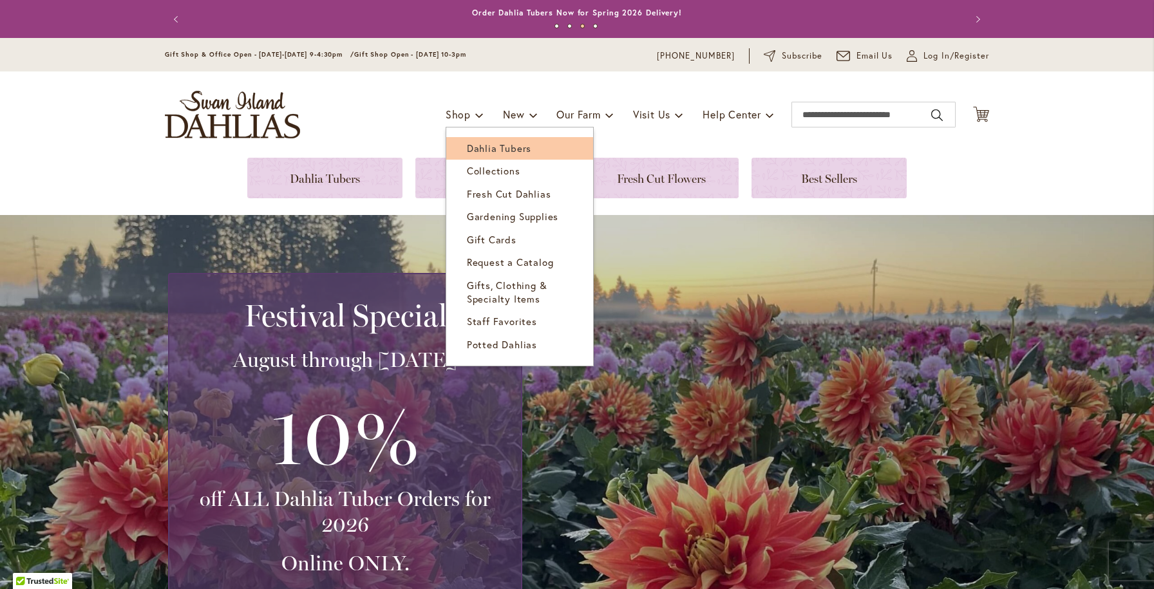
click at [475, 149] on span "Dahlia Tubers" at bounding box center [499, 148] width 64 height 13
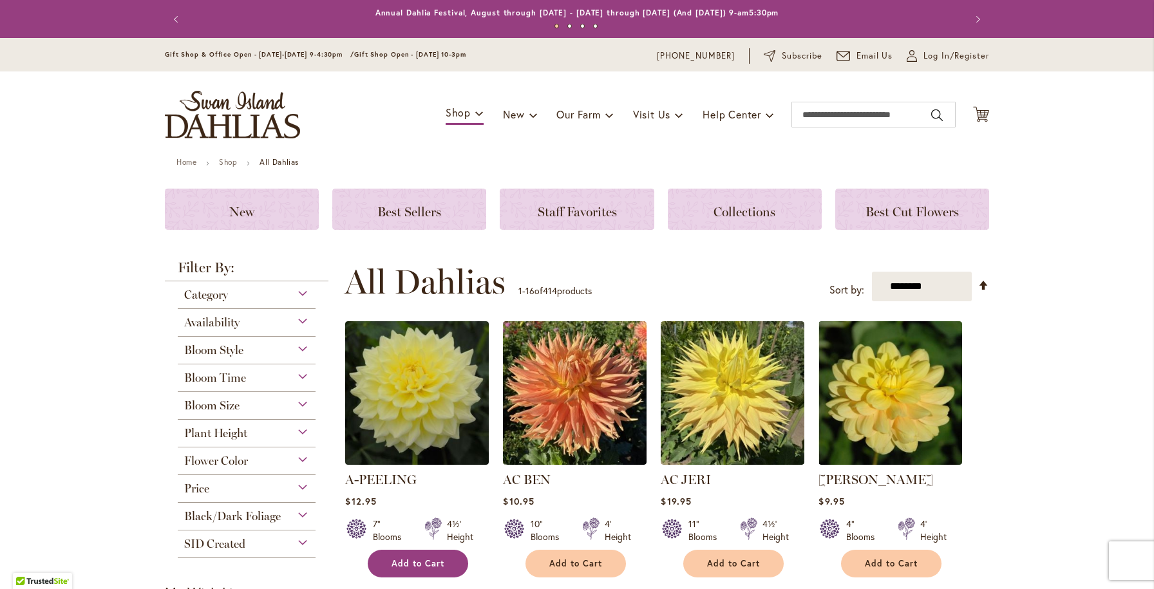
click at [435, 560] on span "Add to Cart" at bounding box center [418, 563] width 53 height 11
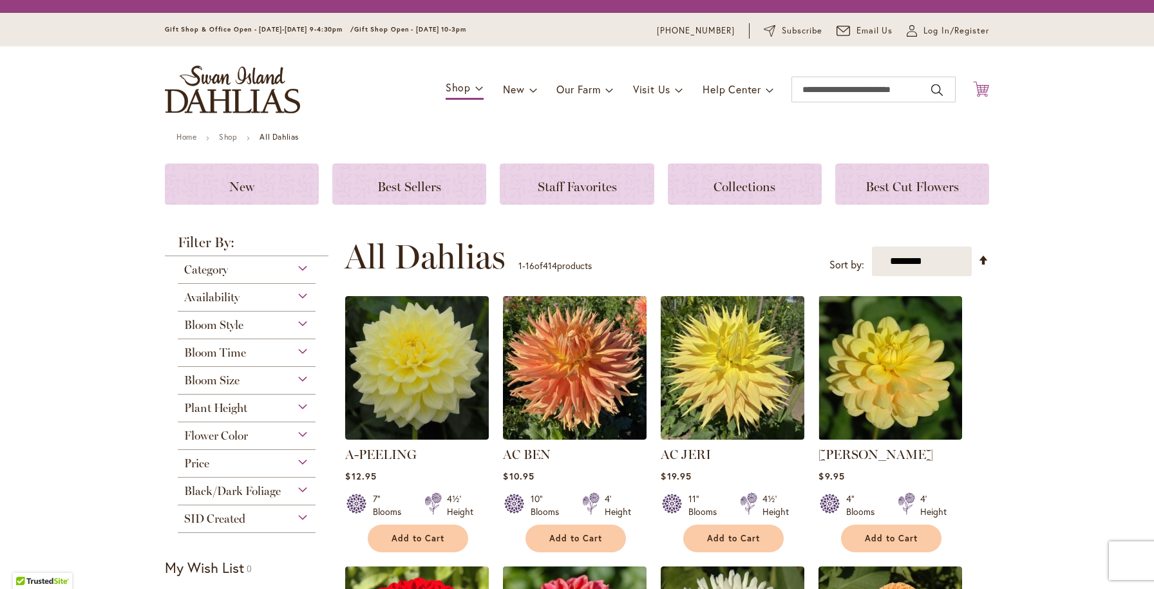
click at [985, 84] on icon "Cart .cls-1 { fill: #231f20; }" at bounding box center [981, 89] width 16 height 16
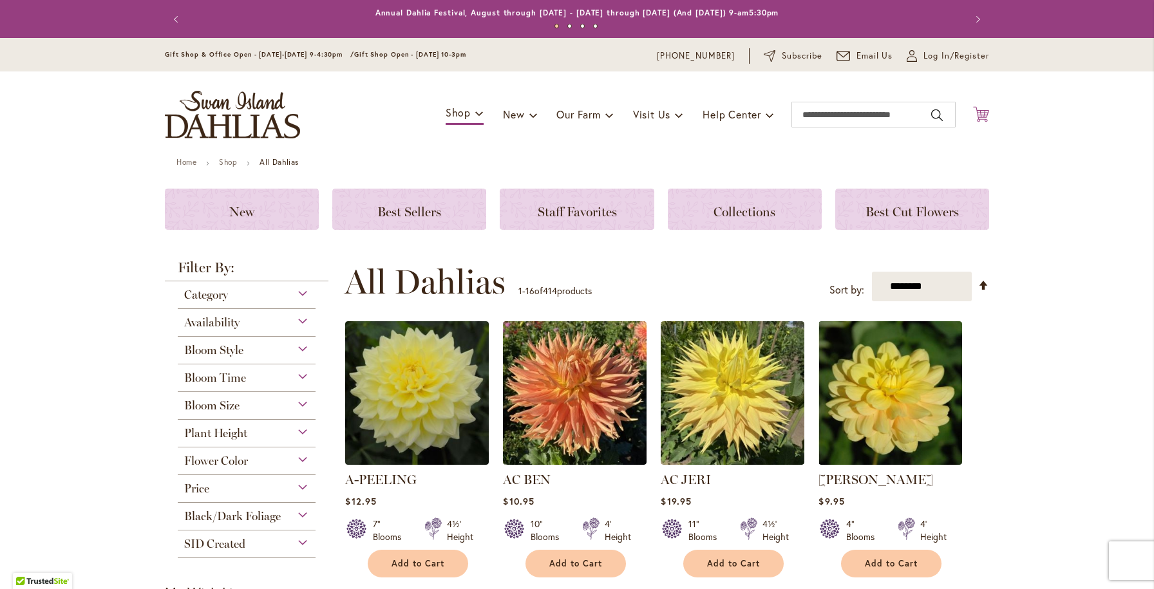
click at [986, 114] on icon "Cart .cls-1 { fill: #231f20; }" at bounding box center [981, 114] width 16 height 16
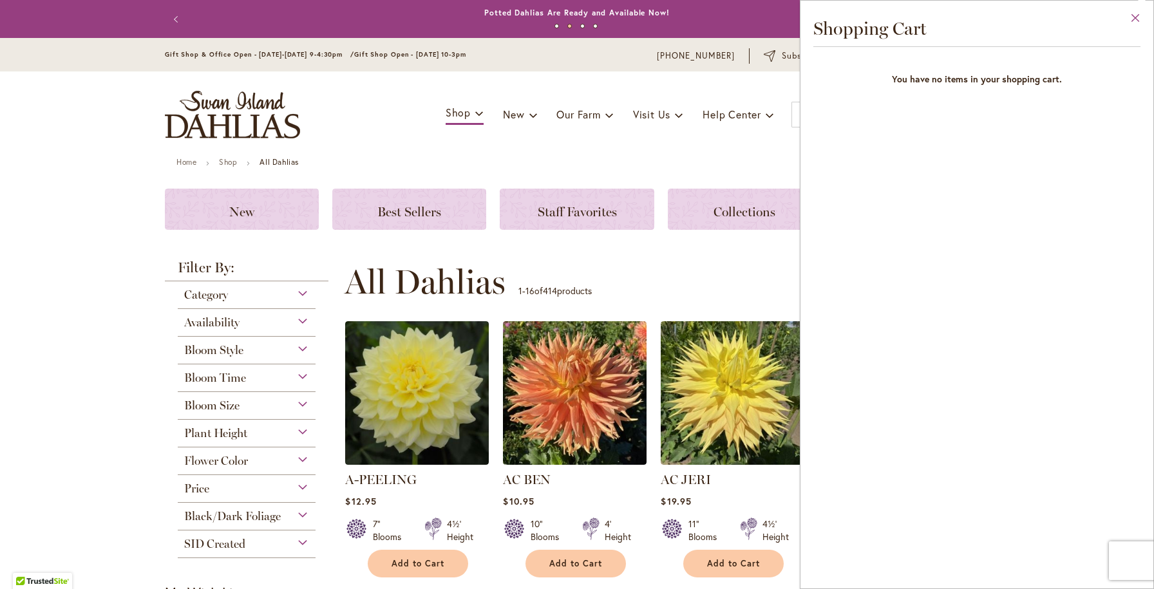
click at [1135, 19] on button "Close" at bounding box center [1135, 21] width 35 height 41
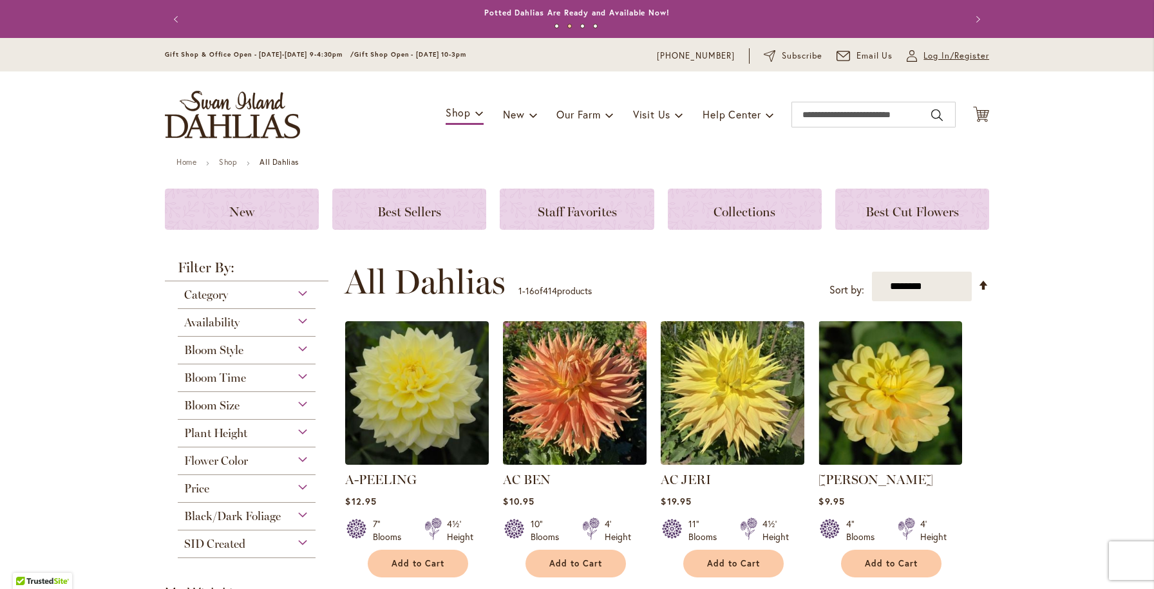
click at [935, 57] on span "Log In/Register" at bounding box center [957, 56] width 66 height 13
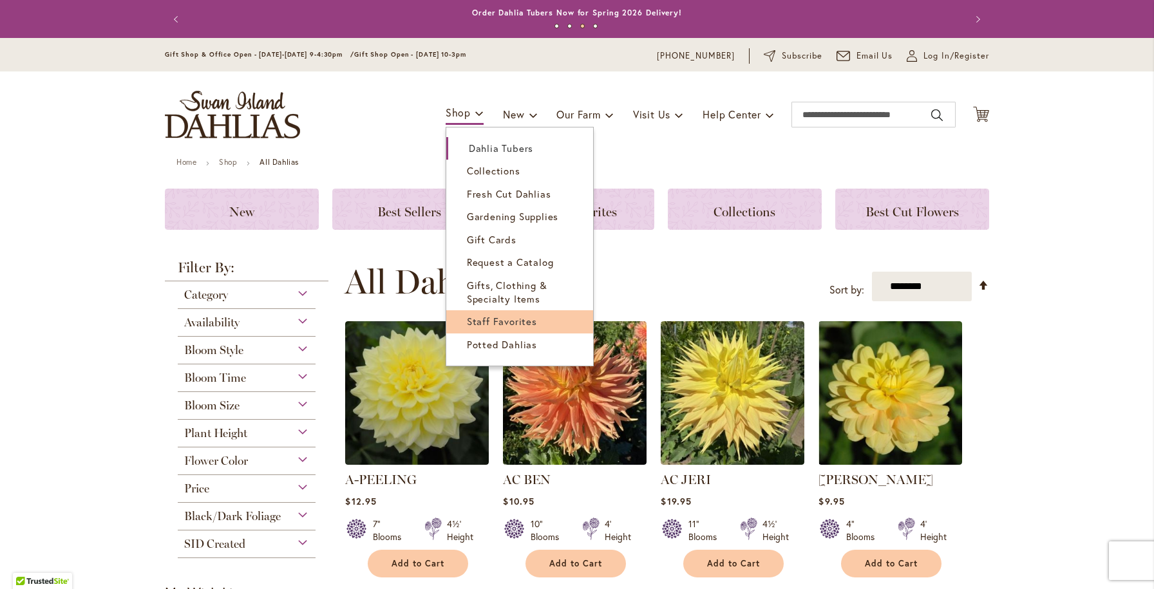
click at [502, 316] on span "Staff Favorites" at bounding box center [502, 321] width 70 height 13
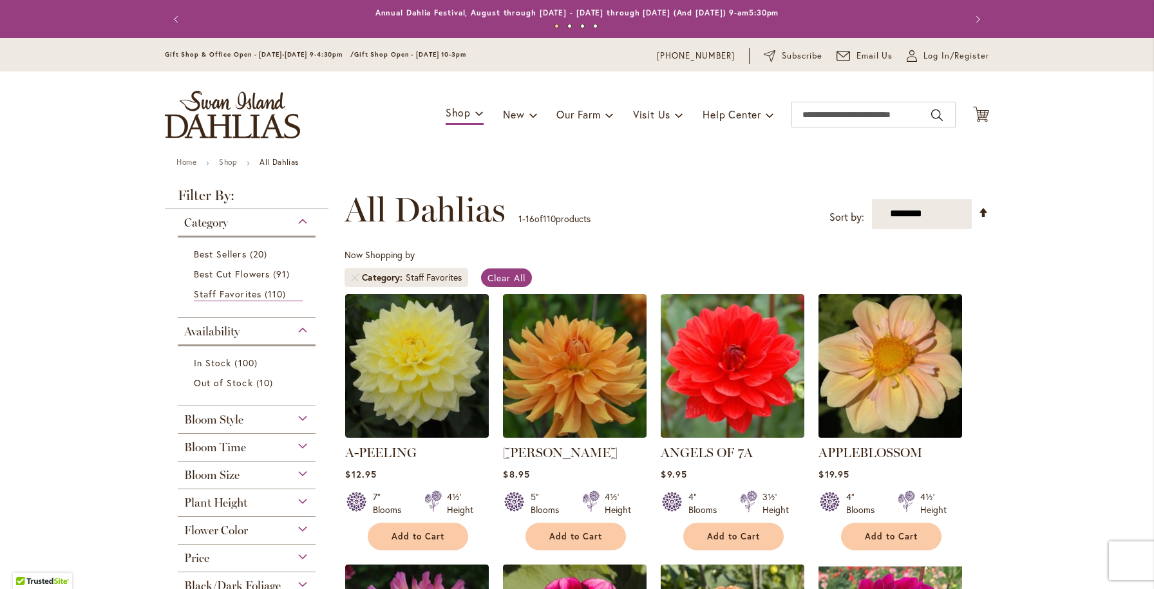
click at [937, 371] on img at bounding box center [891, 366] width 151 height 151
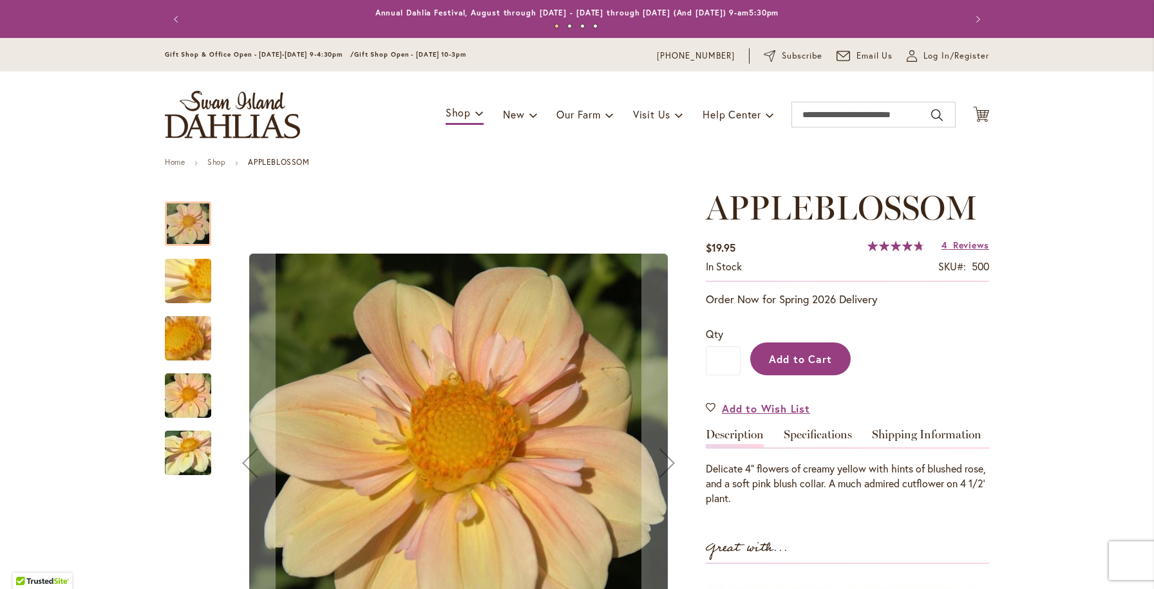
click at [816, 356] on span "Add to Cart" at bounding box center [801, 359] width 64 height 14
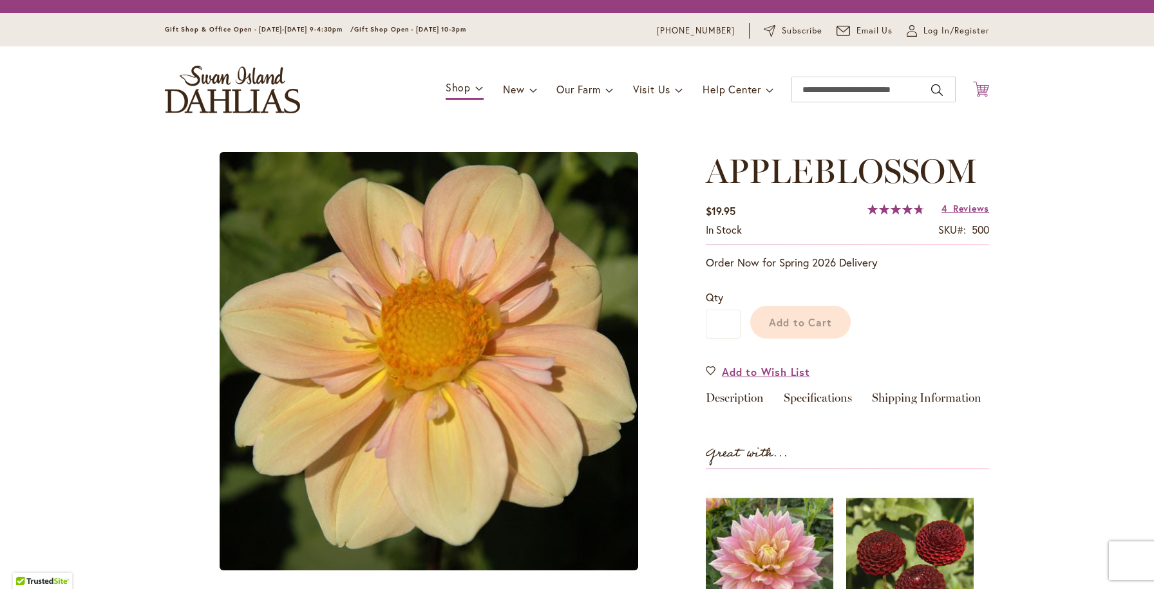
click at [981, 94] on icon at bounding box center [981, 88] width 16 height 15
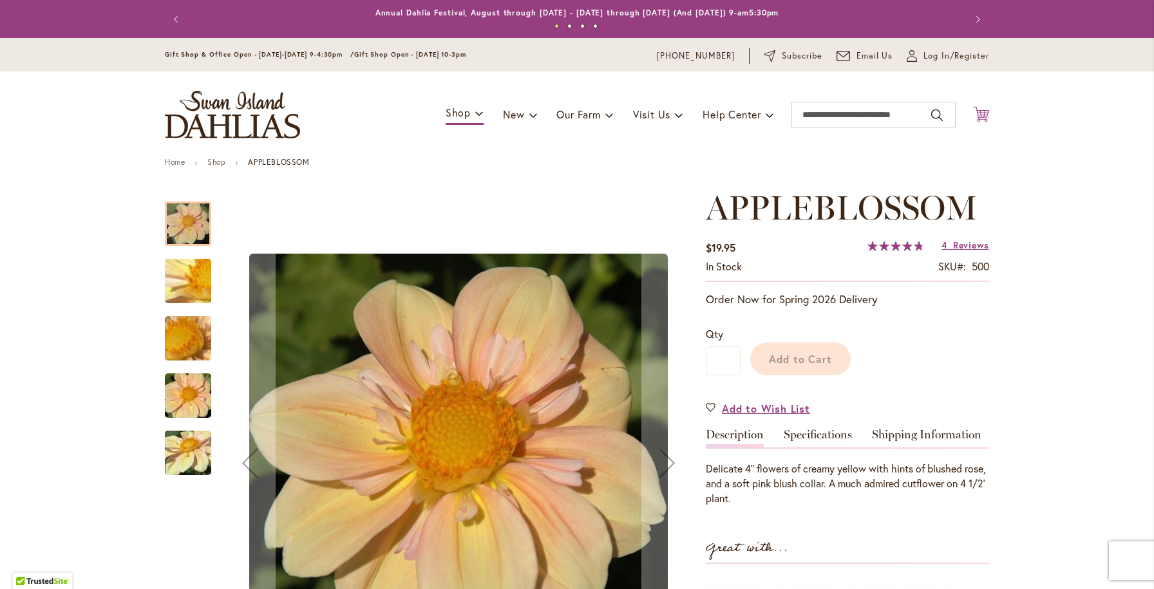
click at [977, 112] on icon "Cart .cls-1 { fill: #231f20; }" at bounding box center [981, 114] width 16 height 16
click at [977, 116] on icon "Cart .cls-1 { fill: #231f20; }" at bounding box center [981, 114] width 16 height 16
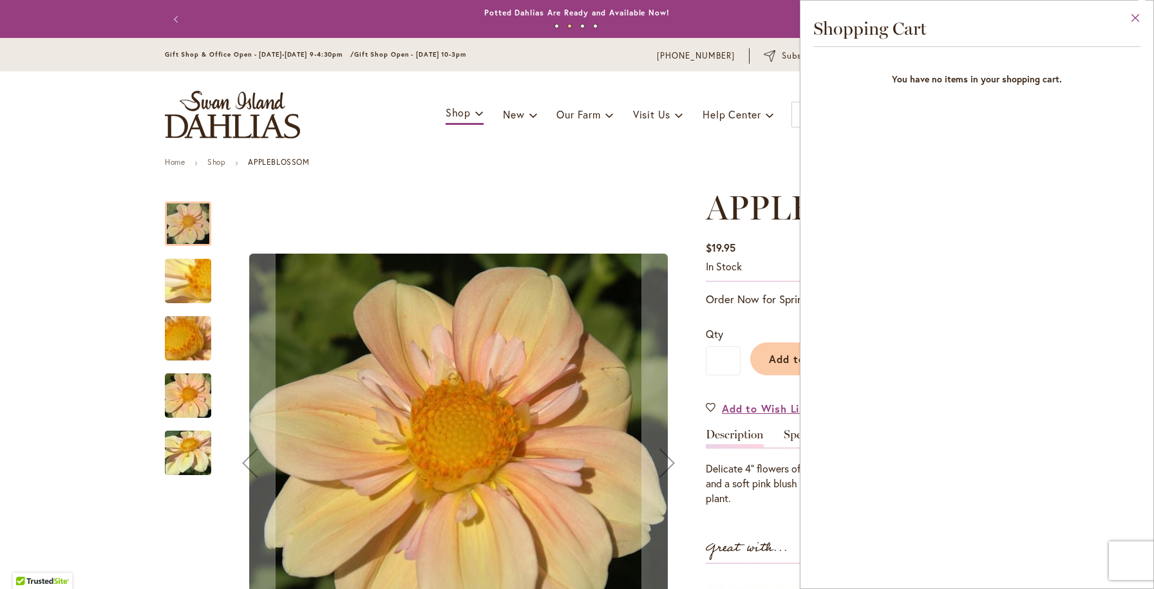
click at [1138, 18] on button "Close" at bounding box center [1135, 21] width 35 height 41
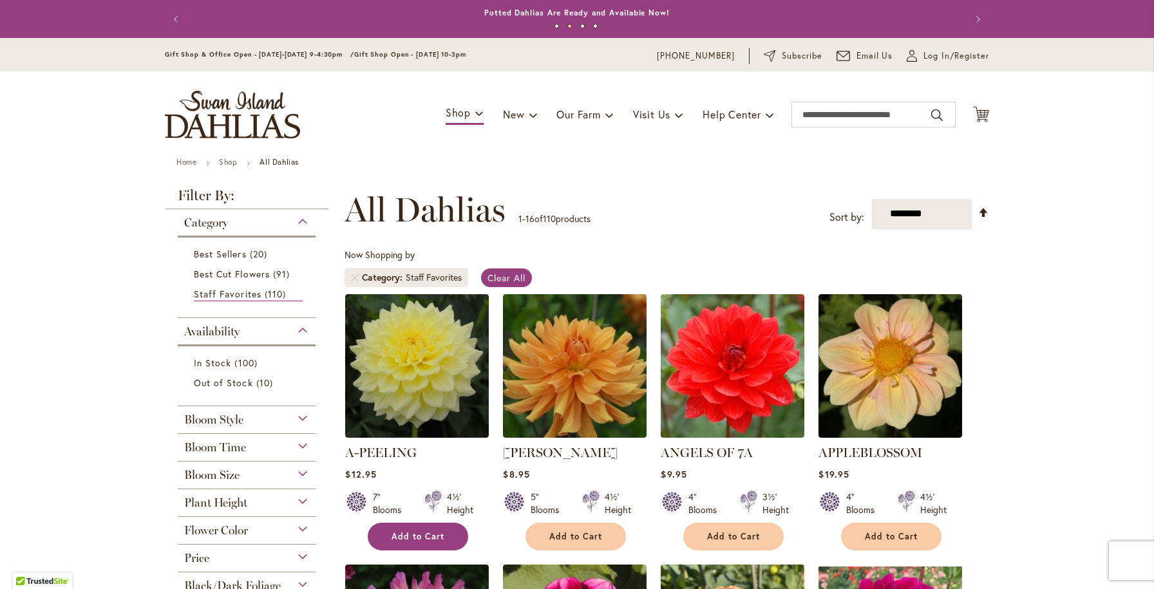
click at [407, 539] on span "Add to Cart" at bounding box center [418, 536] width 53 height 11
click at [262, 100] on img "store logo" at bounding box center [232, 115] width 135 height 48
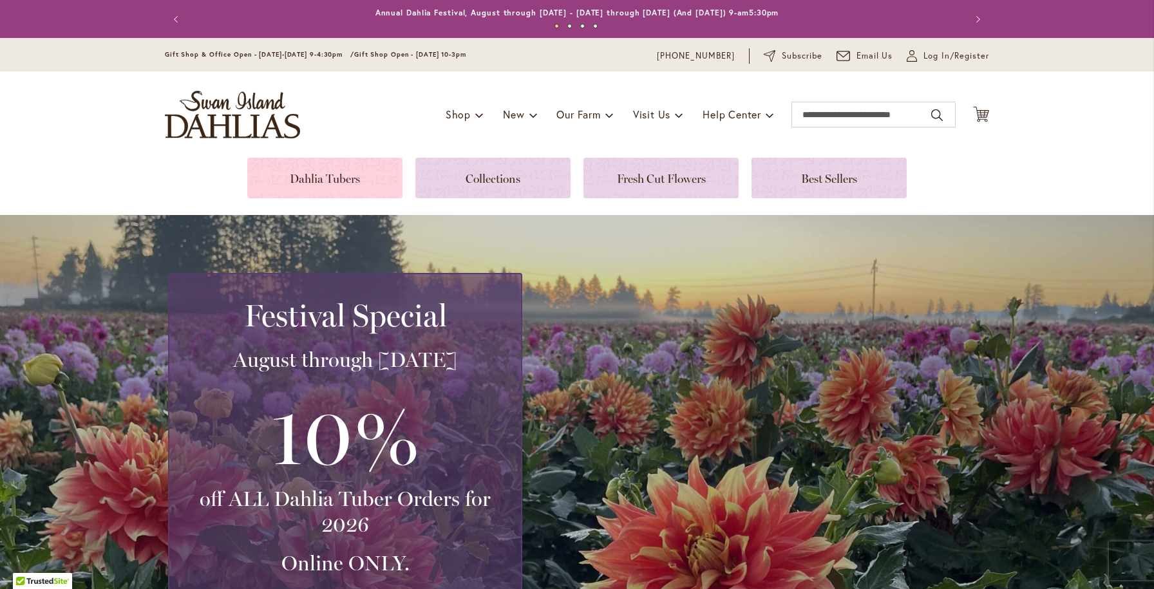
click at [348, 184] on link at bounding box center [324, 178] width 155 height 41
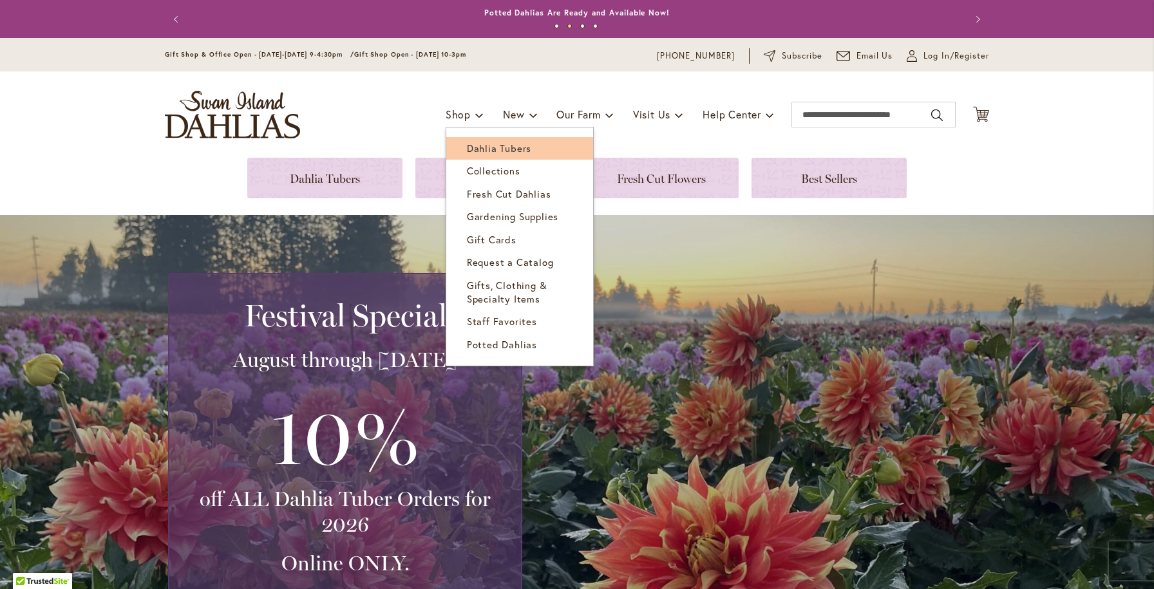
click at [473, 147] on span "Dahlia Tubers" at bounding box center [499, 148] width 64 height 13
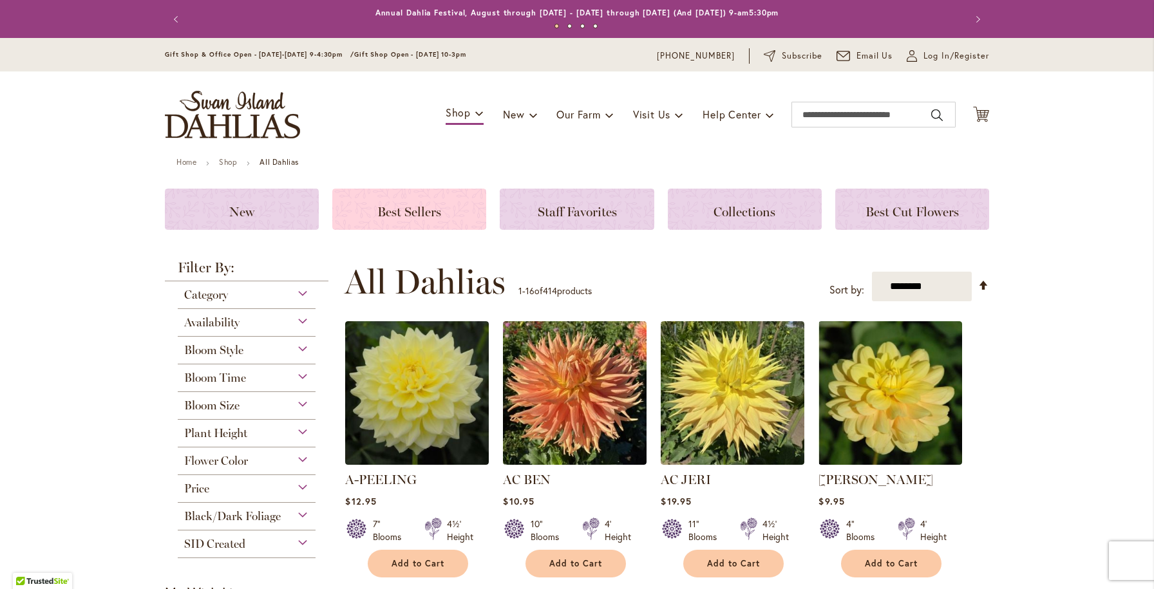
click at [438, 205] on span "Best Sellers" at bounding box center [409, 211] width 64 height 15
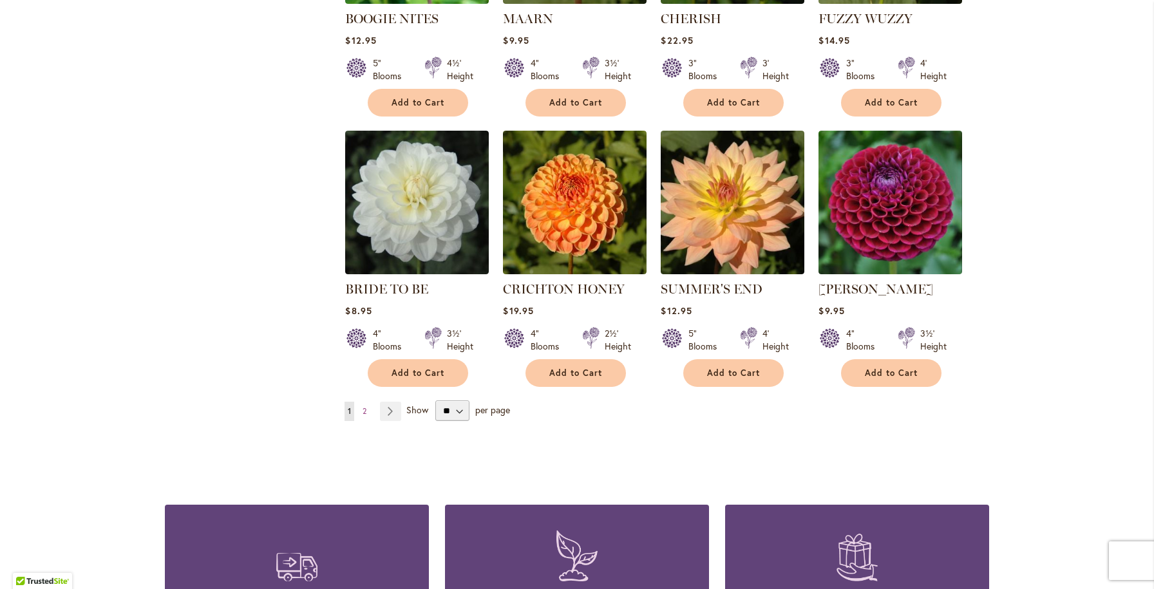
scroll to position [950, 0]
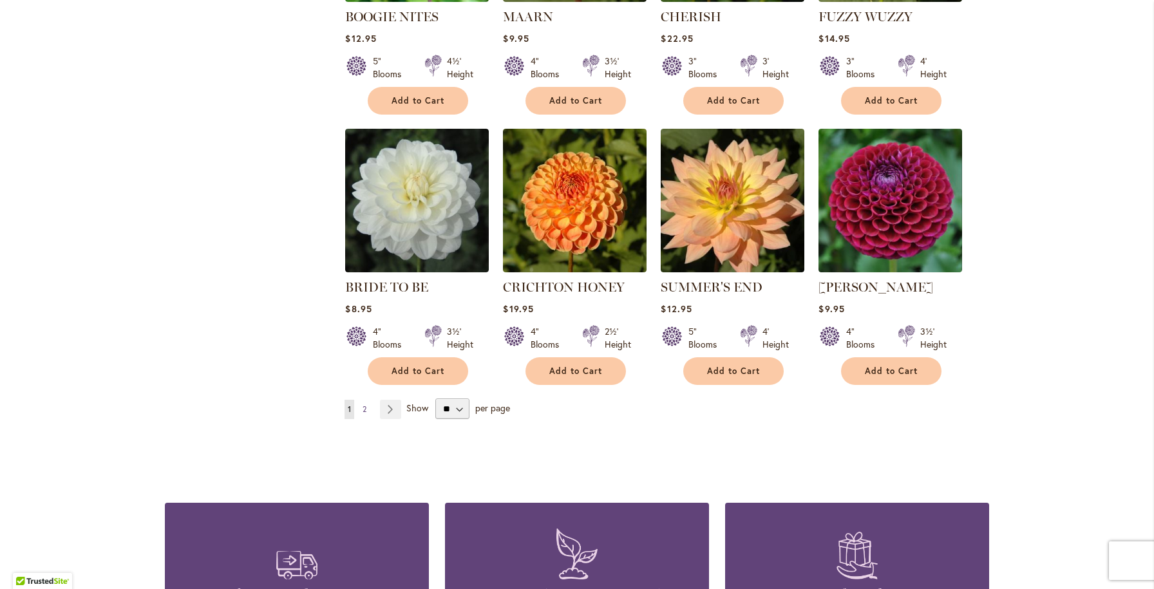
click at [364, 412] on span "2" at bounding box center [365, 410] width 4 height 10
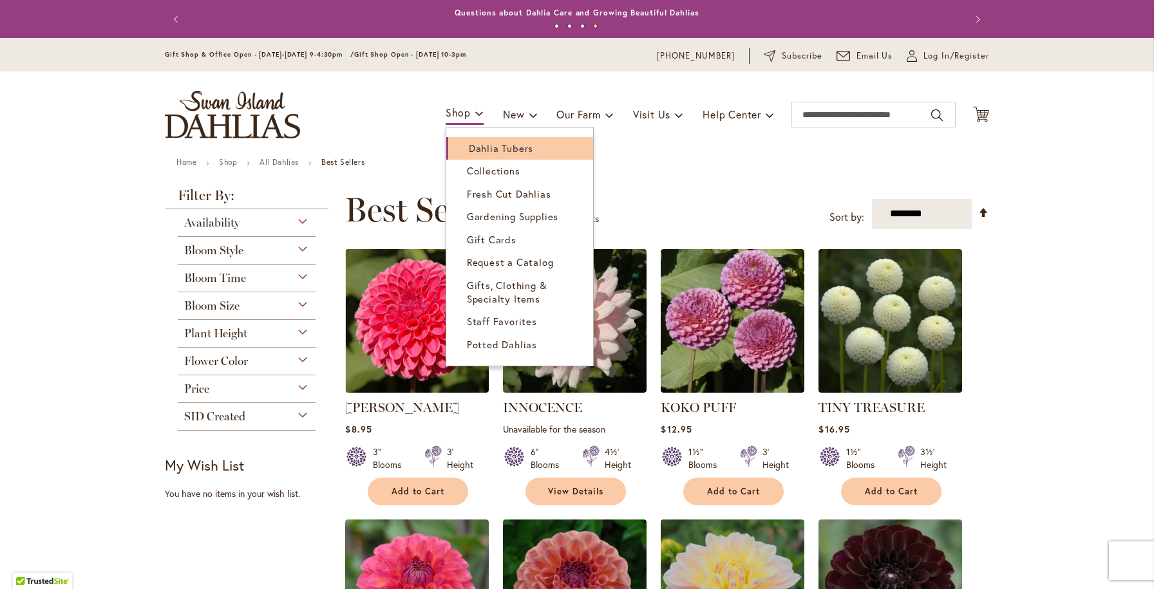
click at [475, 145] on span "Dahlia Tubers" at bounding box center [501, 148] width 64 height 13
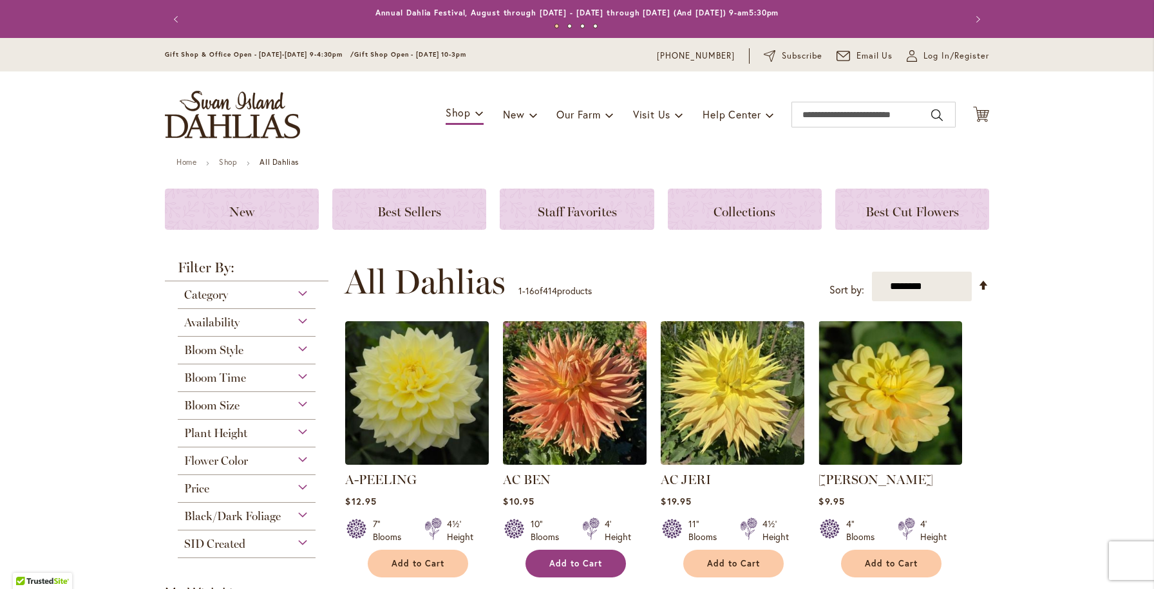
click at [553, 563] on span "Add to Cart" at bounding box center [575, 563] width 53 height 11
click at [977, 116] on icon "Cart .cls-1 { fill: #231f20; }" at bounding box center [981, 114] width 16 height 16
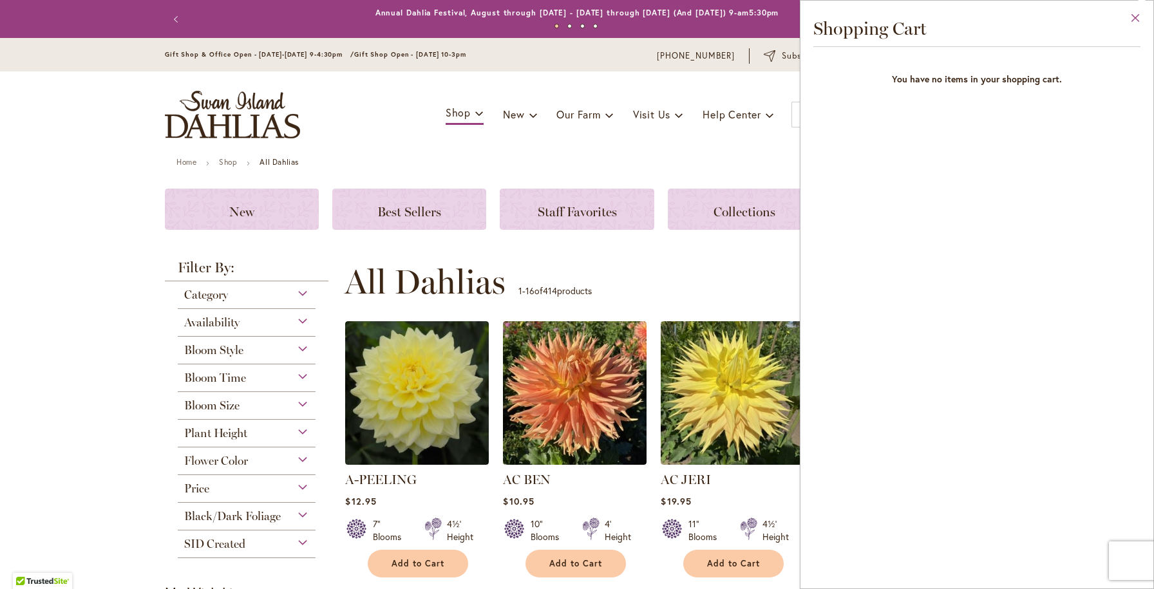
click at [1143, 12] on button "Close" at bounding box center [1135, 21] width 35 height 41
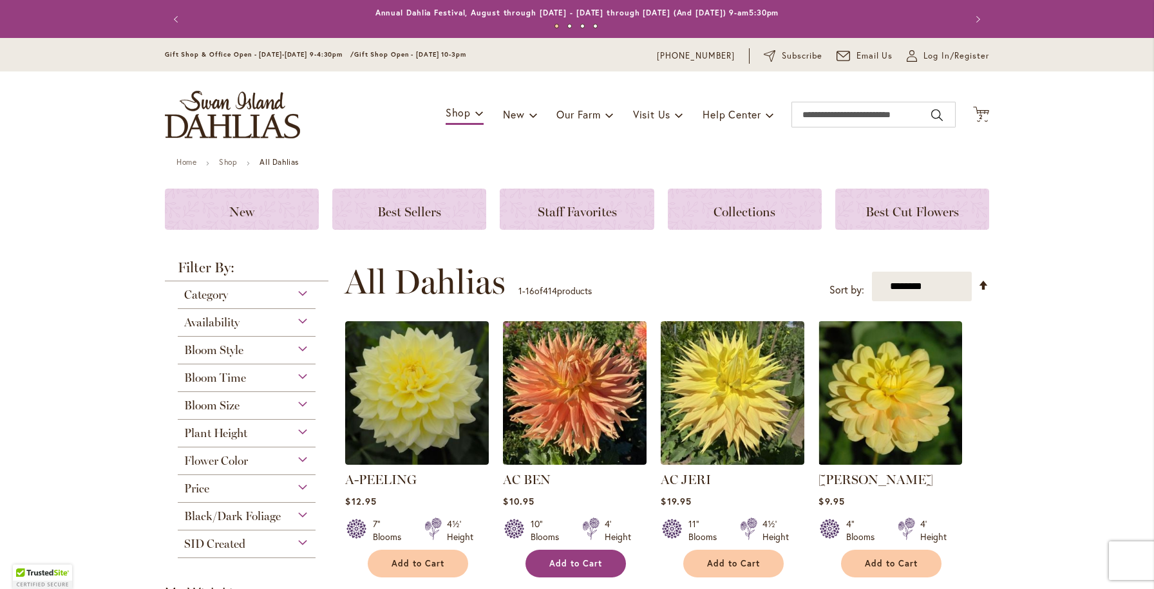
click at [579, 569] on button "Add to Cart" at bounding box center [576, 564] width 100 height 28
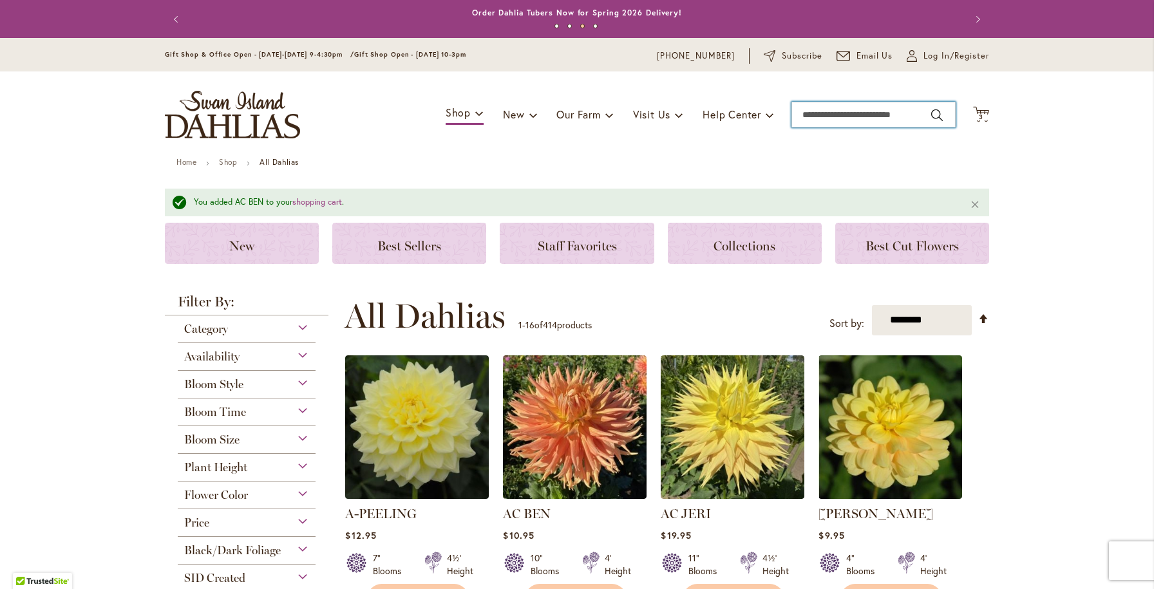
click at [861, 119] on input "Search" at bounding box center [874, 115] width 164 height 26
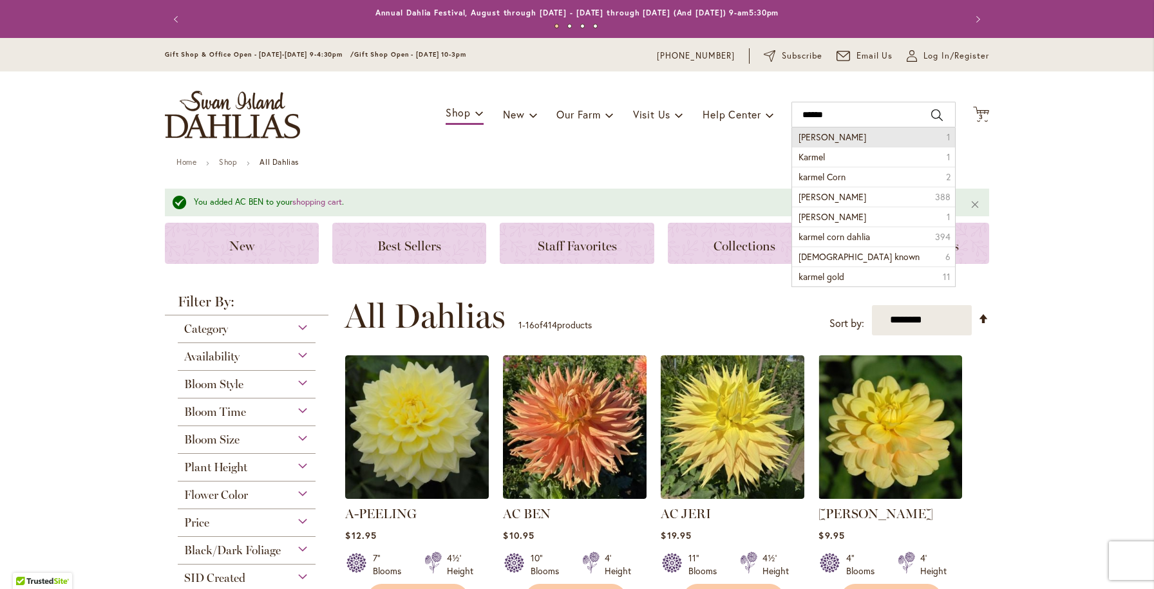
click at [873, 140] on li "karmel korn 1" at bounding box center [873, 137] width 163 height 19
type input "**********"
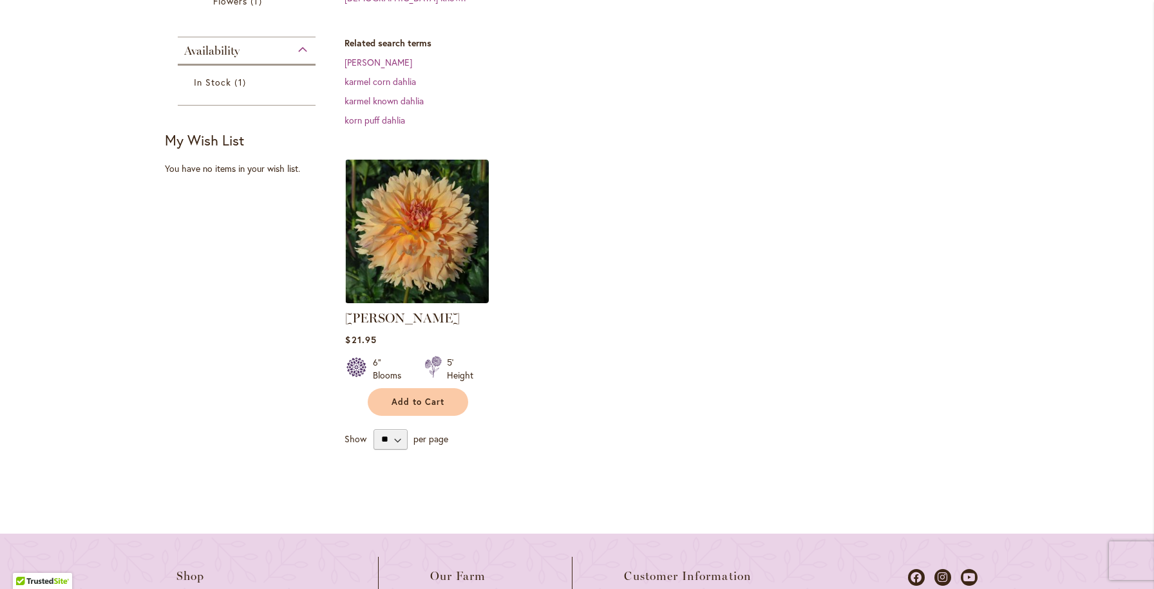
scroll to position [358, 0]
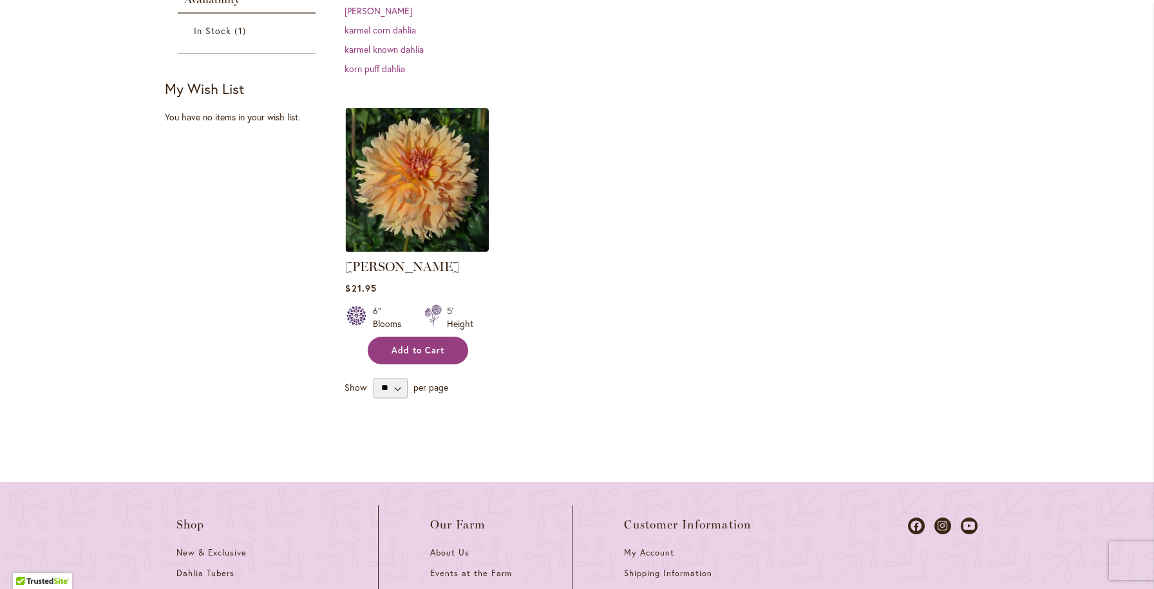
click at [439, 345] on span "Add to Cart" at bounding box center [418, 350] width 53 height 11
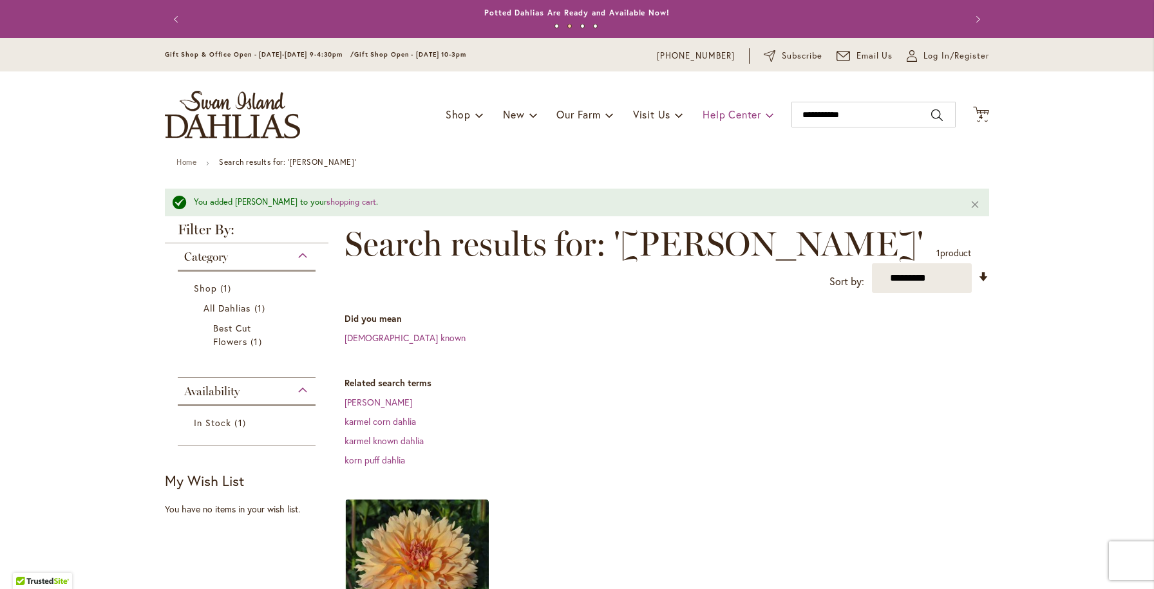
scroll to position [0, 0]
click at [864, 119] on input "**********" at bounding box center [874, 115] width 164 height 26
type input "*"
type input "***"
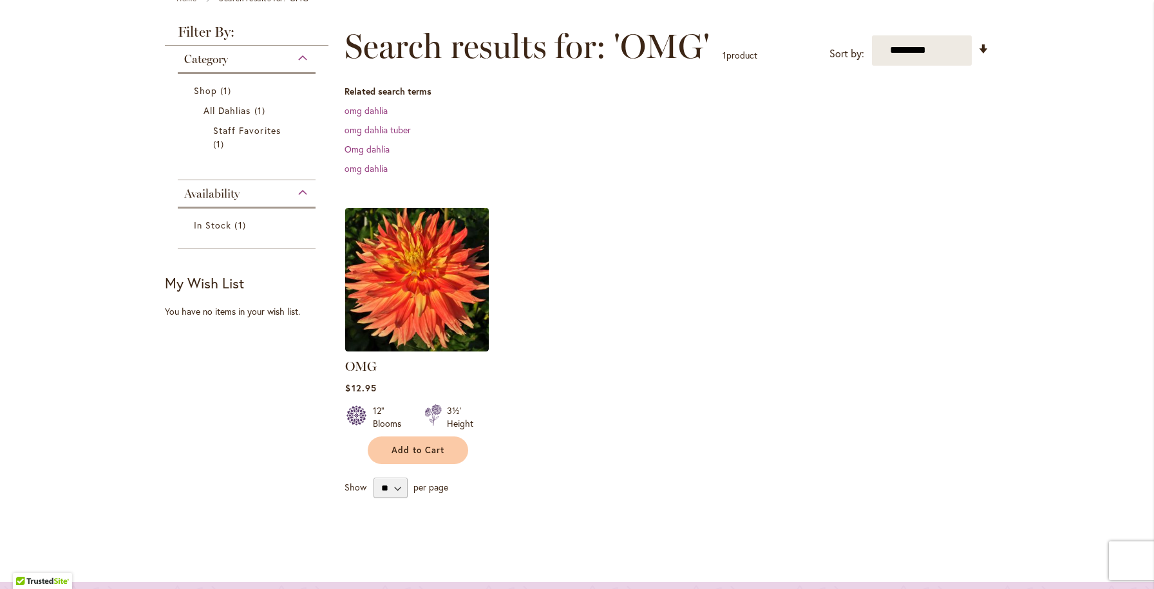
scroll to position [334, 0]
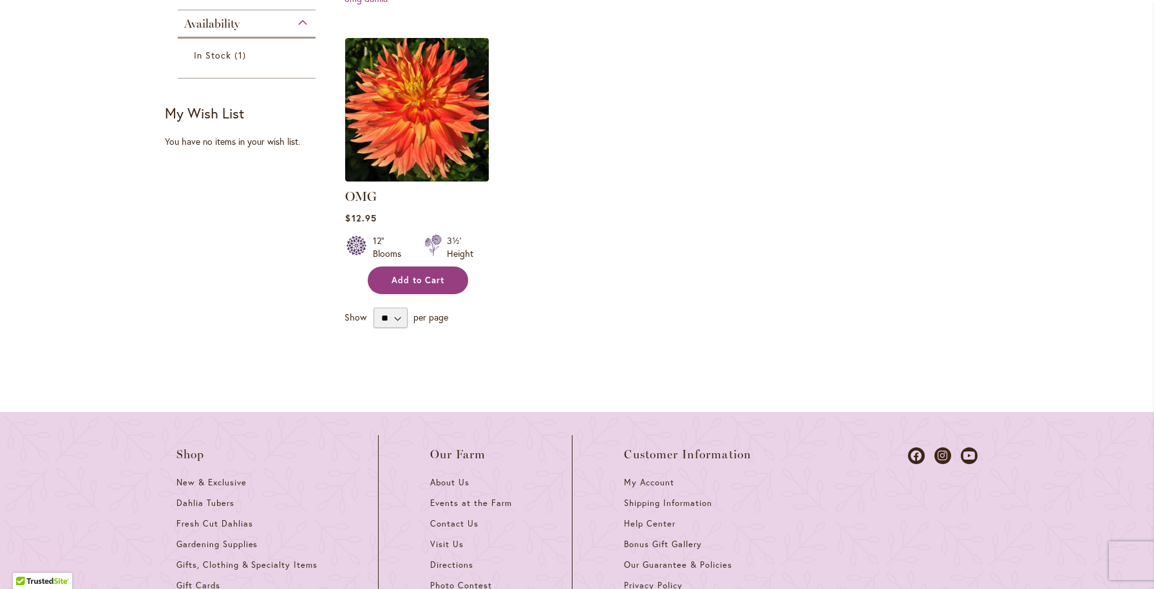
click at [426, 281] on span "Add to Cart" at bounding box center [418, 280] width 53 height 11
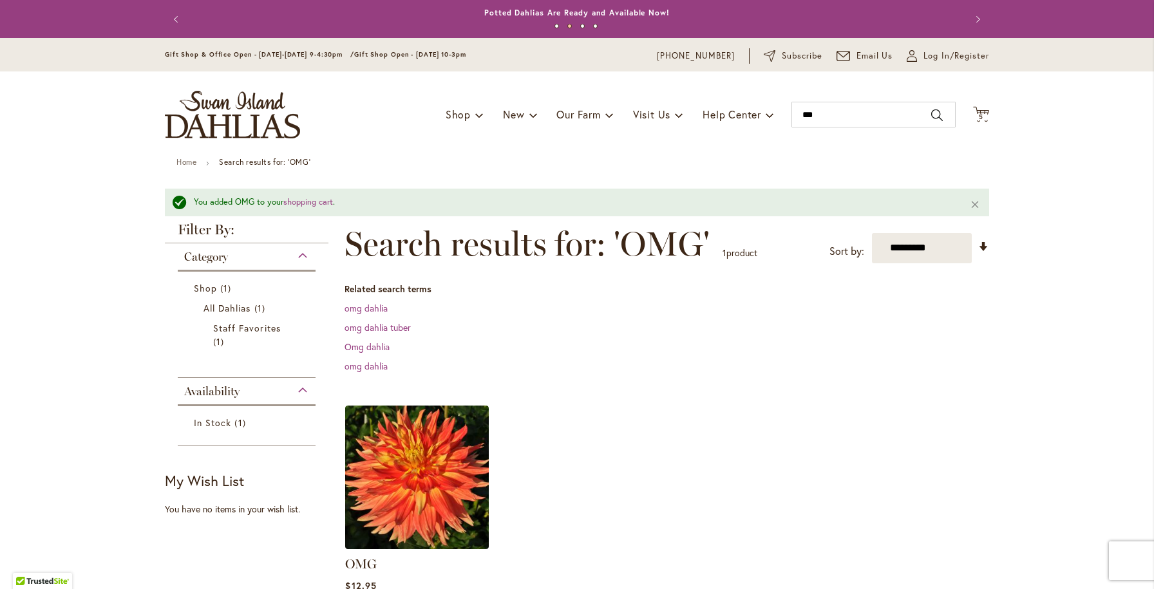
scroll to position [0, 0]
click at [856, 115] on input "***" at bounding box center [874, 115] width 164 height 26
type input "*"
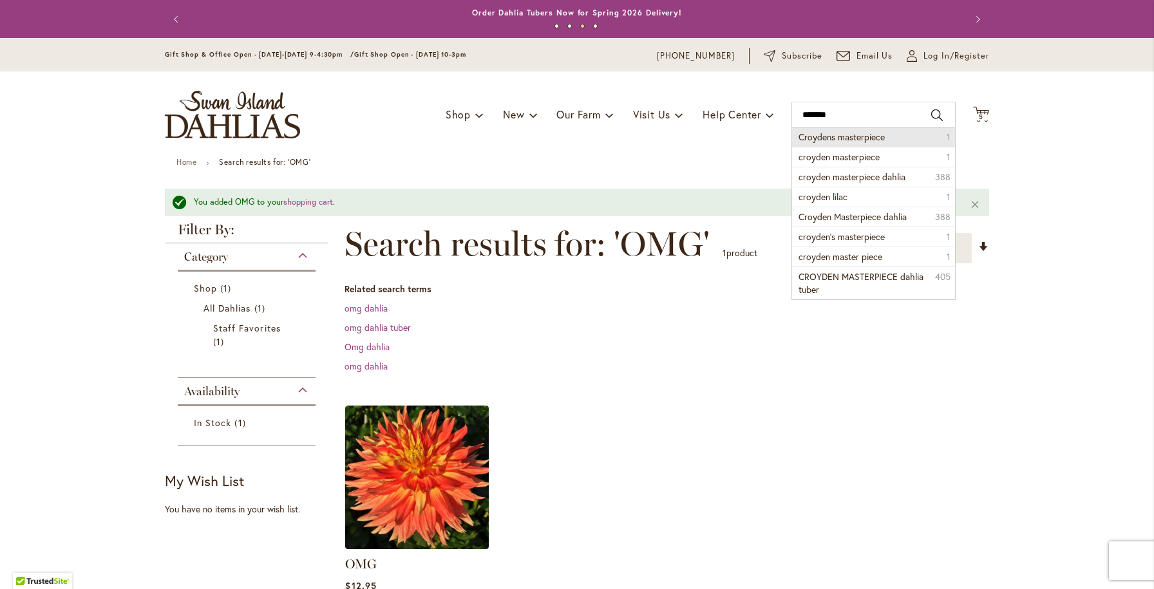
drag, startPoint x: 856, startPoint y: 115, endPoint x: 872, endPoint y: 136, distance: 26.2
click at [872, 136] on span "Croydens masterpiece" at bounding box center [842, 137] width 86 height 12
type input "**********"
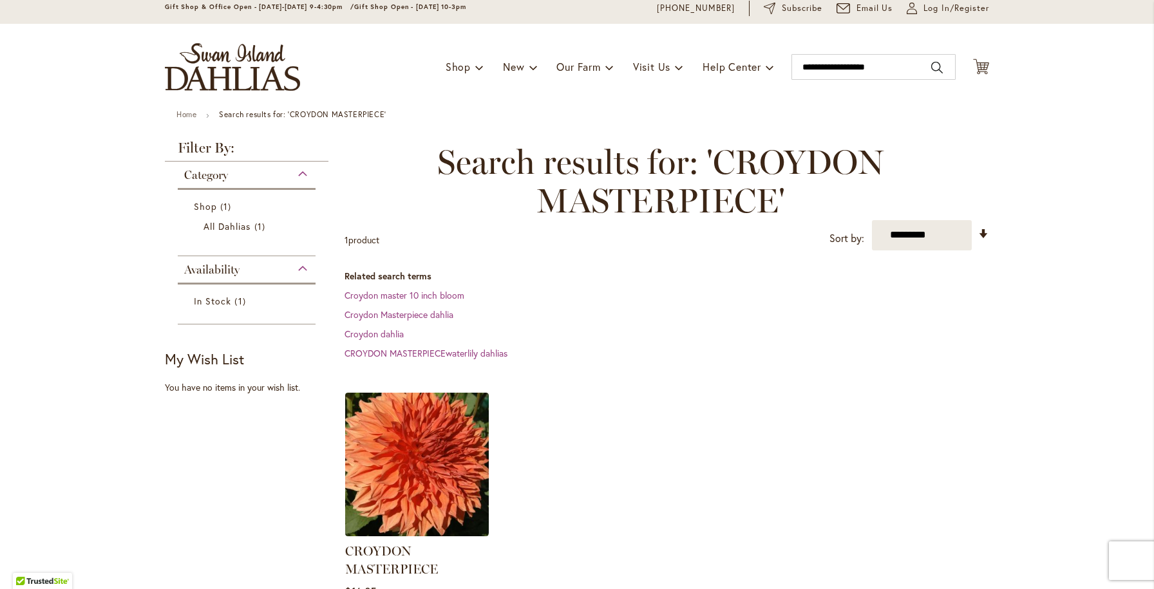
scroll to position [170, 0]
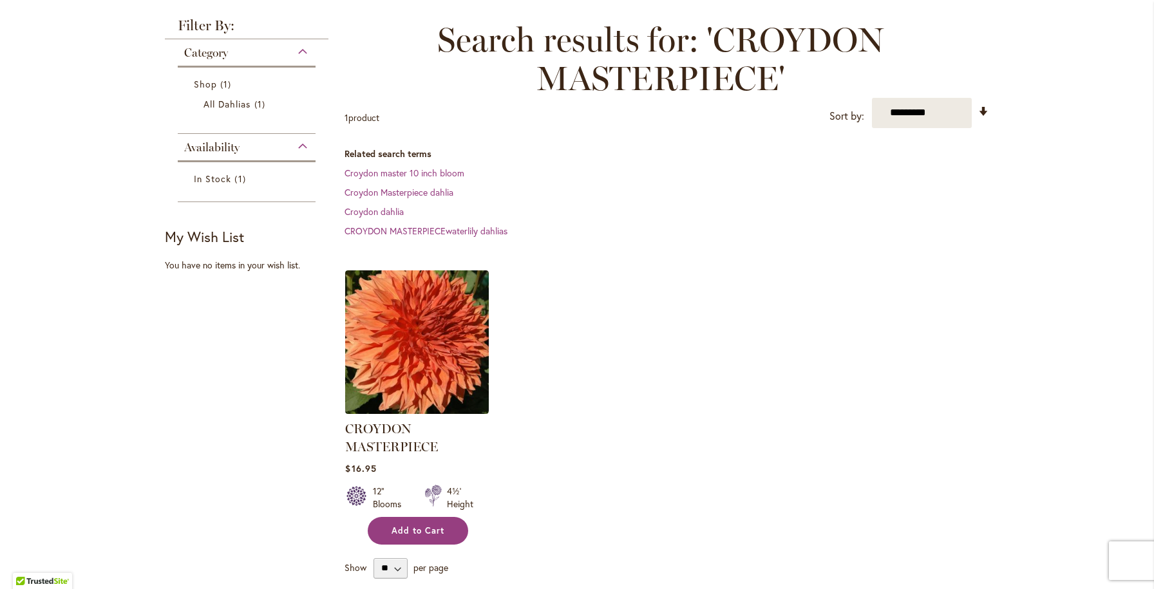
click at [444, 531] on span "Add to Cart" at bounding box center [418, 531] width 53 height 11
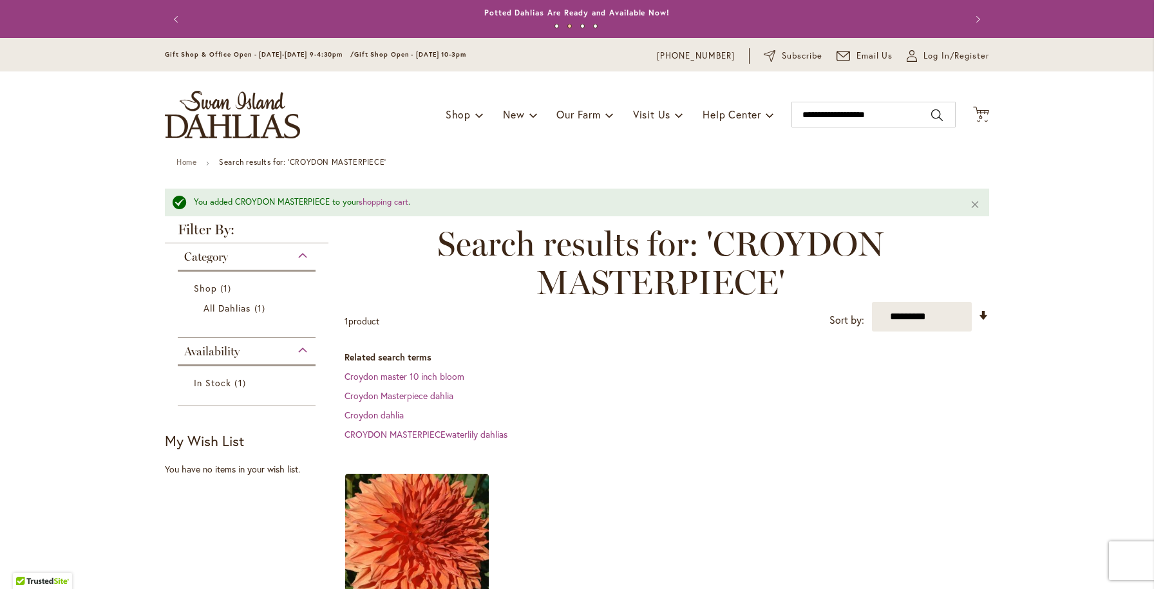
scroll to position [0, 0]
click at [981, 116] on span "6" at bounding box center [981, 117] width 5 height 8
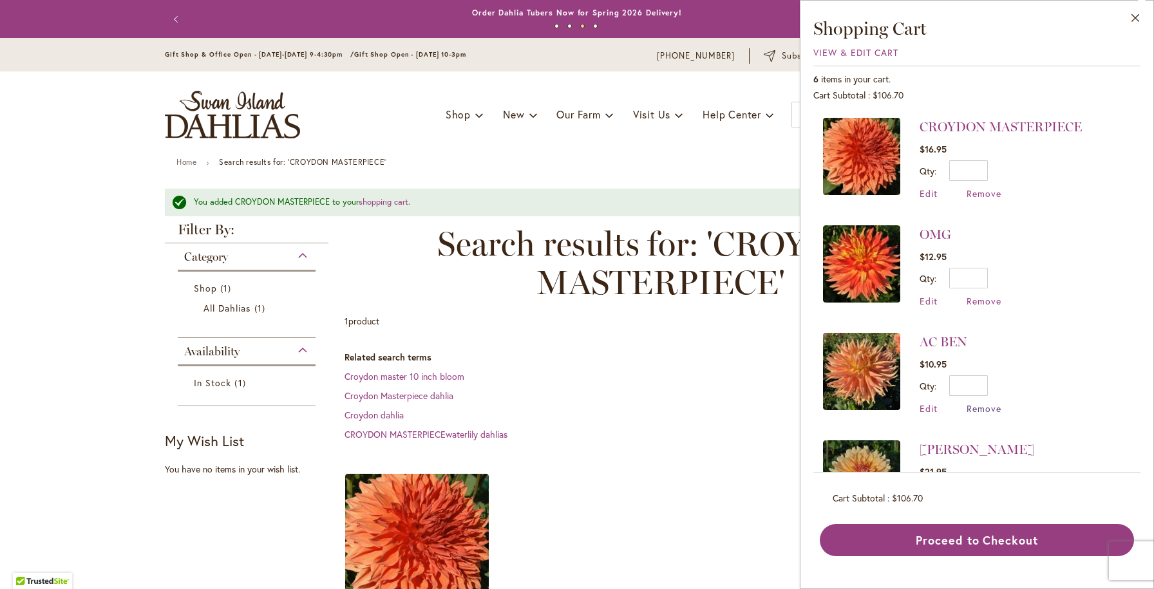
click at [982, 405] on span "Remove" at bounding box center [984, 409] width 35 height 12
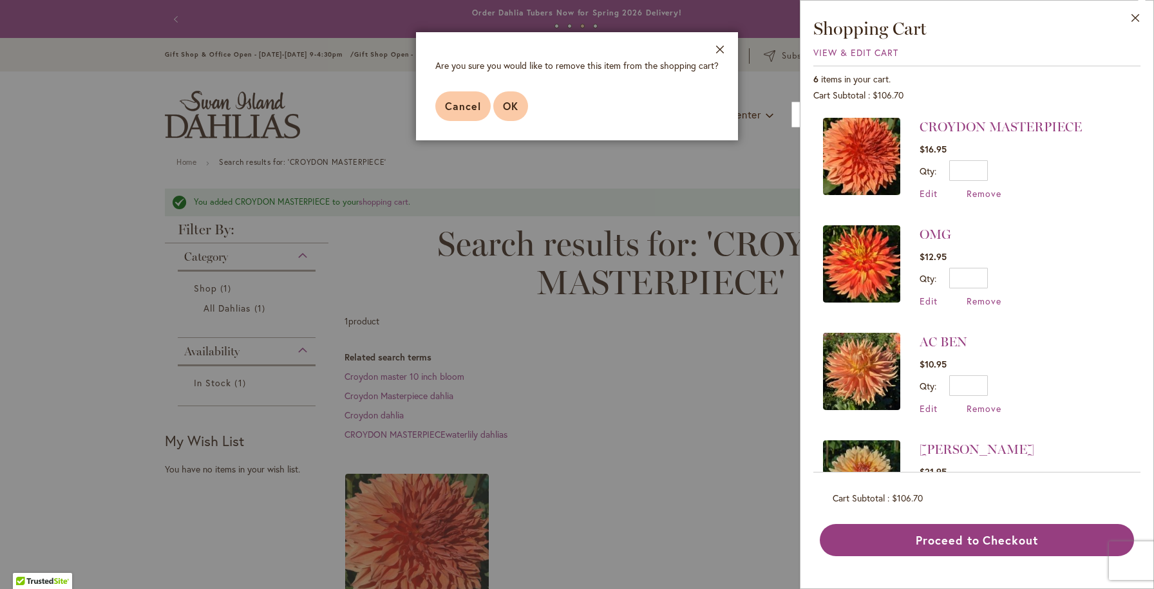
click at [516, 100] on span "OK" at bounding box center [510, 106] width 15 height 14
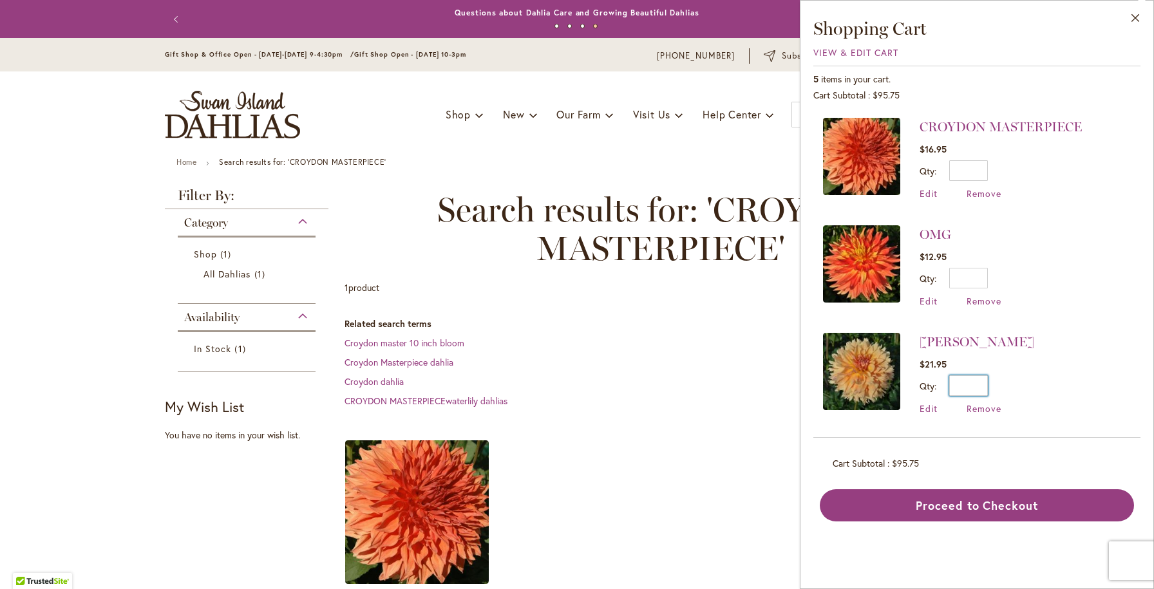
click at [983, 381] on input "*" at bounding box center [968, 386] width 39 height 21
type input "*"
click at [1032, 384] on button "Update" at bounding box center [1027, 391] width 47 height 30
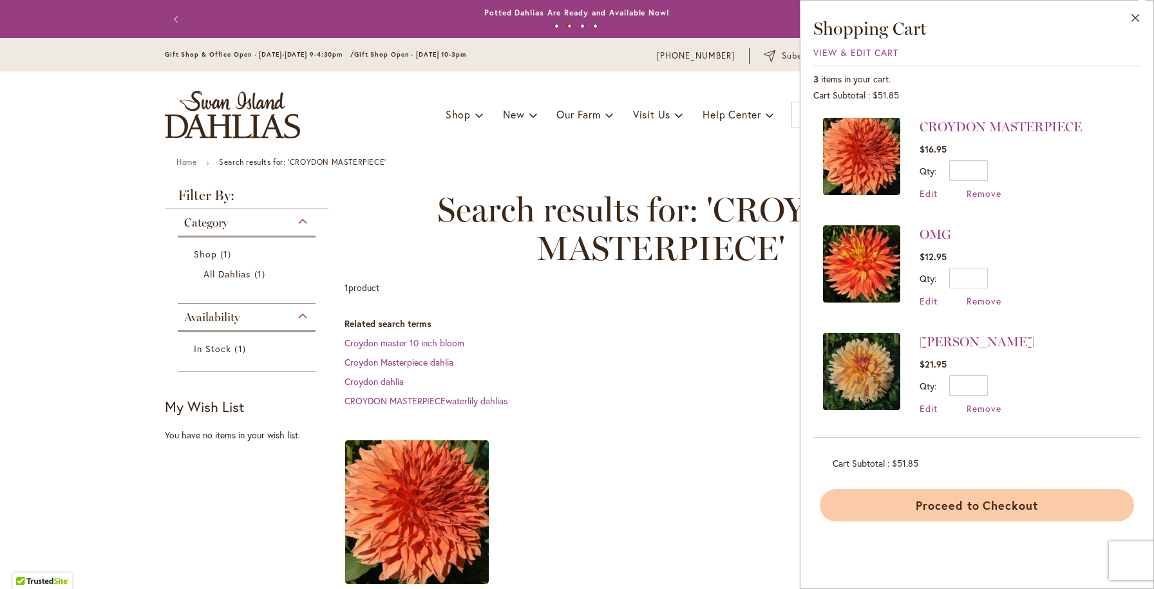
click at [1018, 512] on button "Proceed to Checkout" at bounding box center [977, 506] width 314 height 32
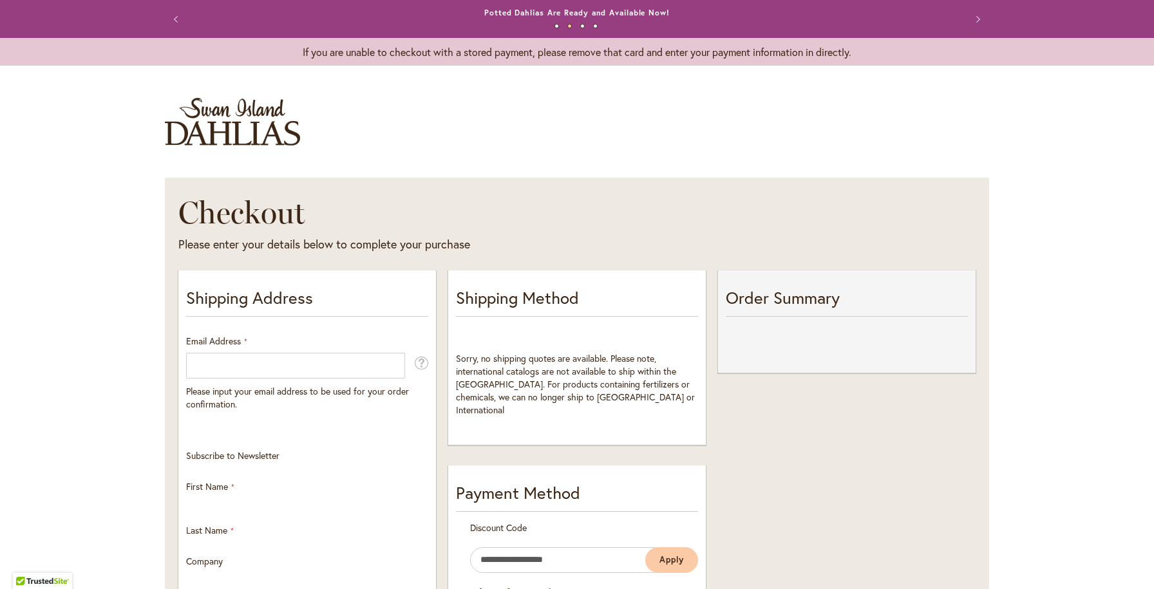
select select "**"
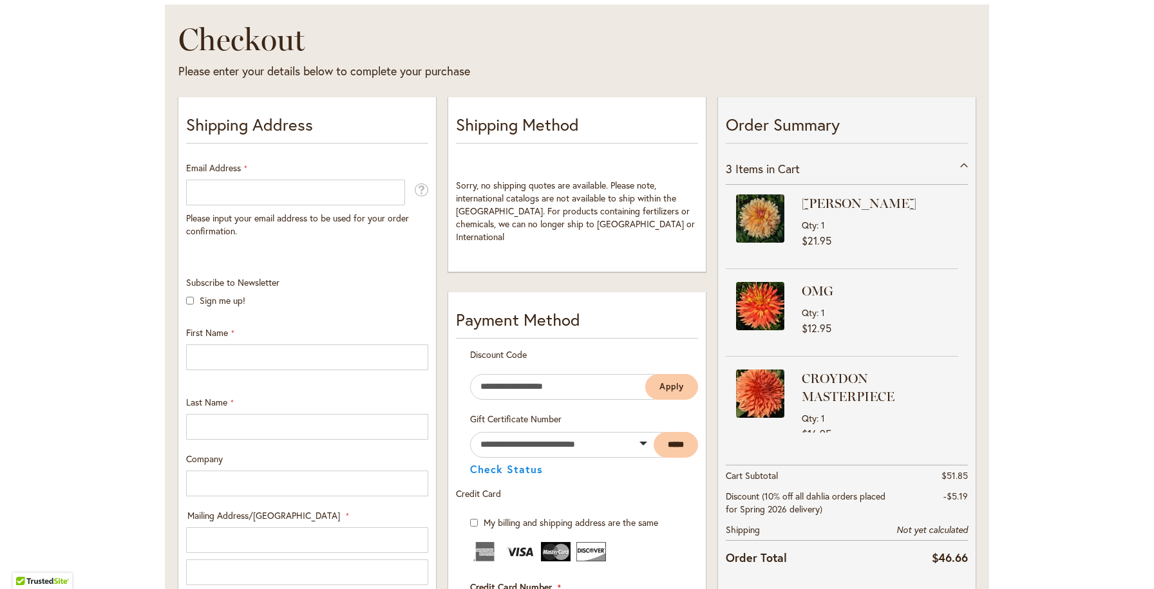
scroll to position [211, 0]
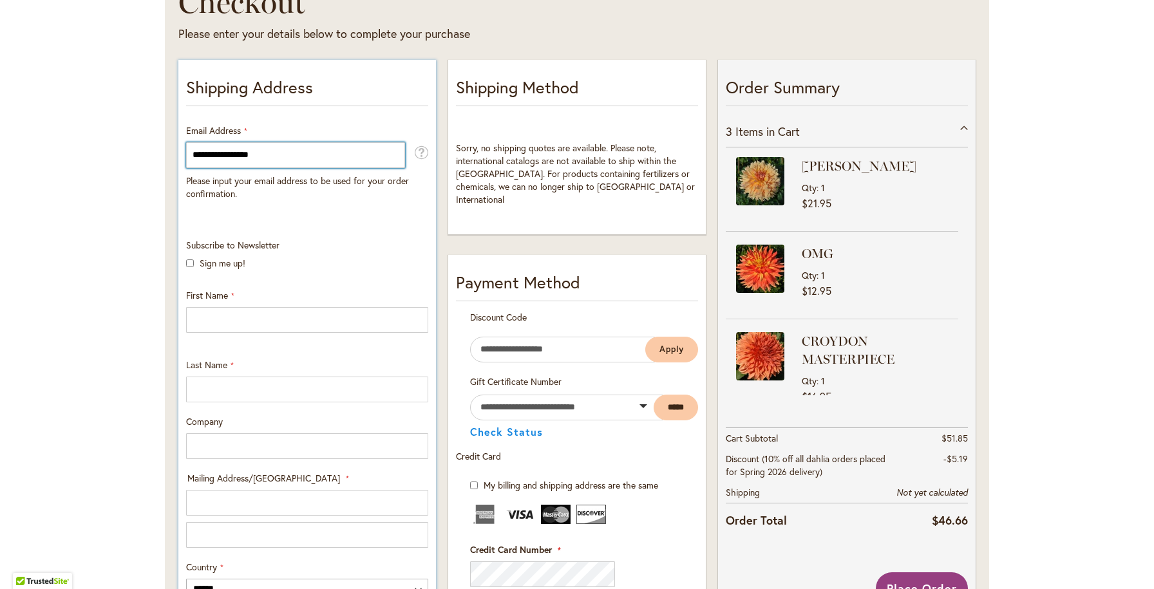
type input "**********"
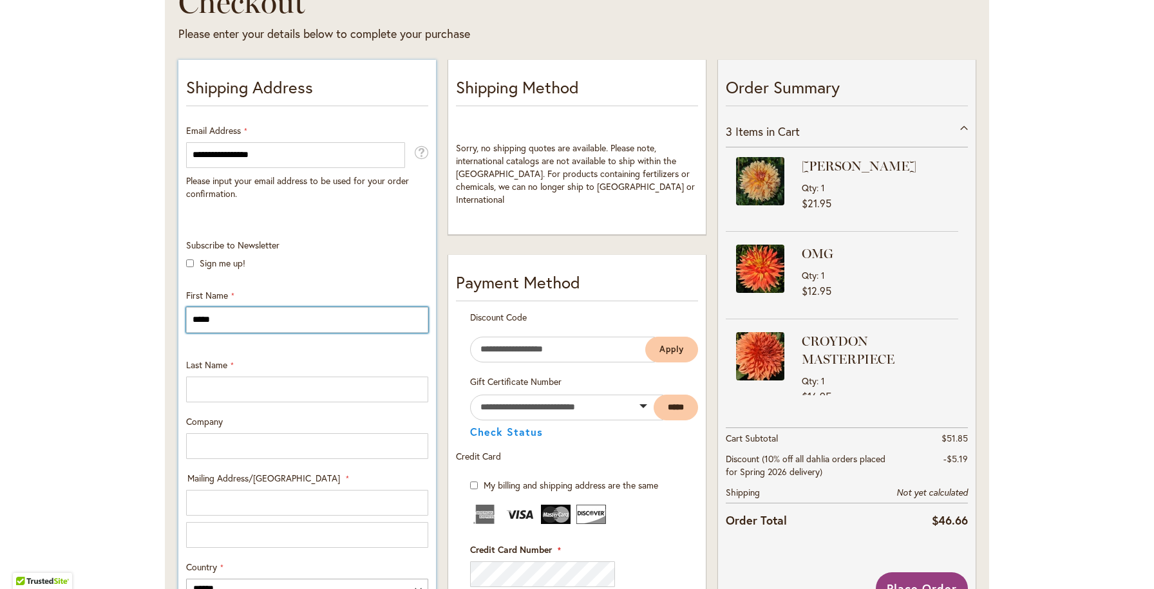
type input "*****"
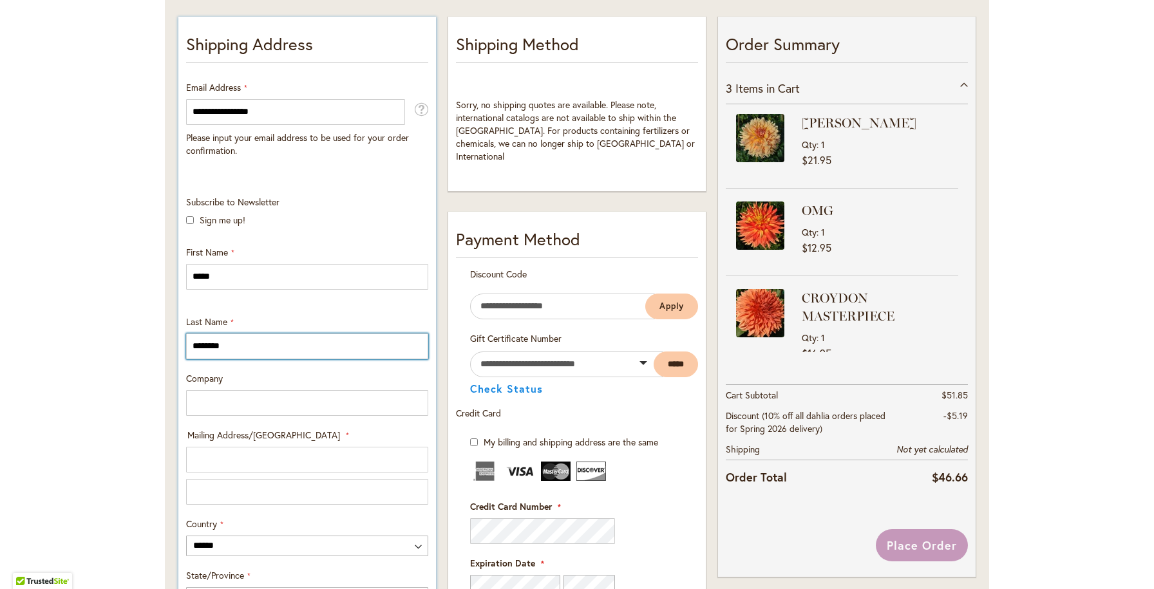
scroll to position [262, 0]
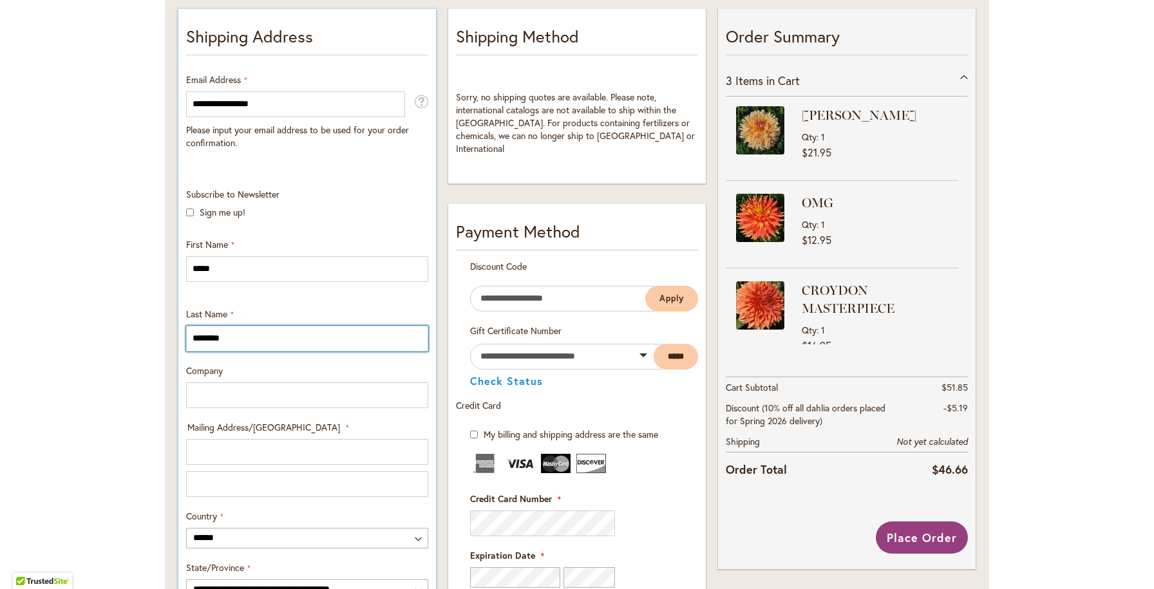
type input "********"
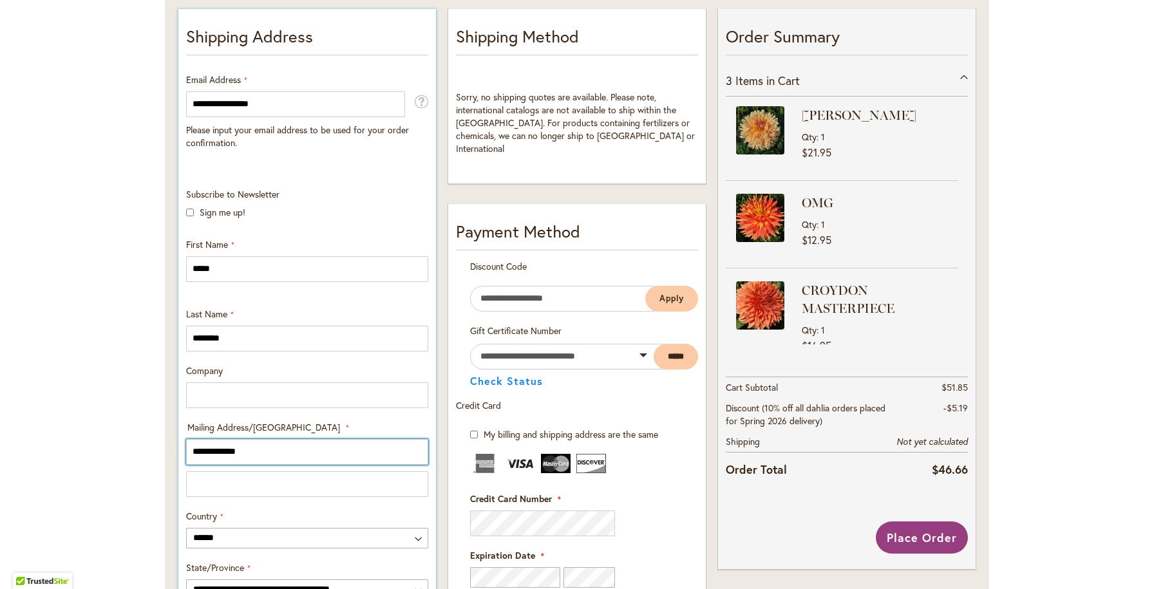
scroll to position [315, 0]
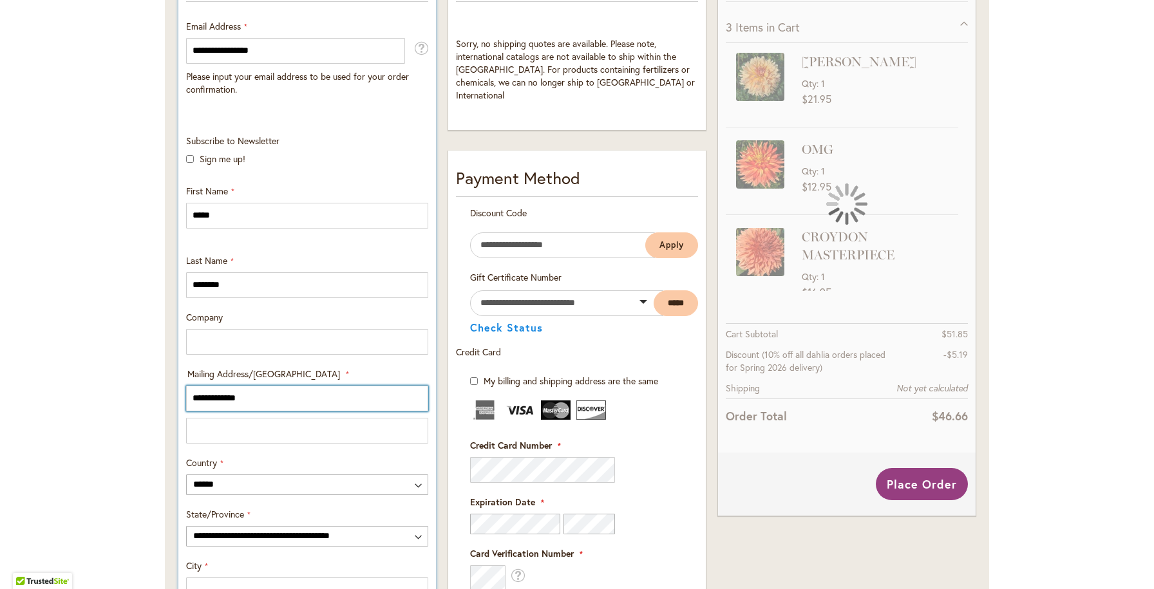
type input "**********"
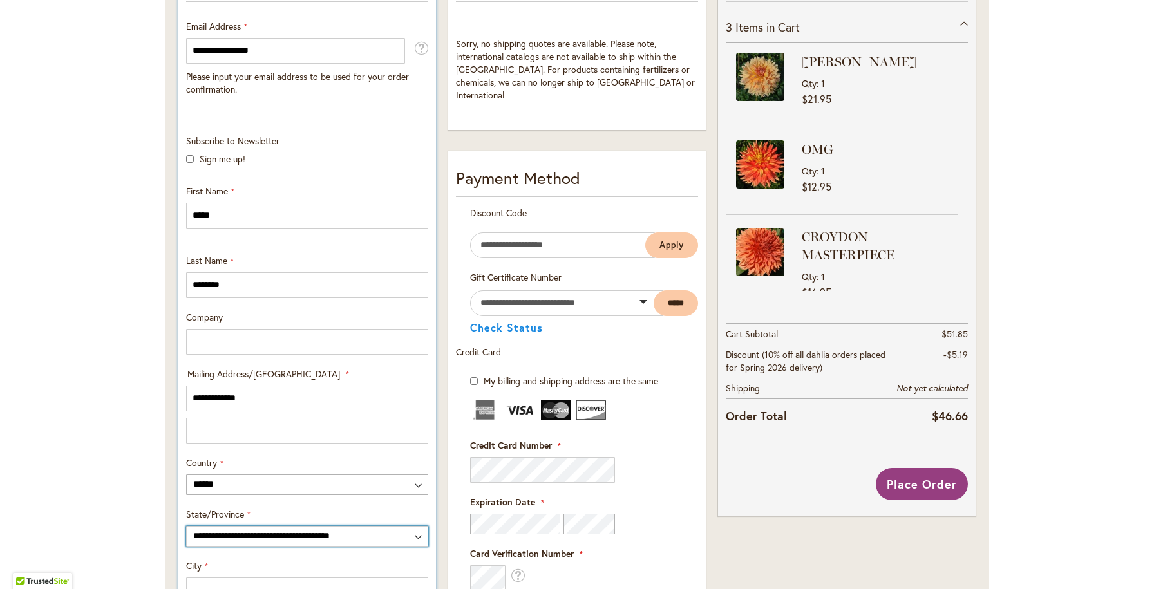
select select "**"
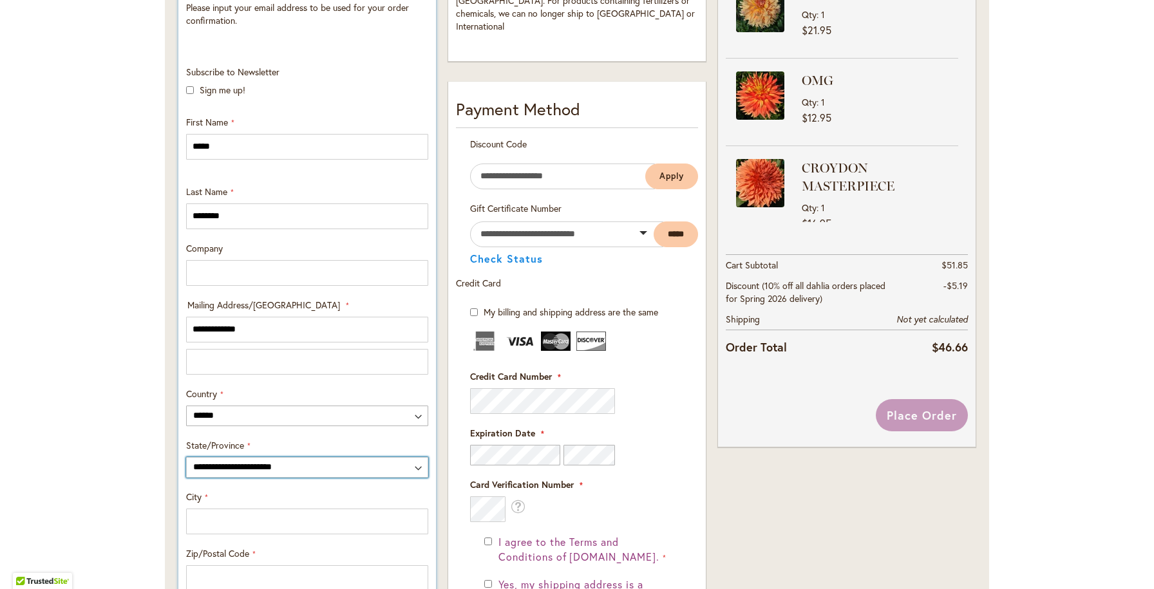
scroll to position [388, 0]
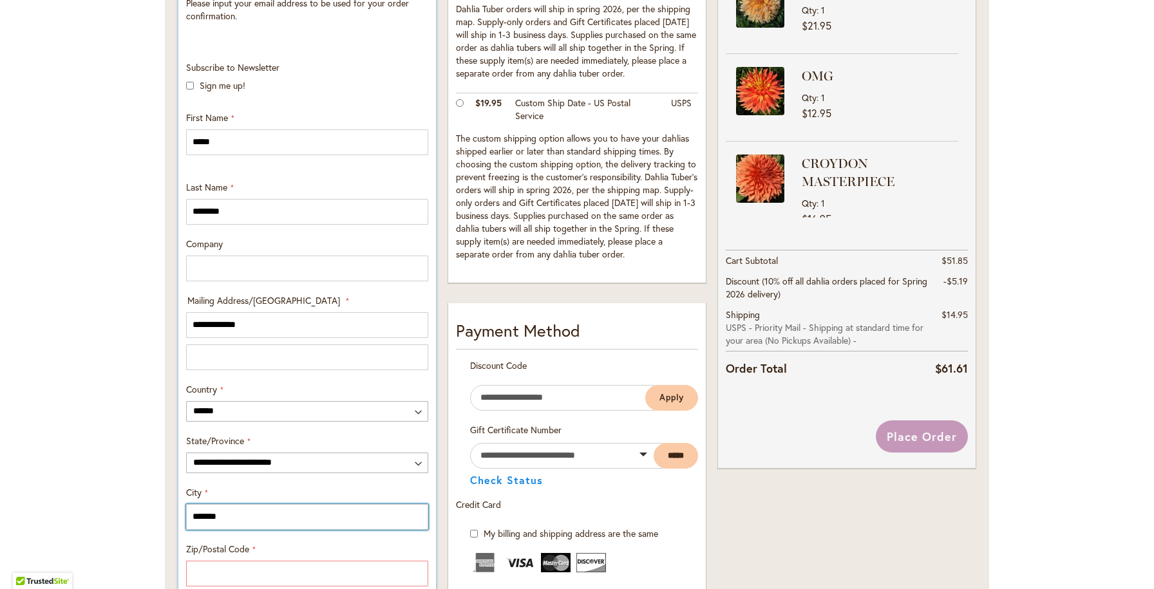
type input "*******"
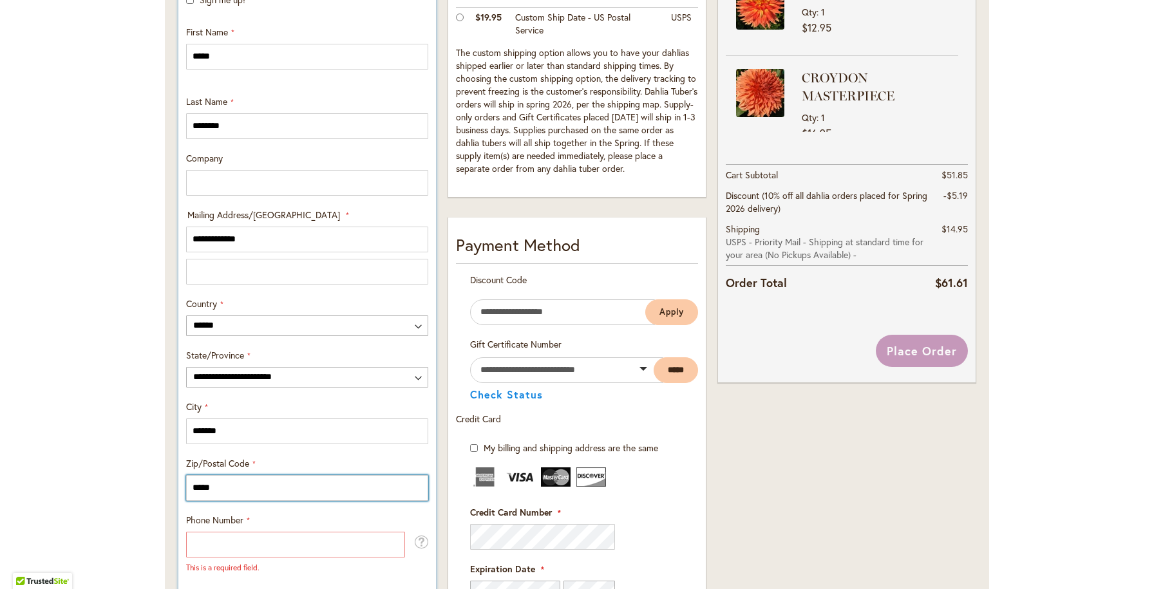
scroll to position [484, 0]
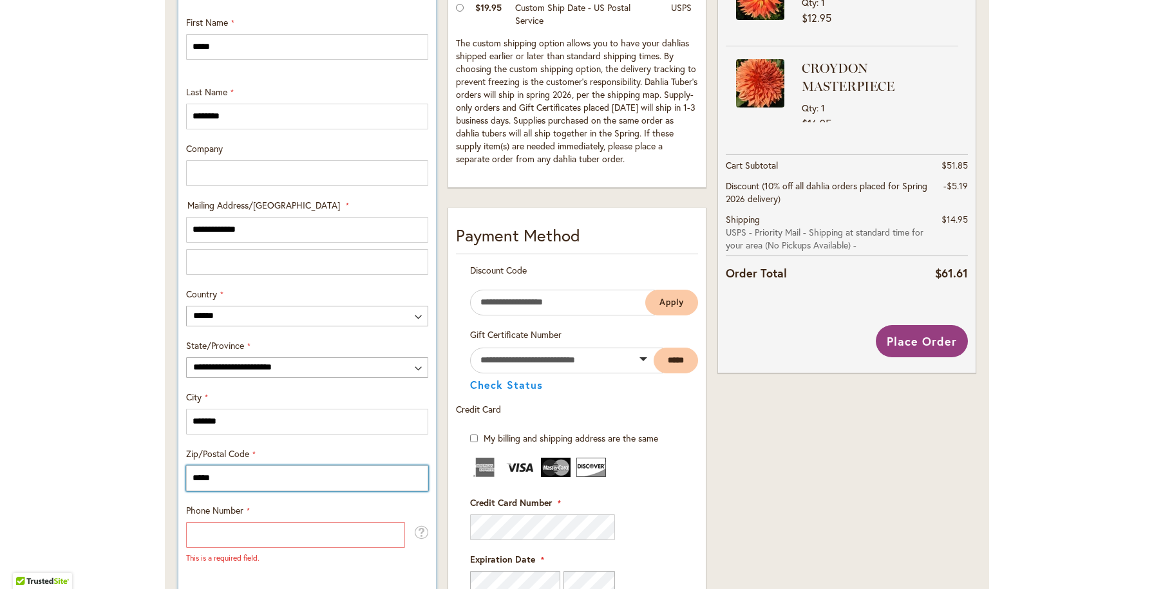
type input "*****"
click at [364, 573] on div "**********" at bounding box center [307, 192] width 258 height 810
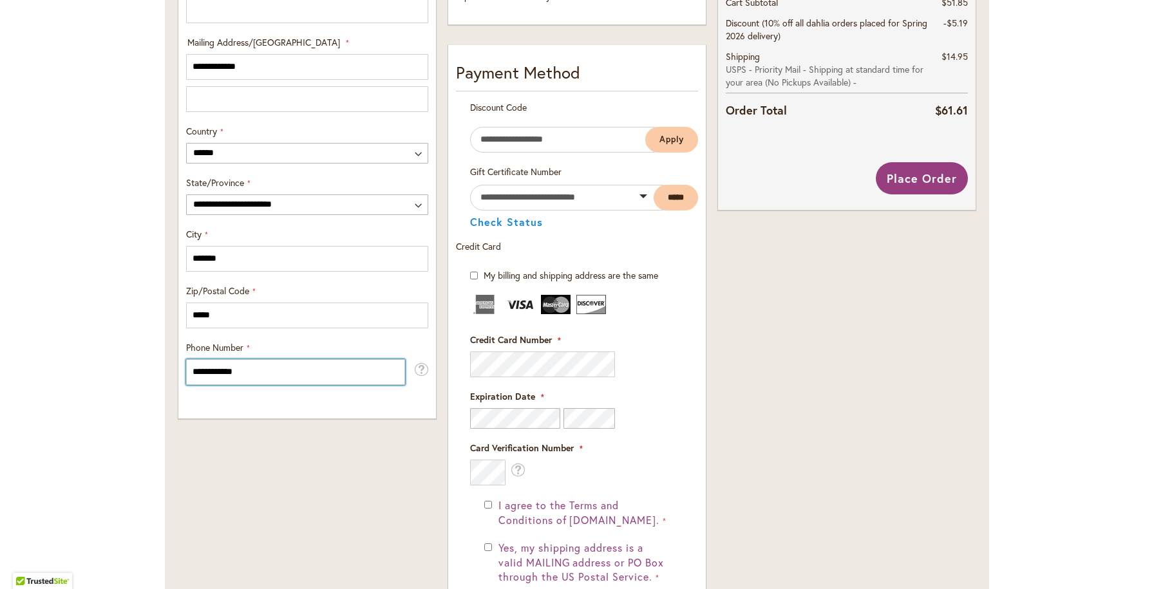
scroll to position [657, 0]
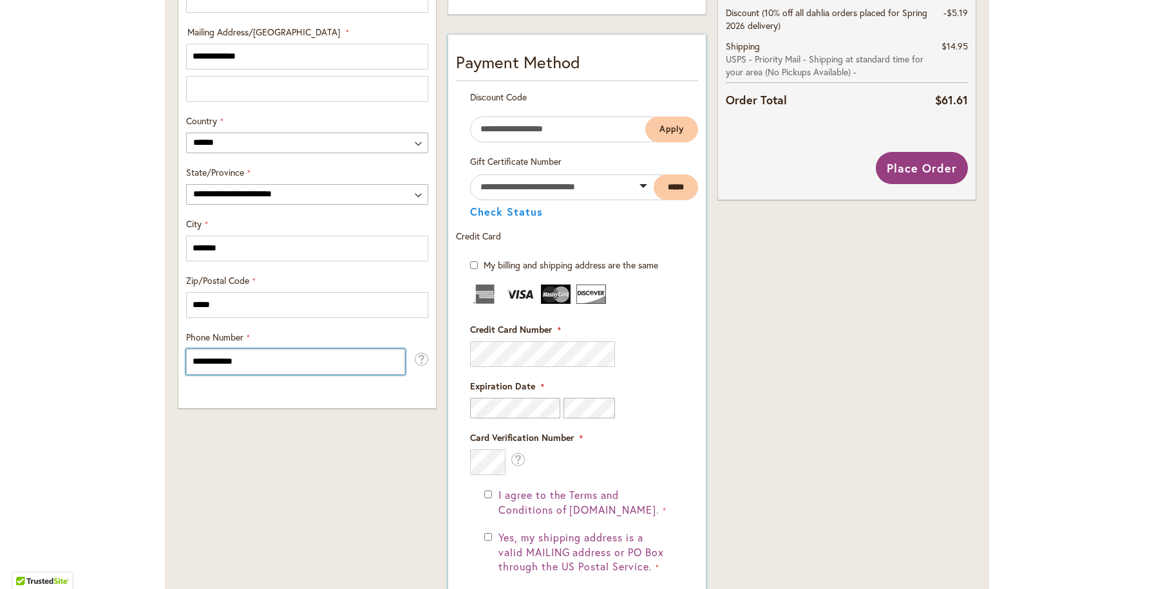
type input "**********"
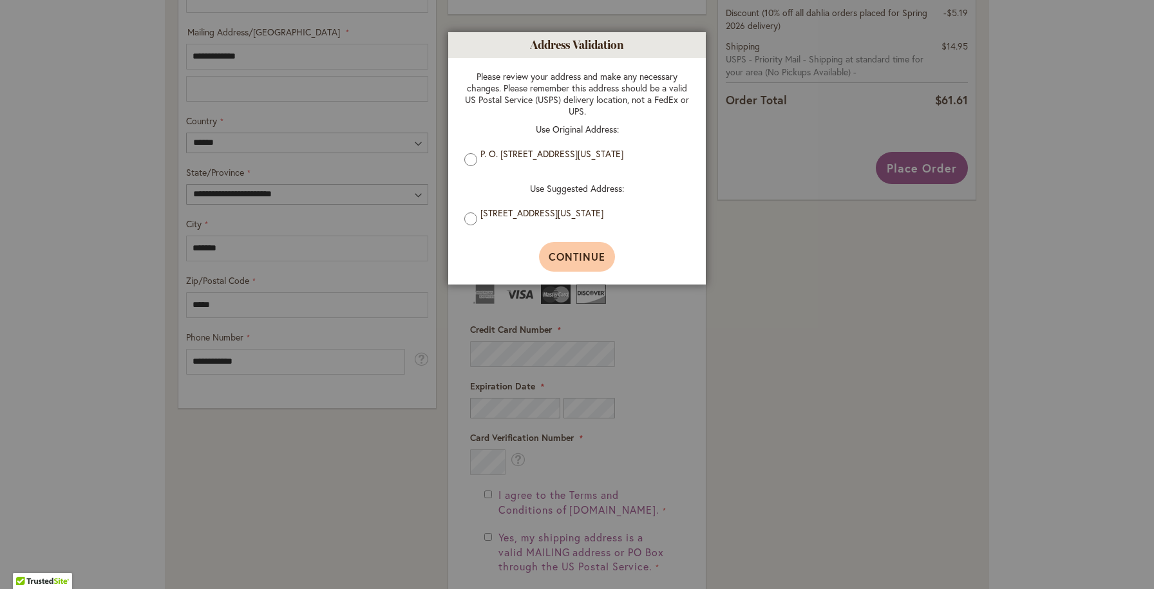
click at [572, 267] on button "Continue" at bounding box center [577, 257] width 77 height 30
type input "**********"
type input "*******"
type input "**********"
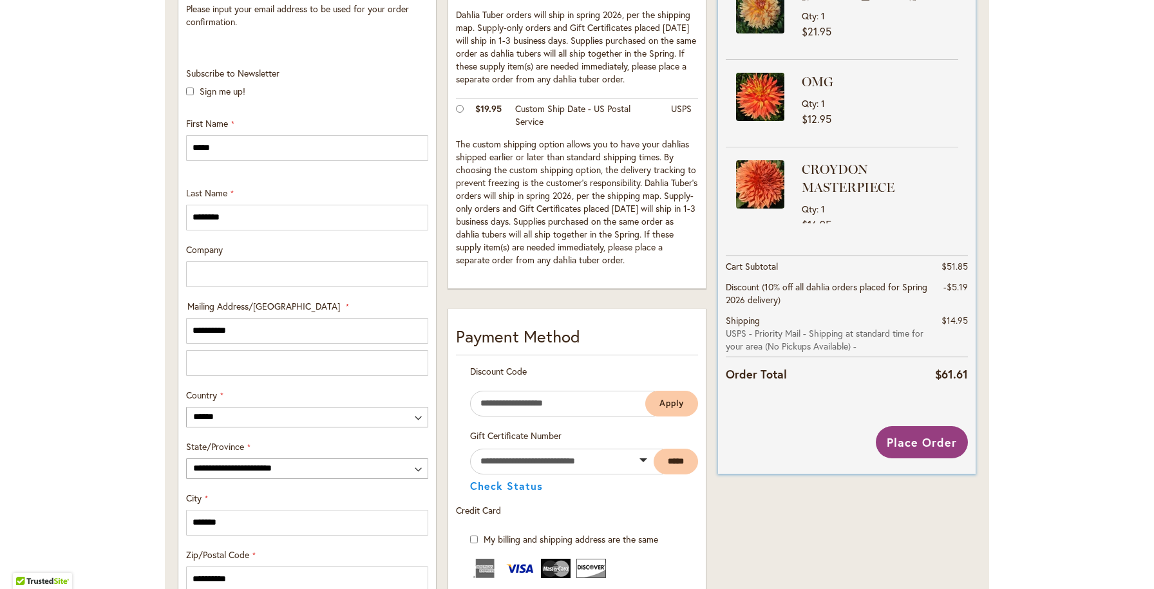
scroll to position [400, 0]
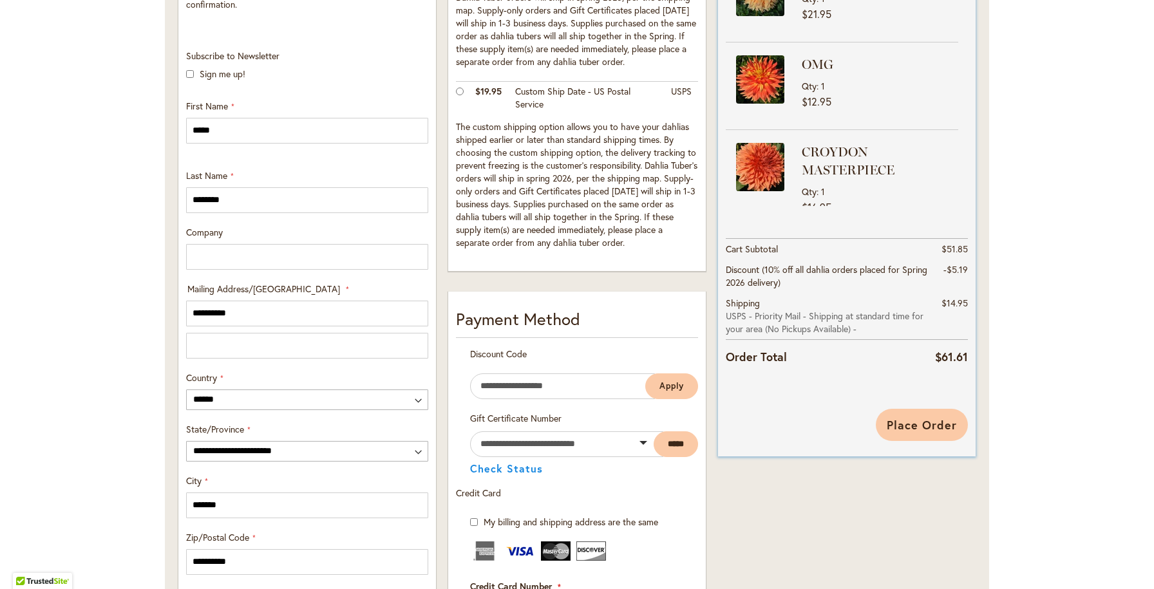
click at [903, 421] on span "Place Order" at bounding box center [922, 424] width 70 height 15
